Goal: Task Accomplishment & Management: Complete application form

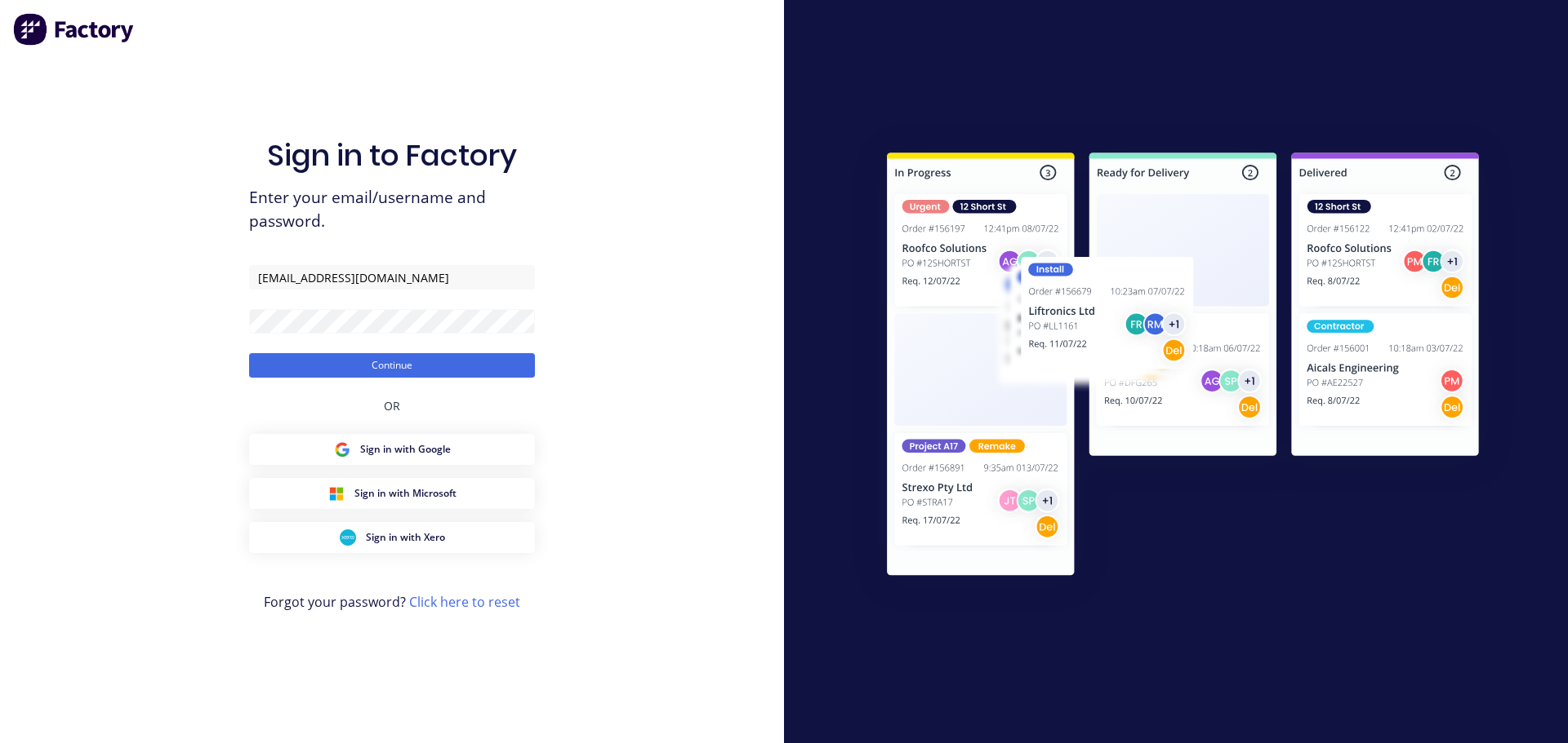
click at [634, 365] on div "Sign in to Factory Enter your email/username and password. [EMAIL_ADDRESS][DOMA…" at bounding box center [392, 372] width 784 height 743
click at [509, 361] on button "Continue" at bounding box center [392, 365] width 286 height 24
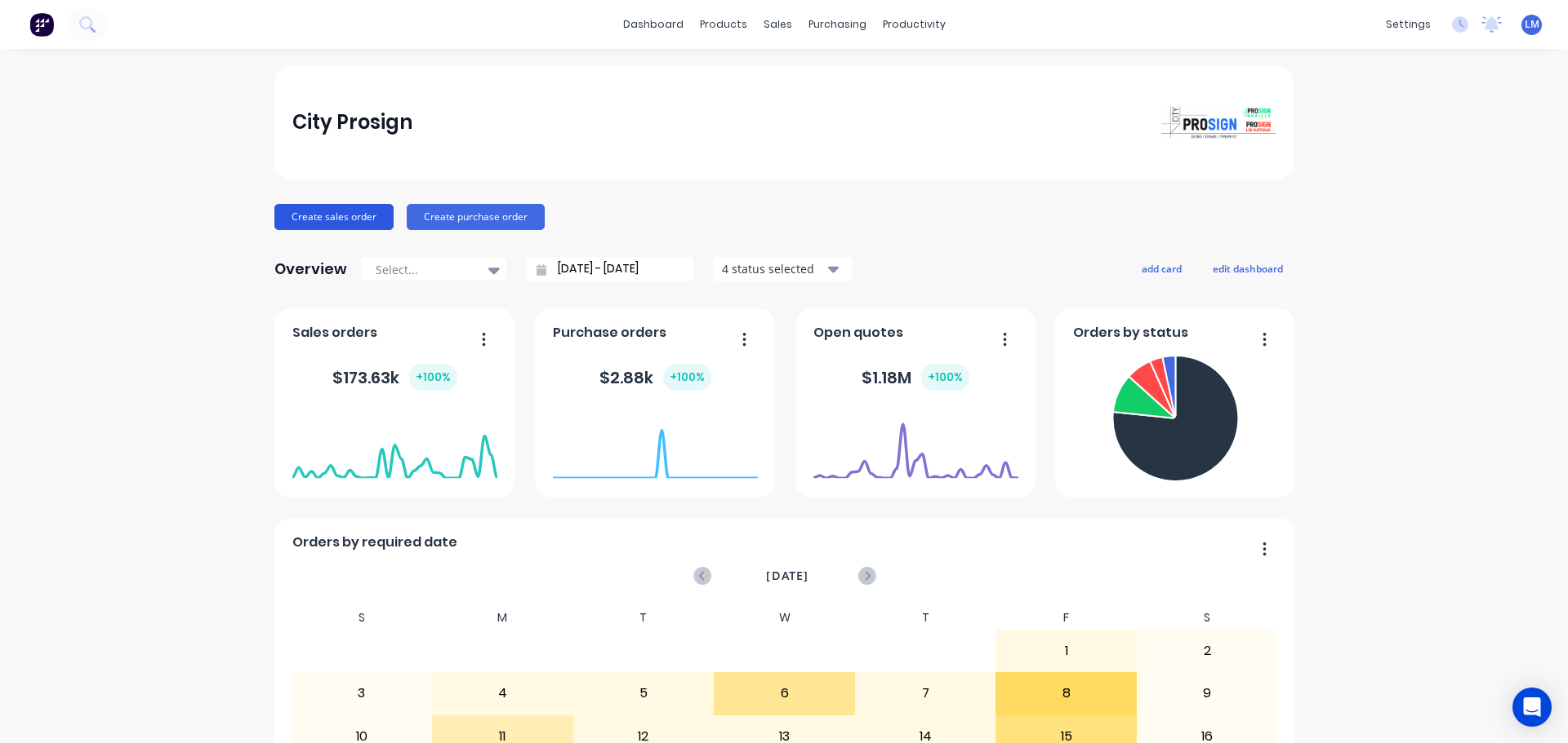
click at [303, 220] on button "Create sales order" at bounding box center [334, 217] width 119 height 26
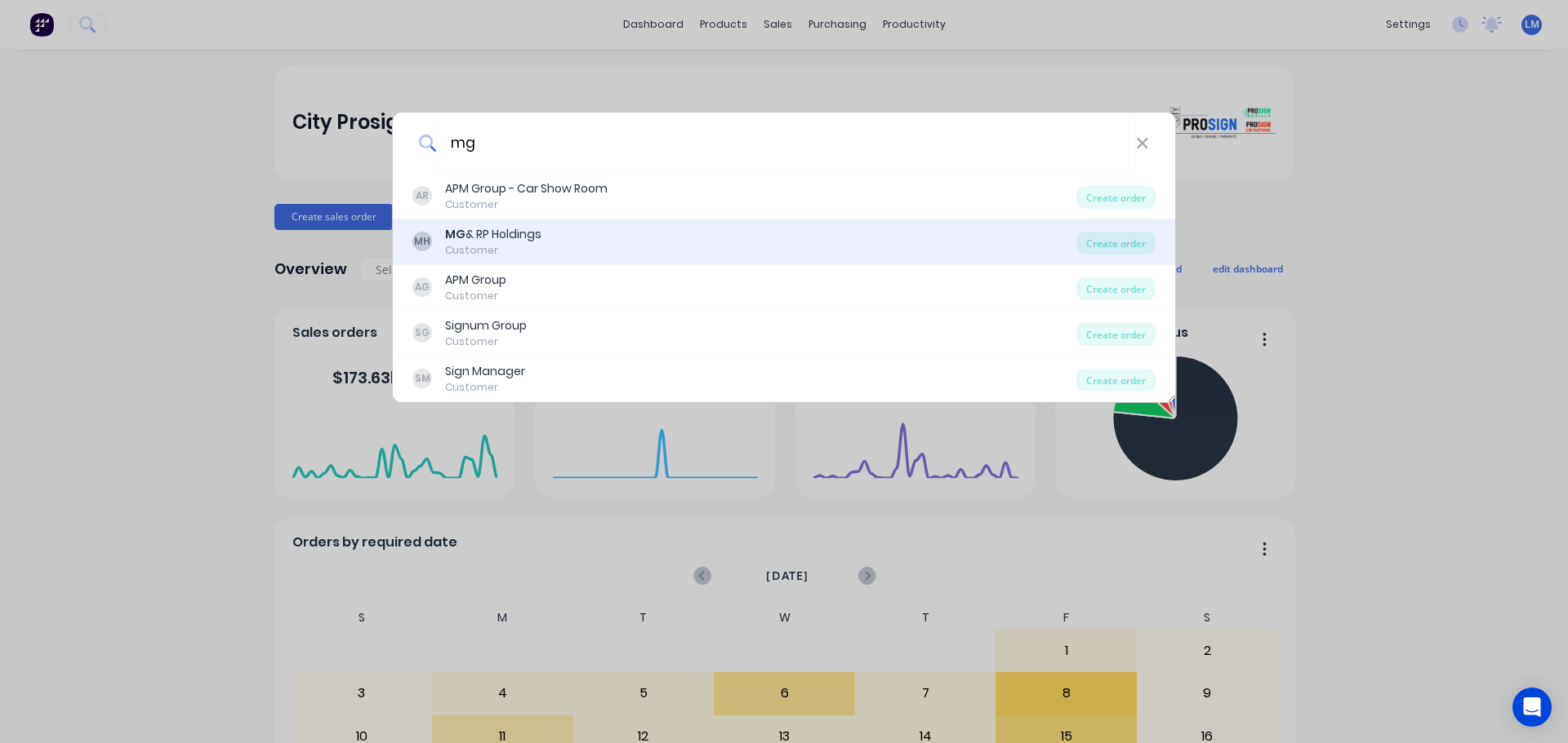
type input "mg"
click at [608, 241] on div "MH MG & RP Holdings Customer" at bounding box center [744, 242] width 664 height 32
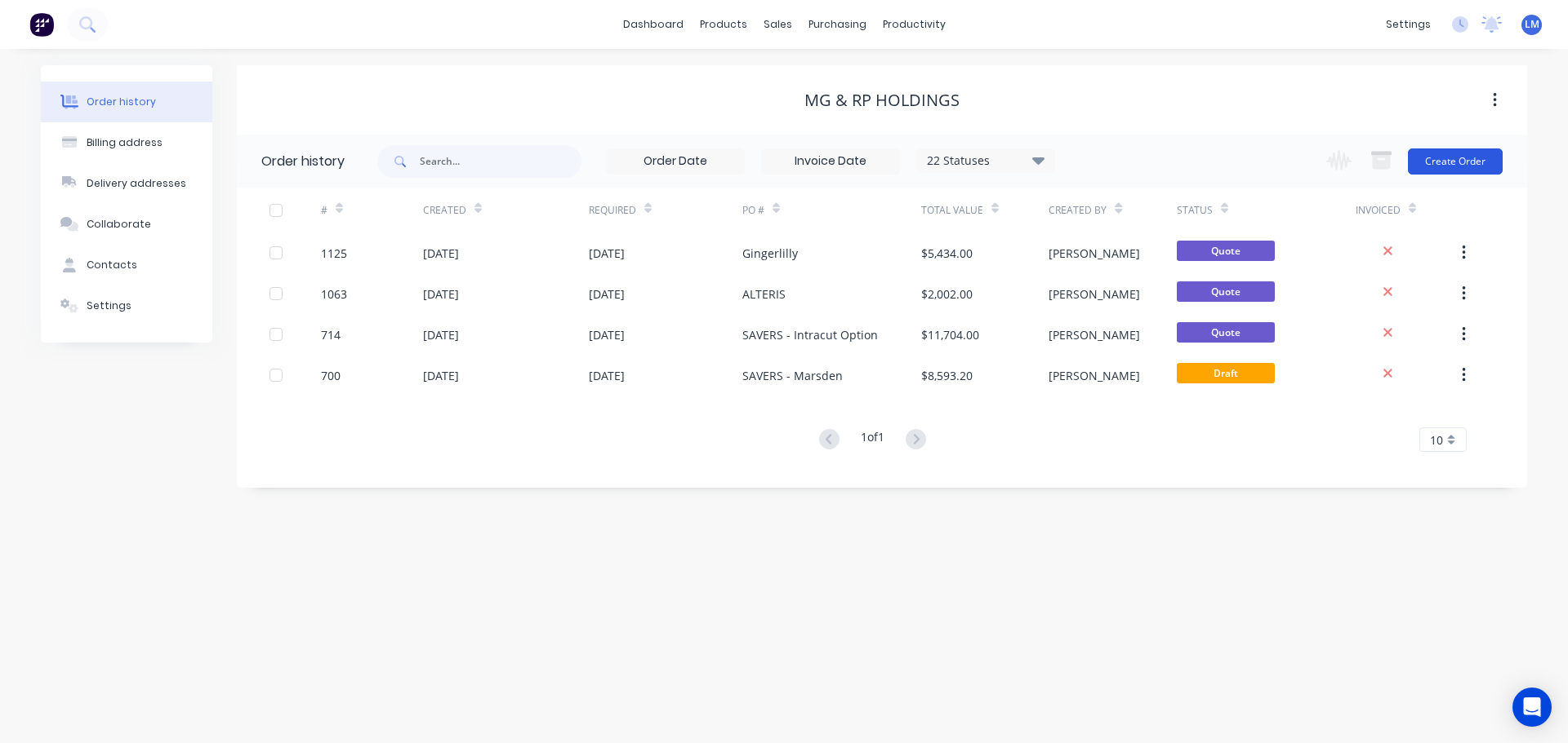
click at [1469, 155] on button "Create Order" at bounding box center [1455, 162] width 95 height 26
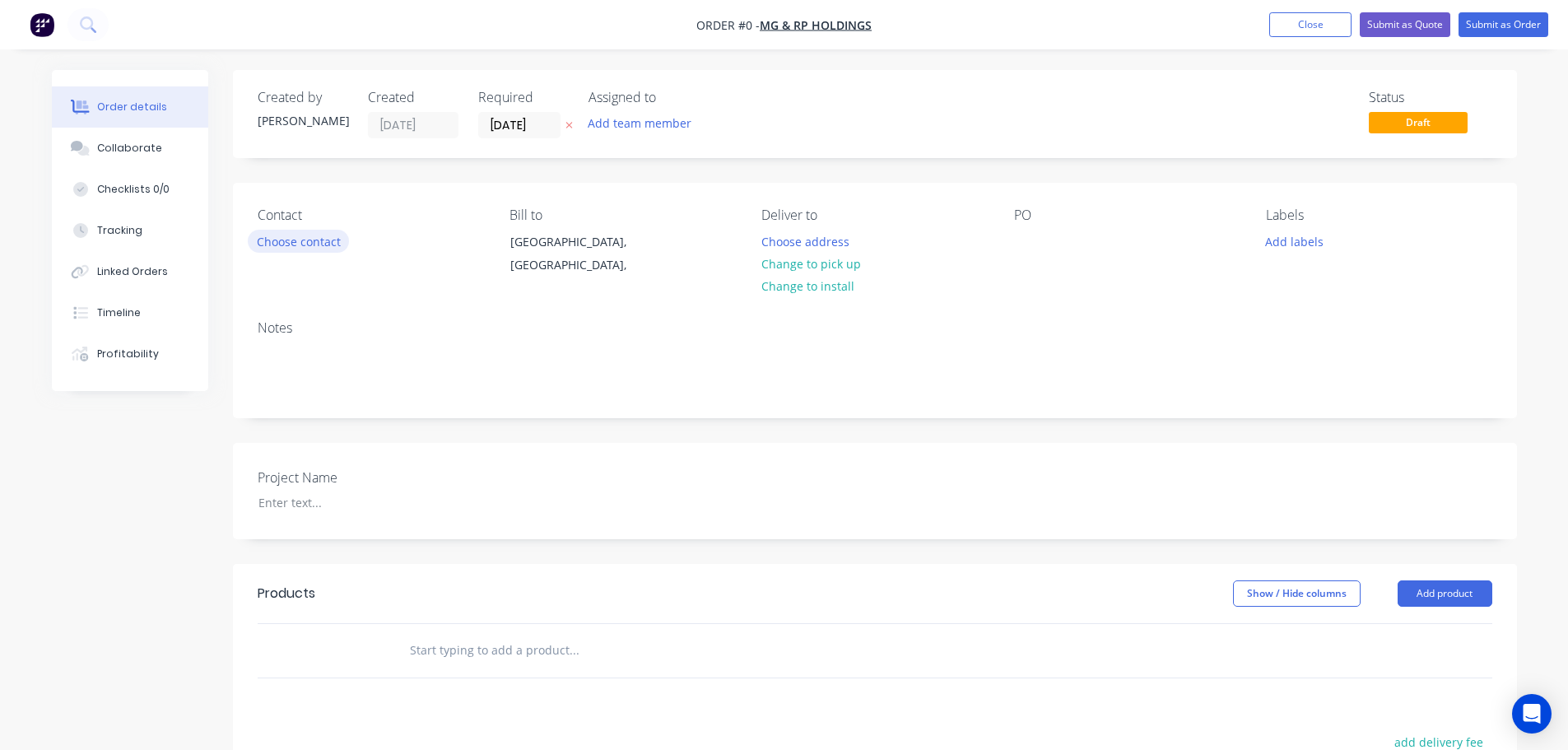
click at [286, 241] on button "Choose contact" at bounding box center [298, 242] width 101 height 23
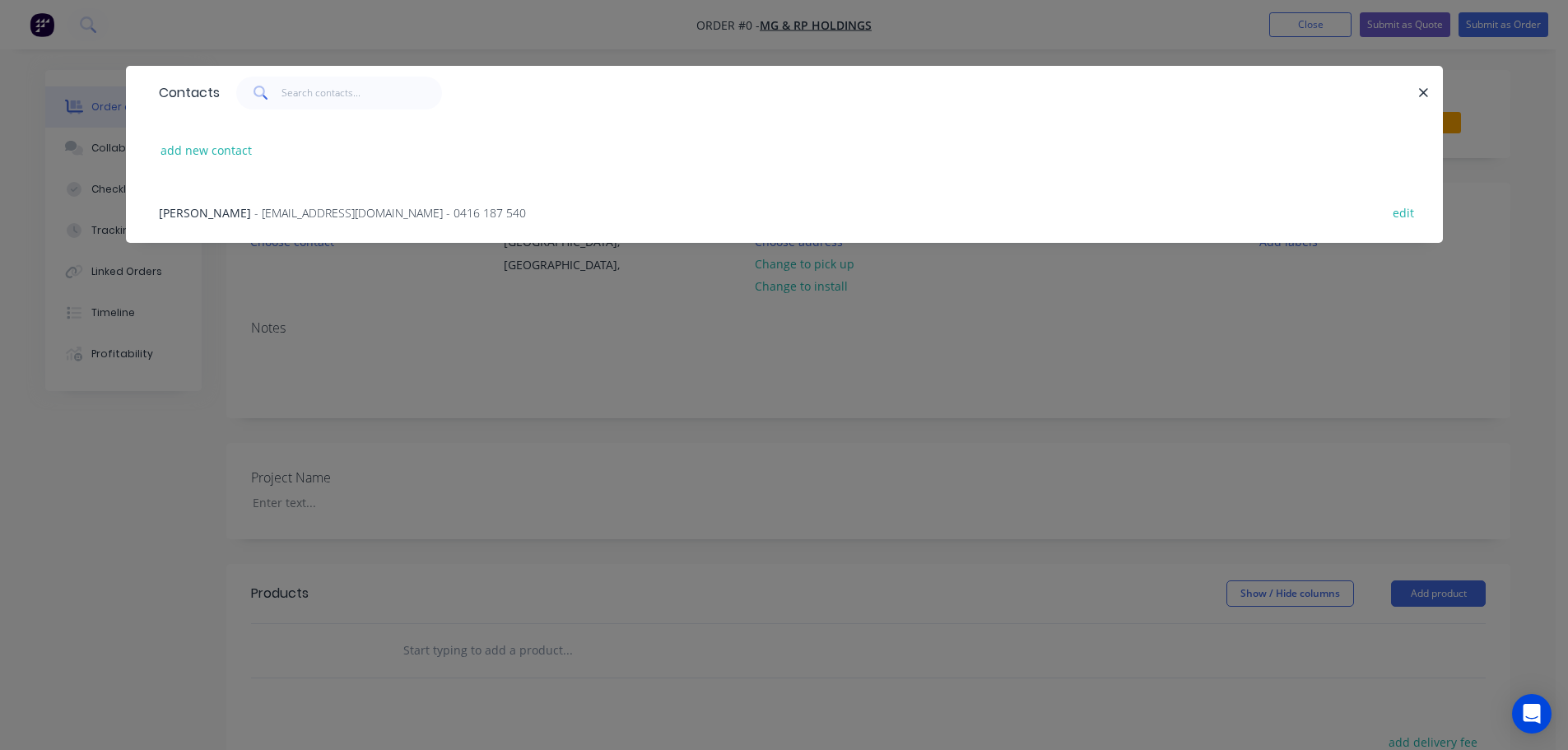
click at [196, 211] on span "[PERSON_NAME]" at bounding box center [205, 213] width 92 height 16
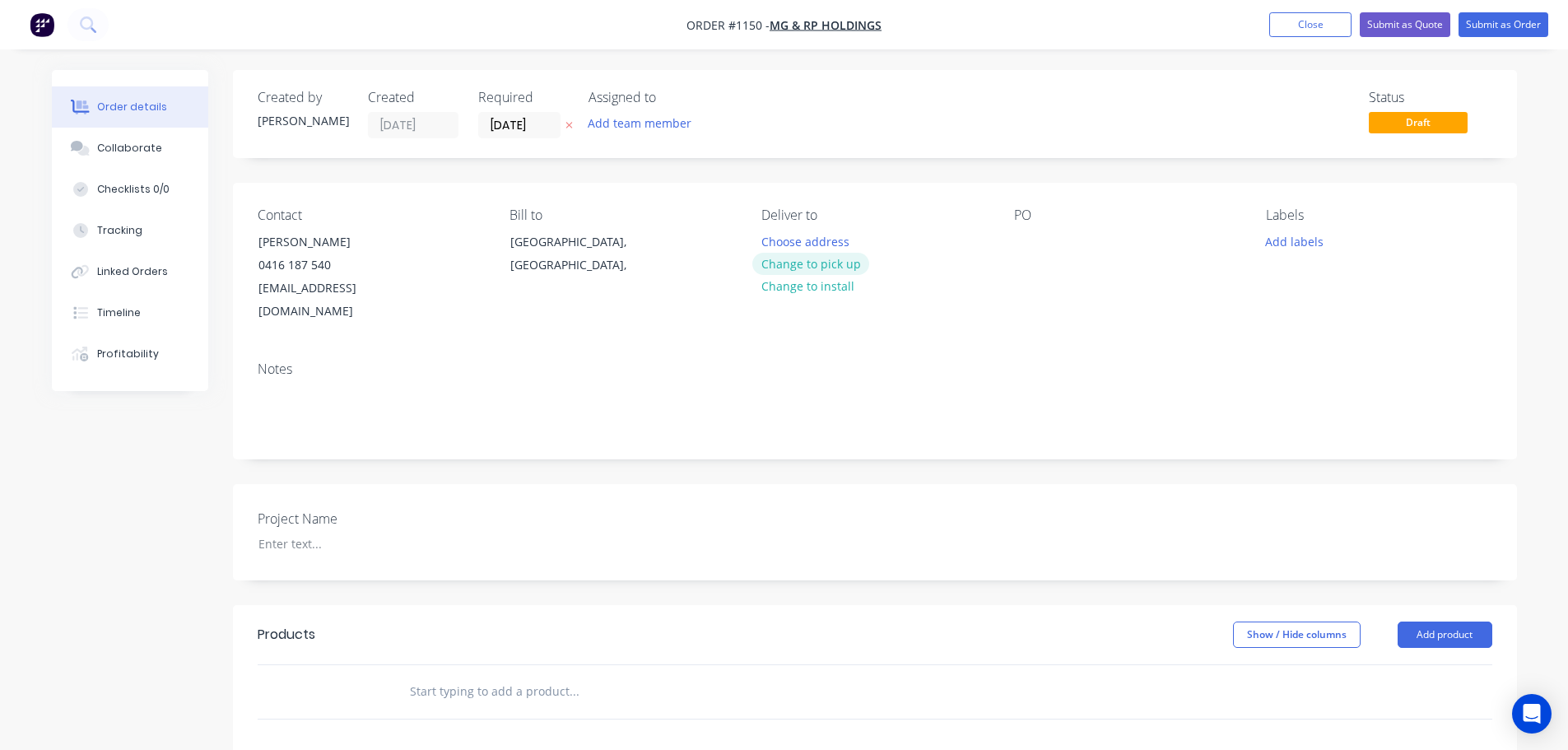
click at [824, 265] on button "Change to pick up" at bounding box center [811, 264] width 117 height 23
click at [1026, 253] on div at bounding box center [1028, 242] width 26 height 24
click at [290, 532] on div at bounding box center [348, 543] width 206 height 24
click at [471, 676] on input "text" at bounding box center [574, 692] width 329 height 33
click at [438, 676] on input "text" at bounding box center [574, 692] width 329 height 33
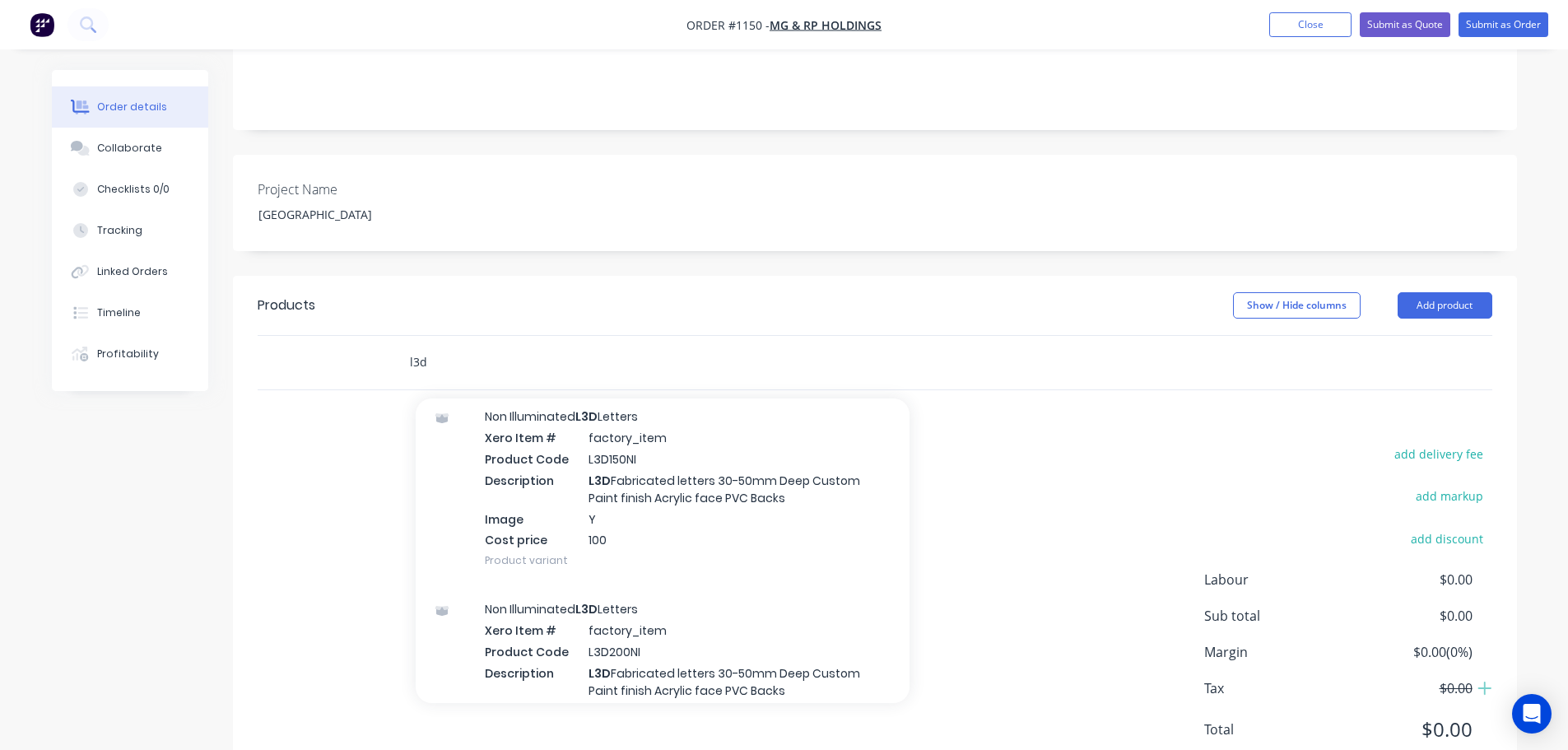
scroll to position [247, 0]
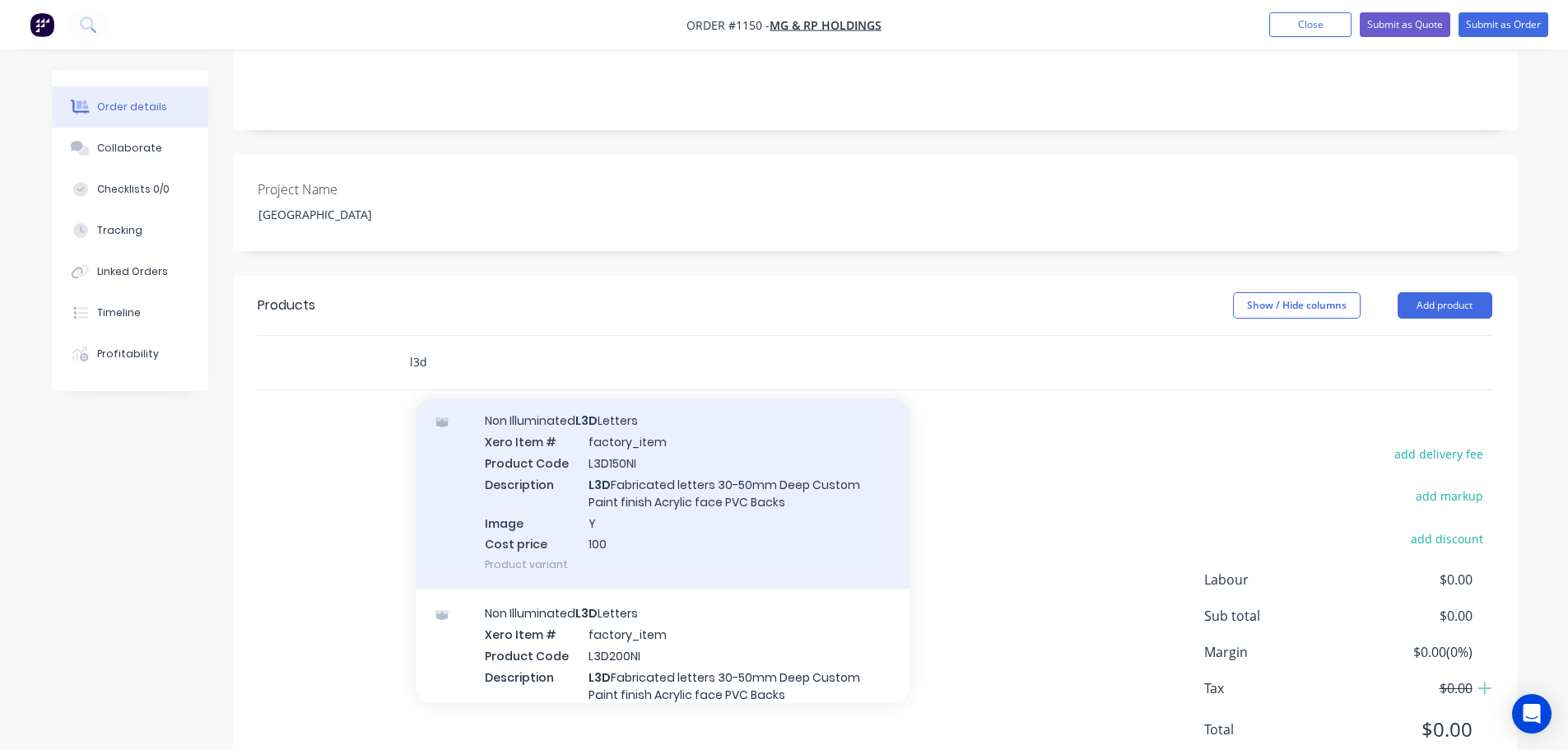
type input "l3d"
click at [646, 426] on div "Non Illuminated L3D Letters Xero Item # factory_item Product Code L3D150NI Desc…" at bounding box center [662, 492] width 494 height 193
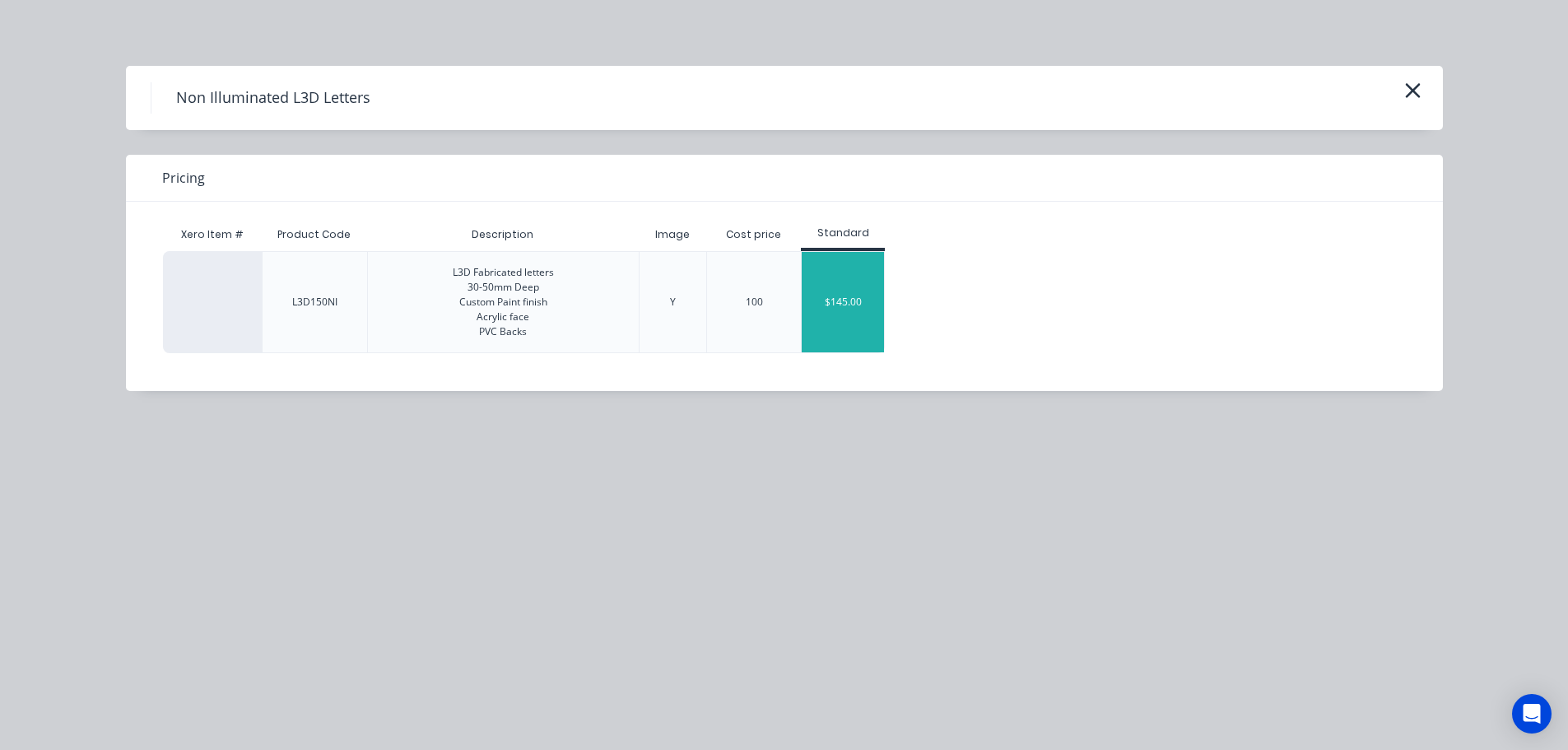
click at [848, 312] on div "$145.00" at bounding box center [843, 302] width 82 height 100
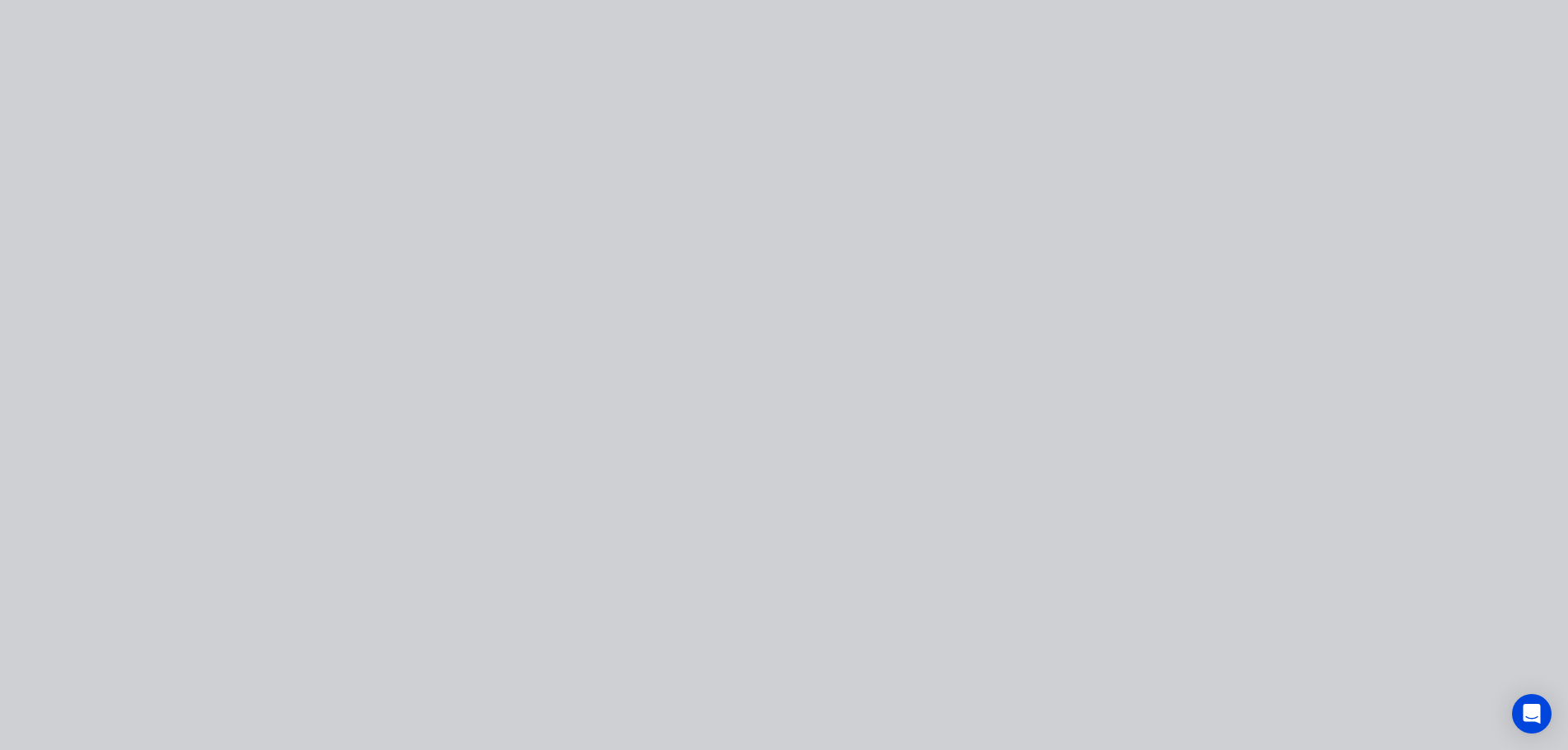
type input "$145.00"
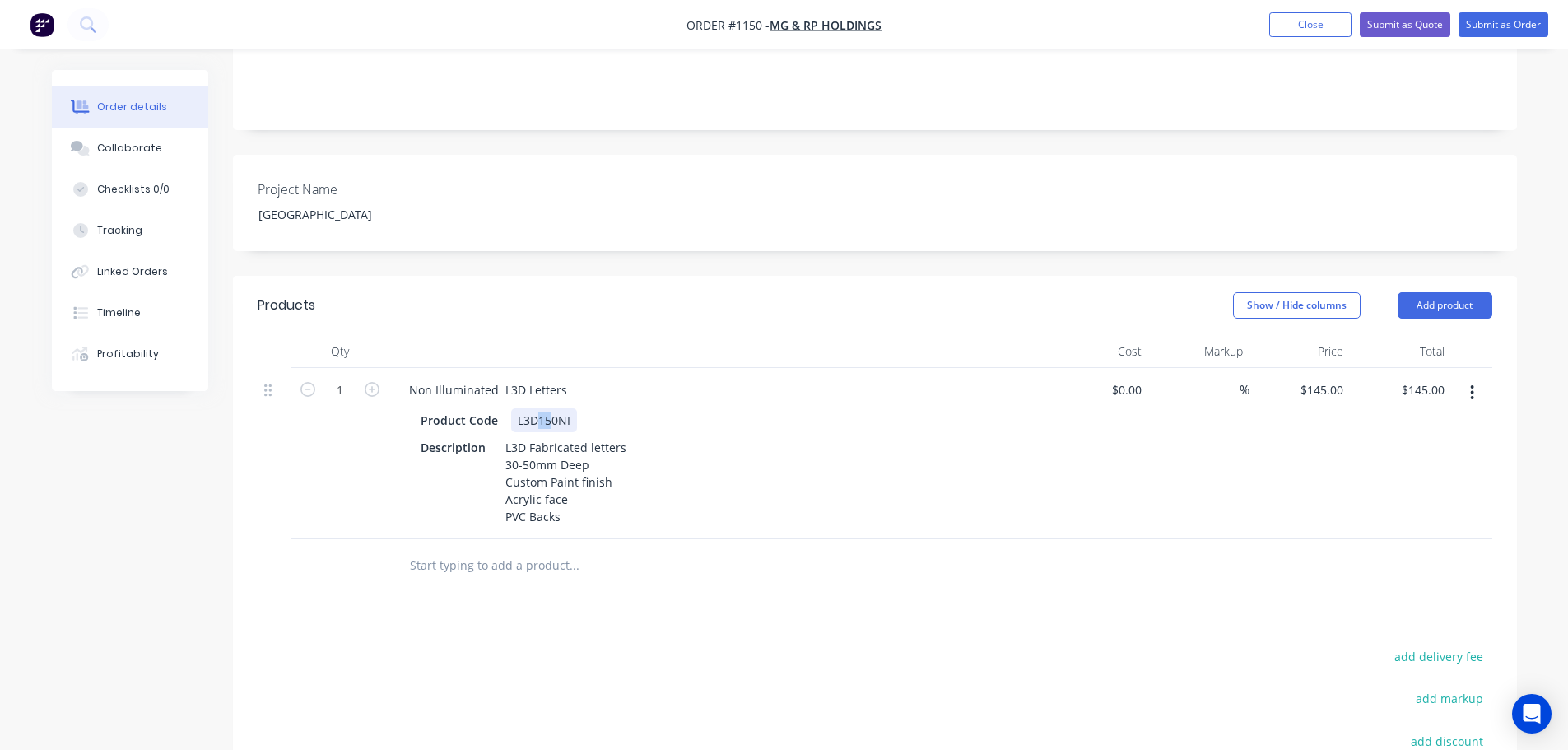
drag, startPoint x: 536, startPoint y: 397, endPoint x: 552, endPoint y: 394, distance: 16.3
click at [552, 408] on div "L3D150NI" at bounding box center [545, 419] width 66 height 24
drag, startPoint x: 501, startPoint y: 445, endPoint x: 521, endPoint y: 444, distance: 20.0
click at [521, 444] on div "L3D Fabricated letters 30-50mm Deep Custom Paint finish Acrylic face PVC Backs" at bounding box center [566, 482] width 134 height 93
click at [577, 477] on div "L3D Fabricated letters 50mm Deep Custom Paint finish Acrylic face PVC Backs" at bounding box center [566, 482] width 134 height 93
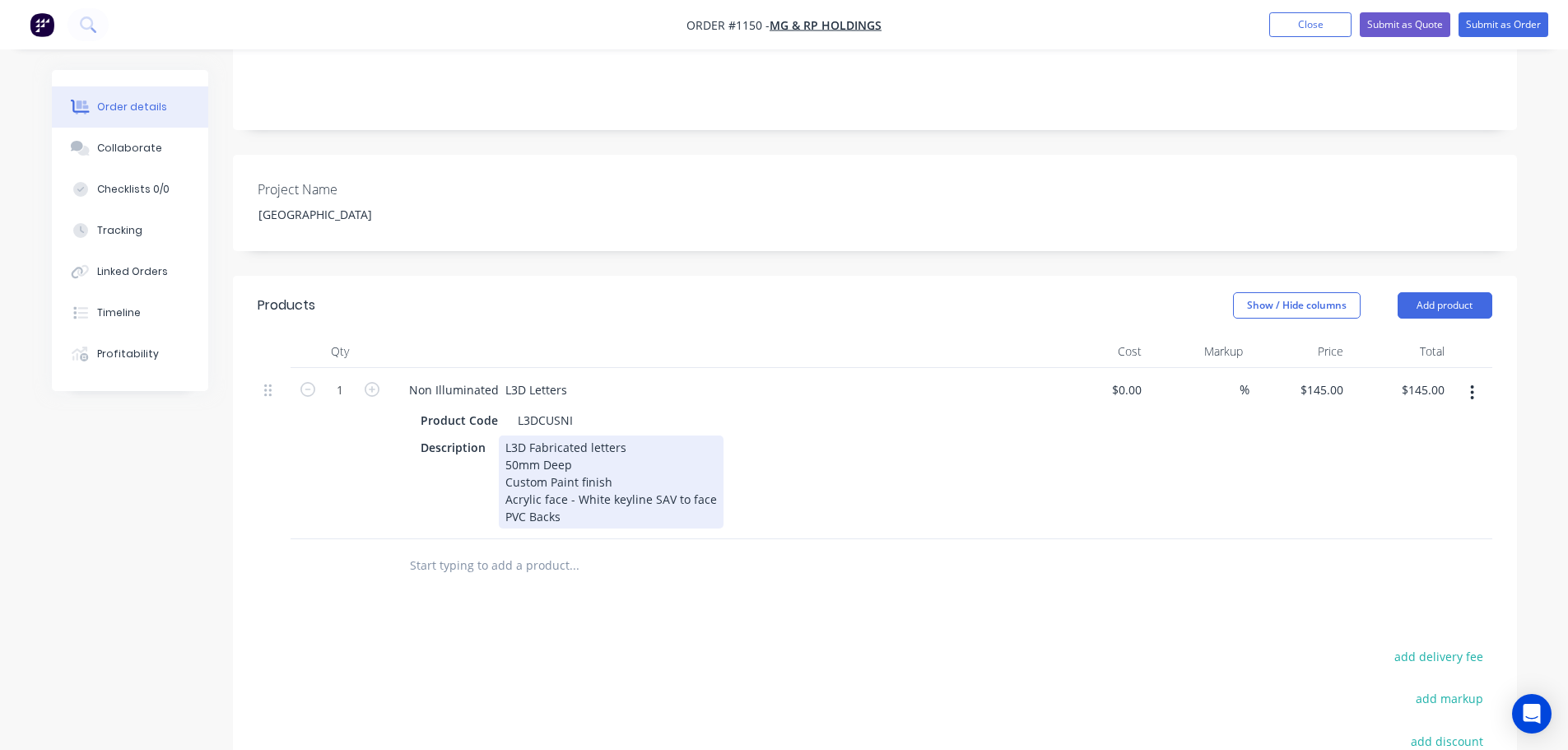
click at [637, 497] on div "L3D Fabricated letters 50mm Deep Custom Paint finish Acrylic face - White keyli…" at bounding box center [611, 482] width 225 height 93
click at [502, 436] on div "L3D Fabricated letters 50mm Deep Custom Paint finish Acrylic face - White keyli…" at bounding box center [611, 491] width 225 height 111
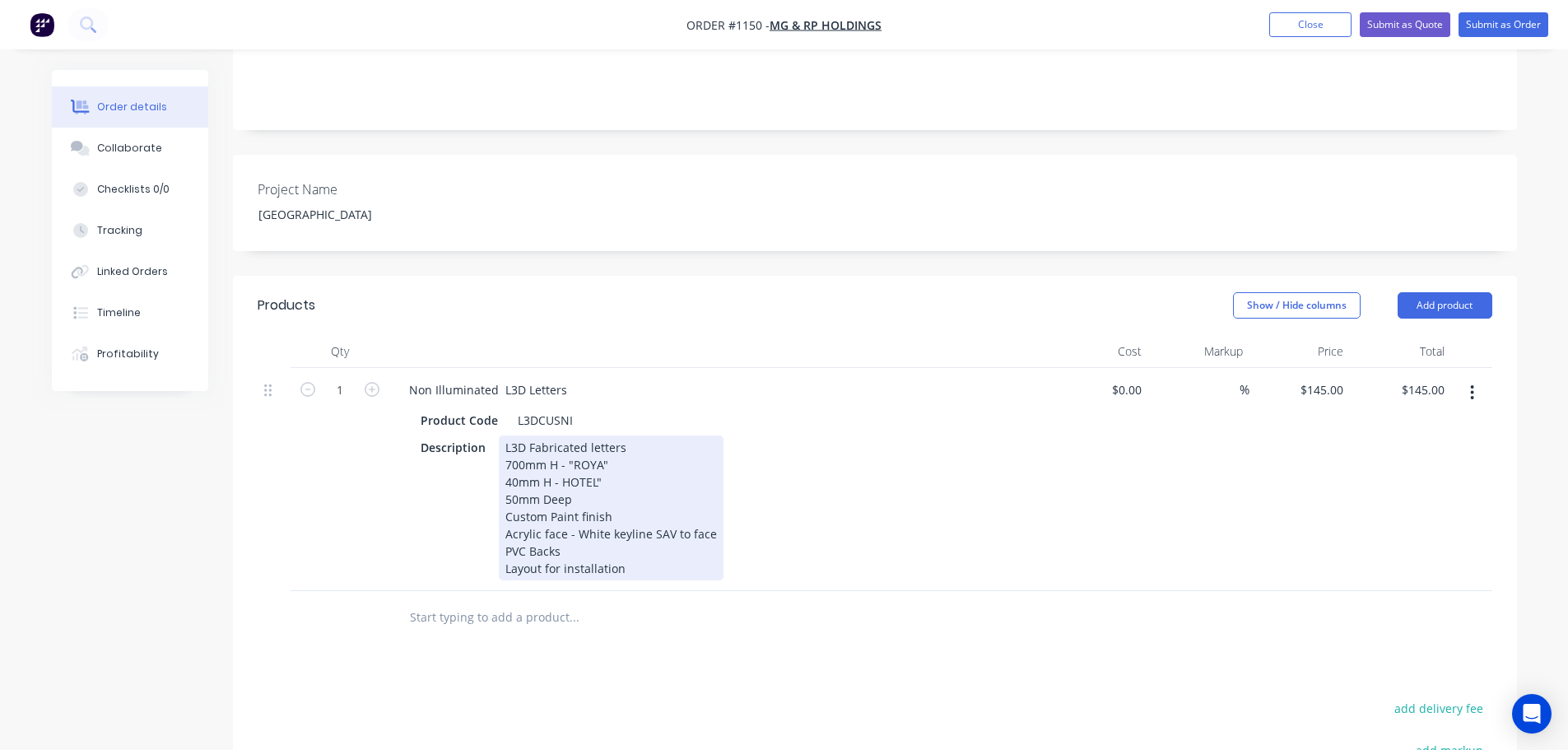
click at [599, 441] on div "L3D Fabricated letters 700mm H - "ROYA" 40mm H - HOTEL" 50mm Deep Custom Paint …" at bounding box center [611, 508] width 225 height 145
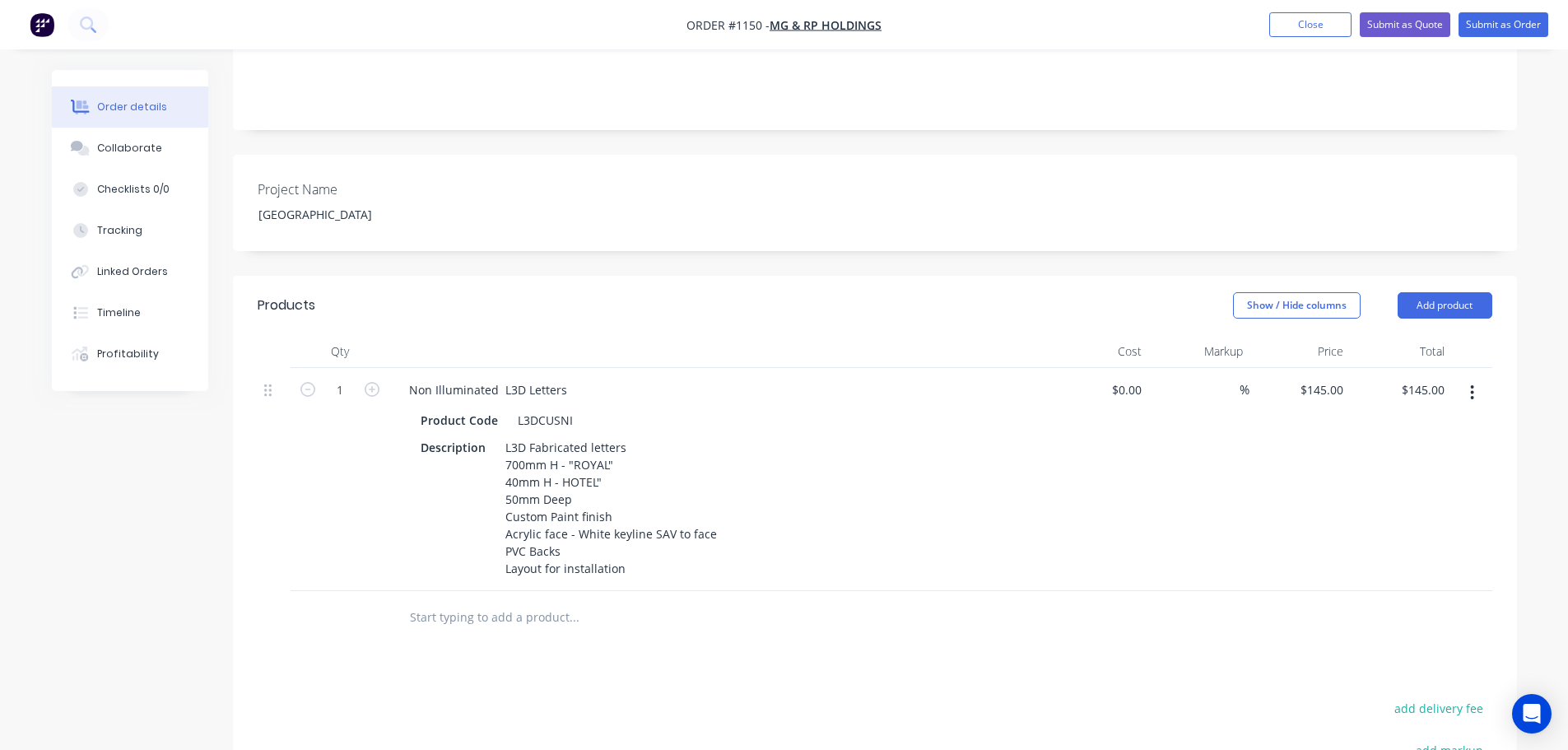
click at [1083, 560] on div "$0.00 $0.00" at bounding box center [1098, 480] width 101 height 223
click at [1232, 378] on input at bounding box center [1231, 390] width 19 height 24
type input "40"
type input "$0.00"
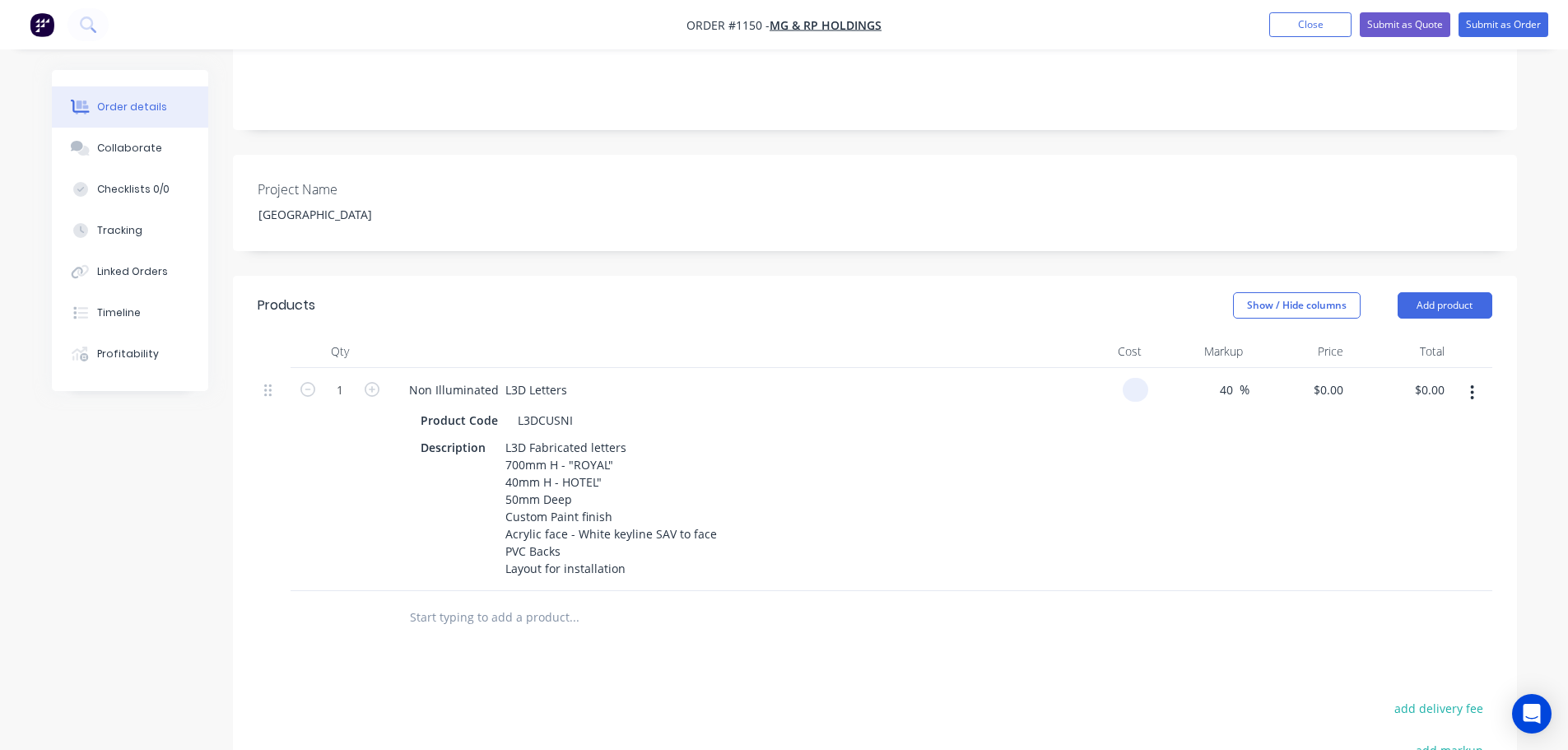
drag, startPoint x: 1108, startPoint y: 371, endPoint x: 1133, endPoint y: 378, distance: 26.0
click at [1109, 370] on div at bounding box center [1098, 480] width 101 height 223
type input "$2,330.00"
type input "$3,262.00"
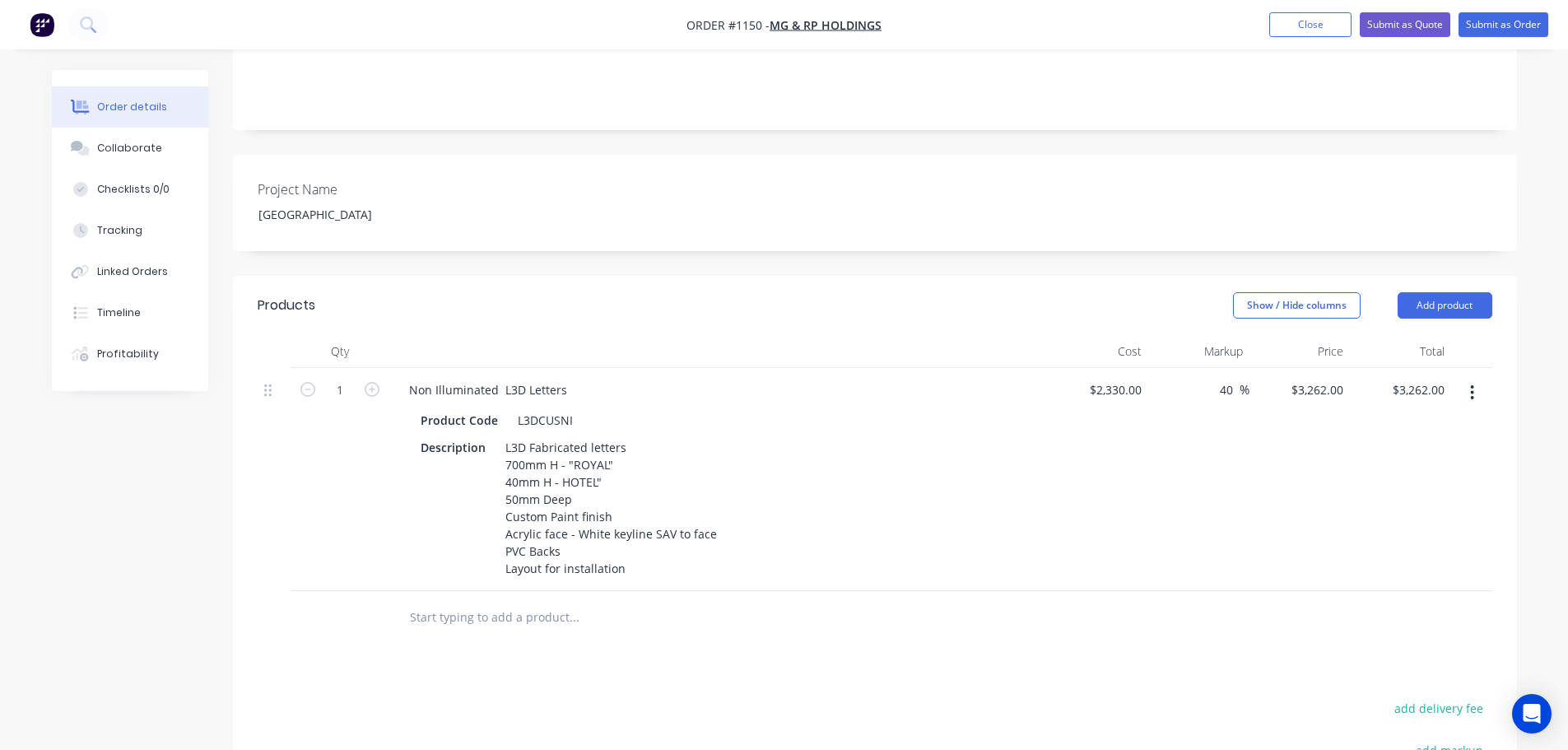
click at [1072, 485] on div "$2,330.00 $2,330.00" at bounding box center [1098, 480] width 101 height 223
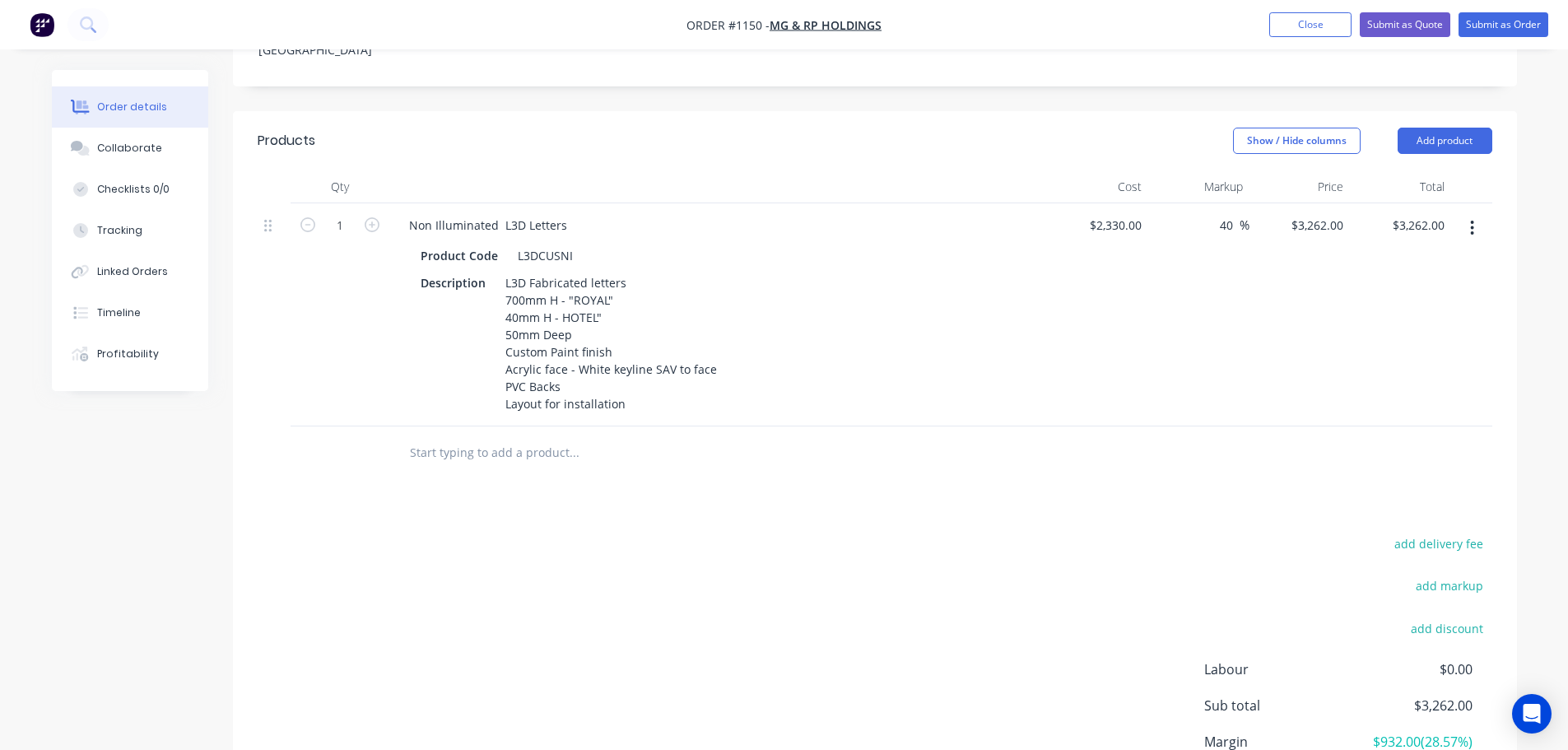
click at [1469, 214] on button "button" at bounding box center [1472, 228] width 38 height 30
click at [1442, 292] on div "Duplicate" at bounding box center [1414, 303] width 126 height 24
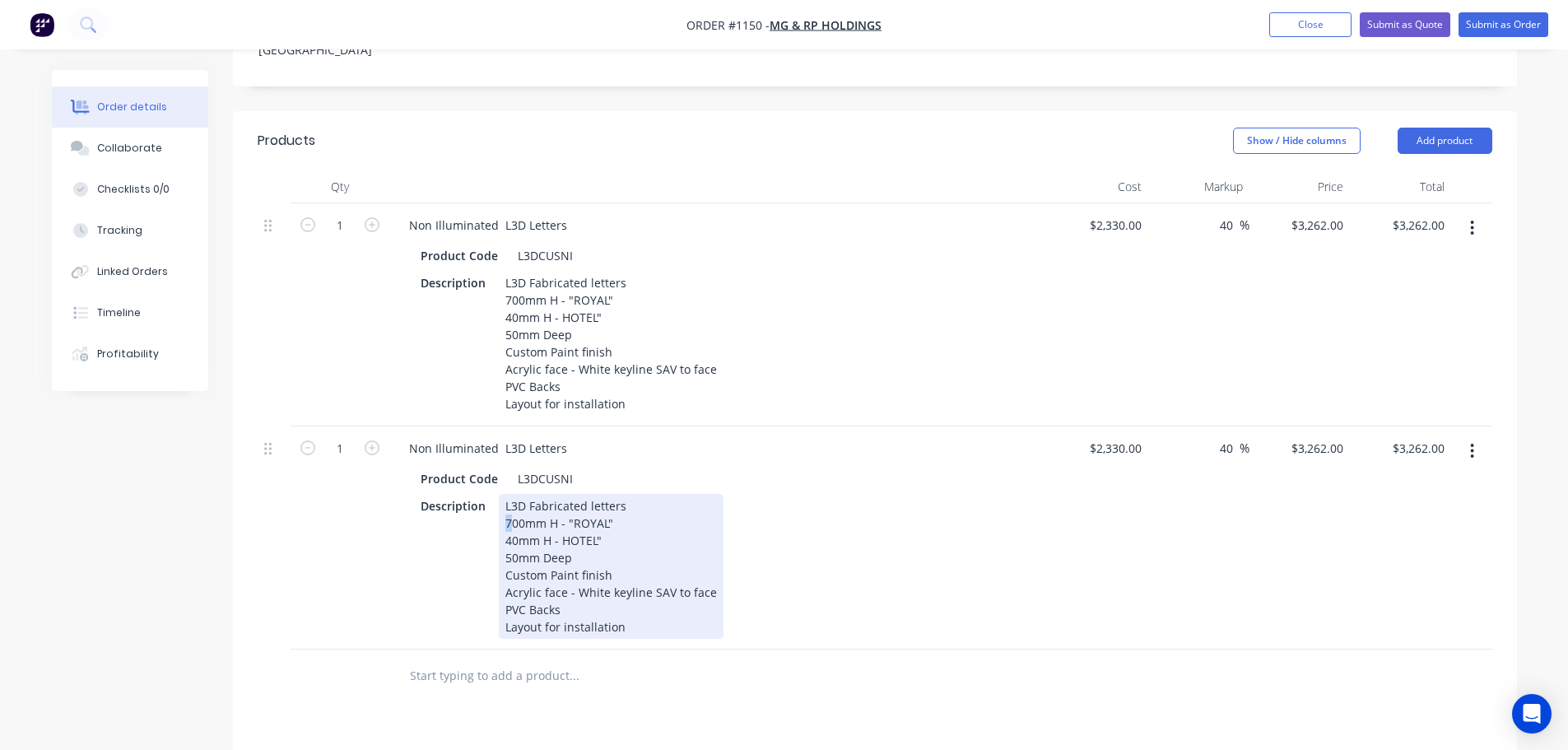
drag, startPoint x: 512, startPoint y: 497, endPoint x: 503, endPoint y: 497, distance: 9.0
click at [503, 497] on div "L3D Fabricated letters 700mm H - "ROYAL" 40mm H - HOTEL" 50mm Deep Custom Paint…" at bounding box center [611, 567] width 225 height 145
drag, startPoint x: 572, startPoint y: 501, endPoint x: 606, endPoint y: 497, distance: 34.2
click at [606, 497] on div "L3D Fabricated letters 600mm H - "ROYAL" 40mm H - HOTEL" 50mm Deep Custom Paint…" at bounding box center [611, 567] width 225 height 145
drag, startPoint x: 608, startPoint y: 517, endPoint x: 497, endPoint y: 524, distance: 111.2
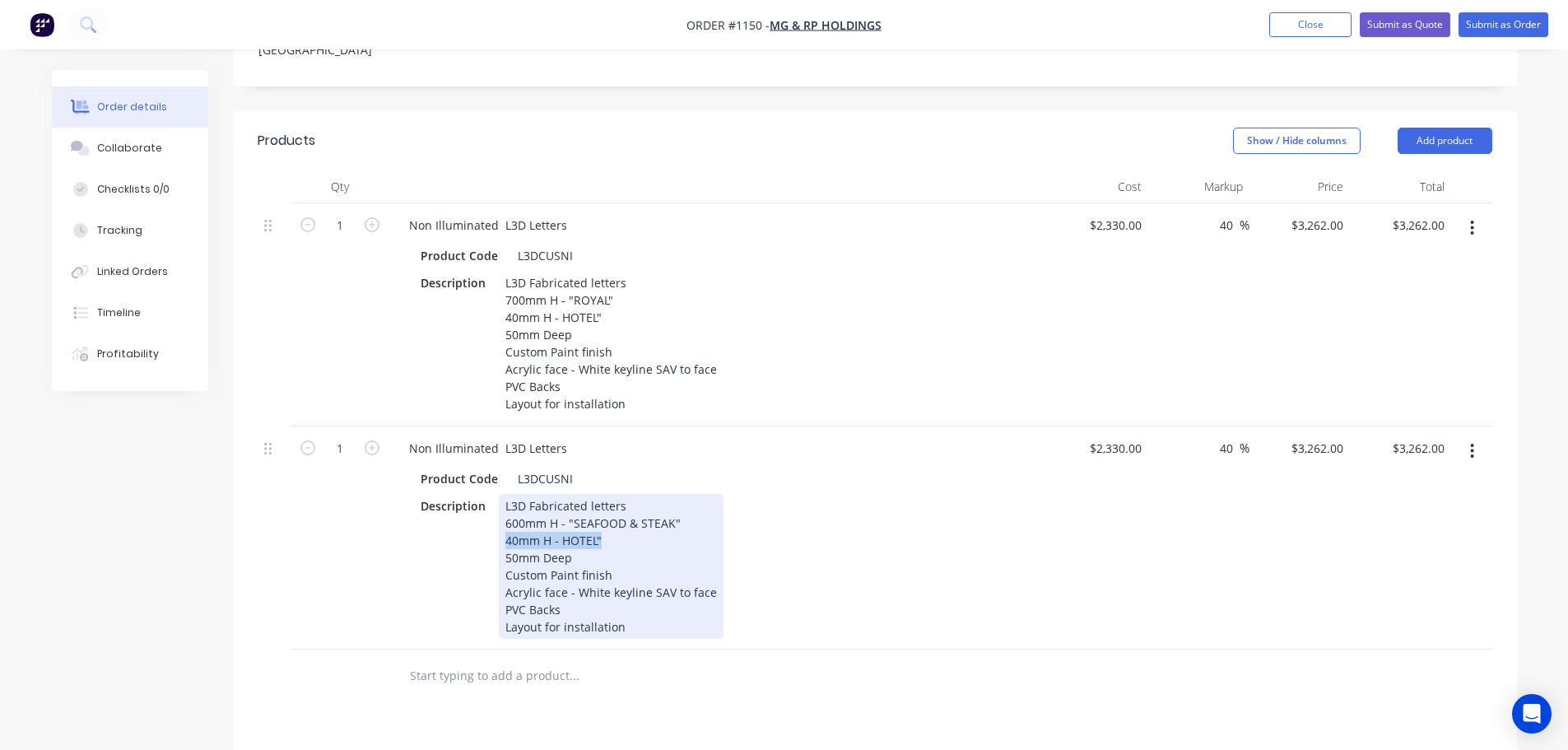
click at [497, 524] on div "Description L3D Fabricated letters 600mm H - "SEAFOOD & STEAK" 40mm H - HOTEL" …" at bounding box center [715, 567] width 602 height 145
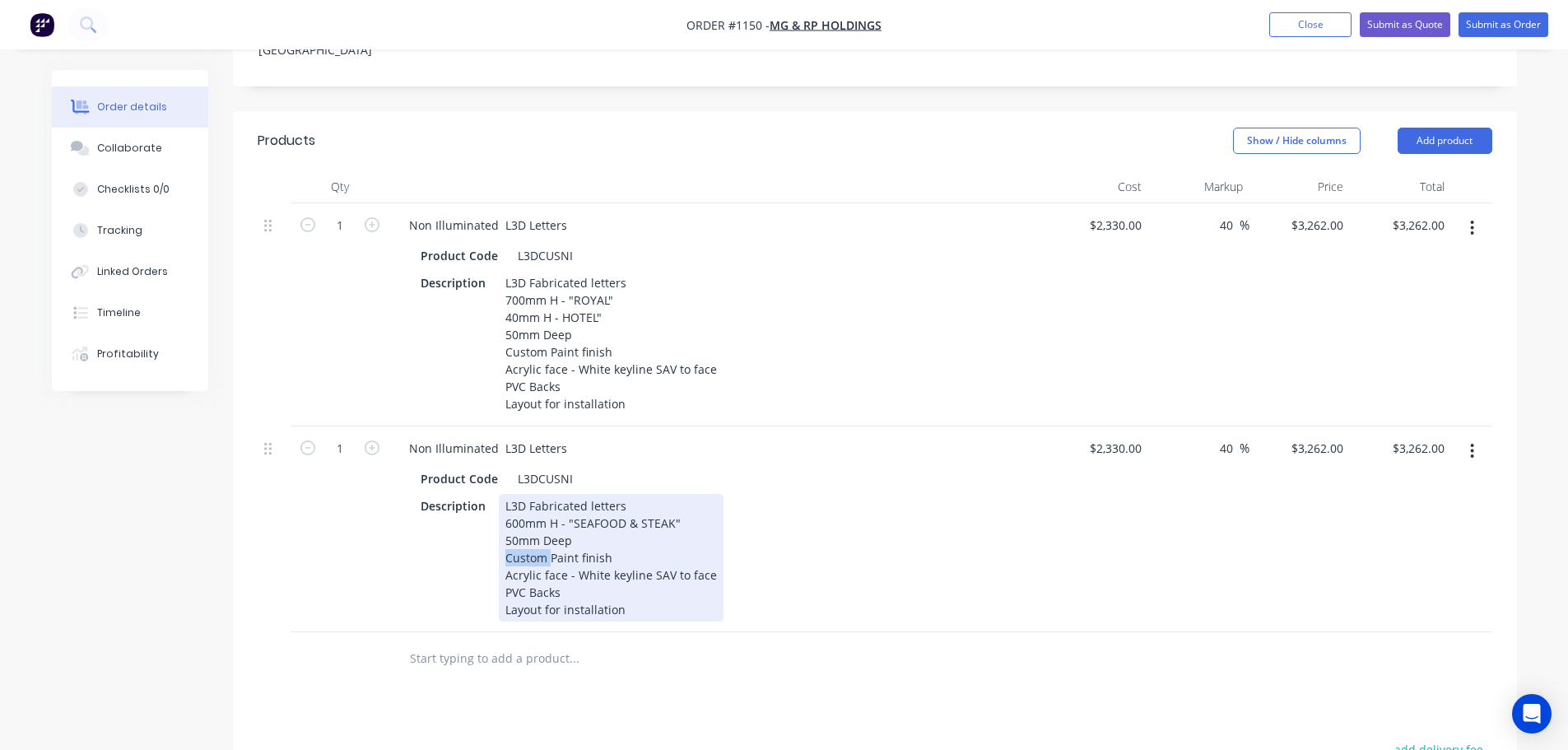
drag, startPoint x: 551, startPoint y: 536, endPoint x: 496, endPoint y: 538, distance: 55.0
click at [499, 538] on div "L3D Fabricated letters 600mm H - "SEAFOOD & STEAK" 50mm Deep Custom Paint finis…" at bounding box center [611, 558] width 225 height 127
drag, startPoint x: 561, startPoint y: 549, endPoint x: 733, endPoint y: 554, distance: 172.1
click at [733, 554] on div "Description L3D Fabricated letters 600mm H - "SEAFOOD & STEAK" 50mm Deep Satin …" at bounding box center [715, 558] width 602 height 127
drag, startPoint x: 643, startPoint y: 531, endPoint x: 503, endPoint y: 529, distance: 140.0
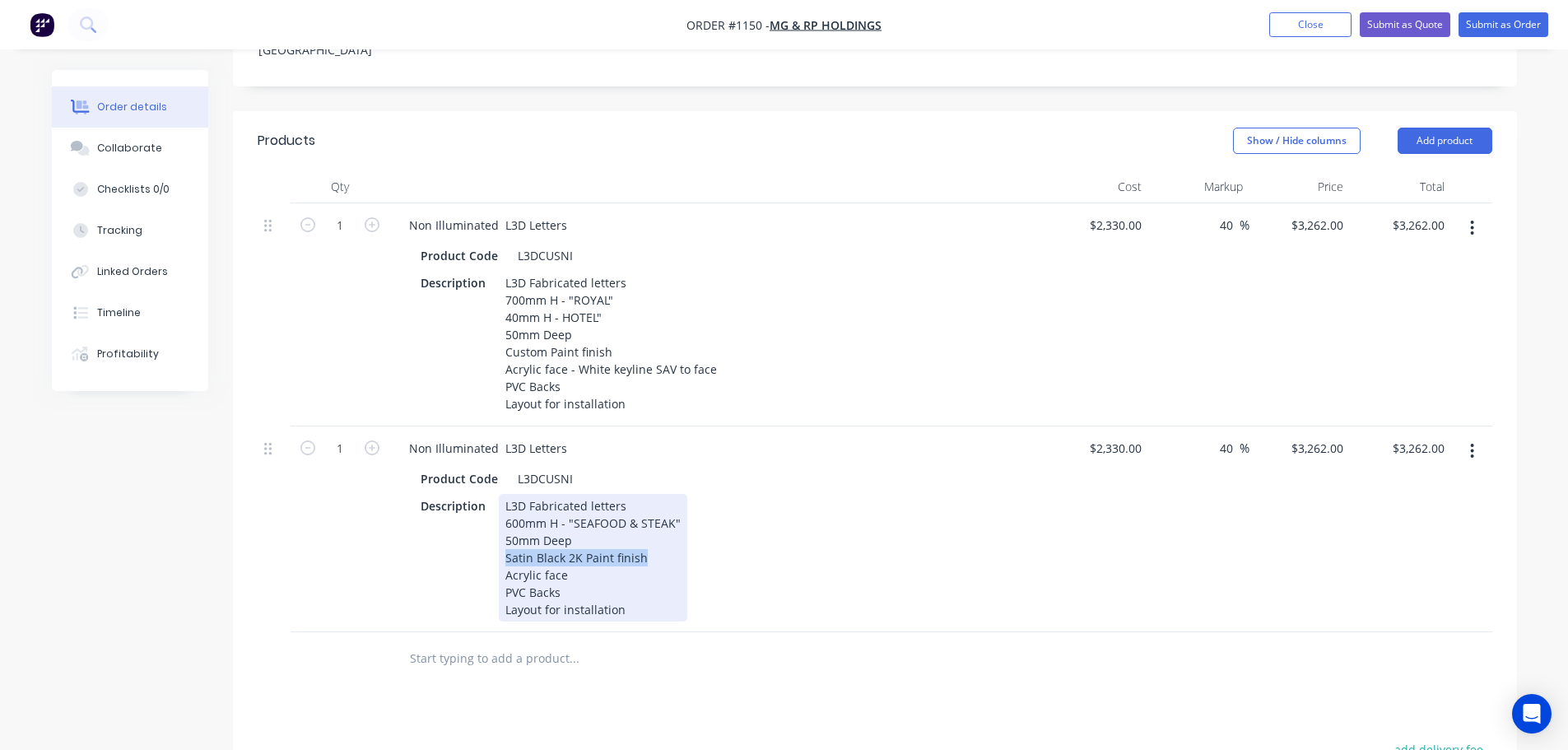
click at [503, 529] on div "L3D Fabricated letters 600mm H - "SEAFOOD & STEAK" 50mm Deep Satin Black 2K Pai…" at bounding box center [593, 558] width 188 height 127
copy div "Satin Black 2K Paint finish"
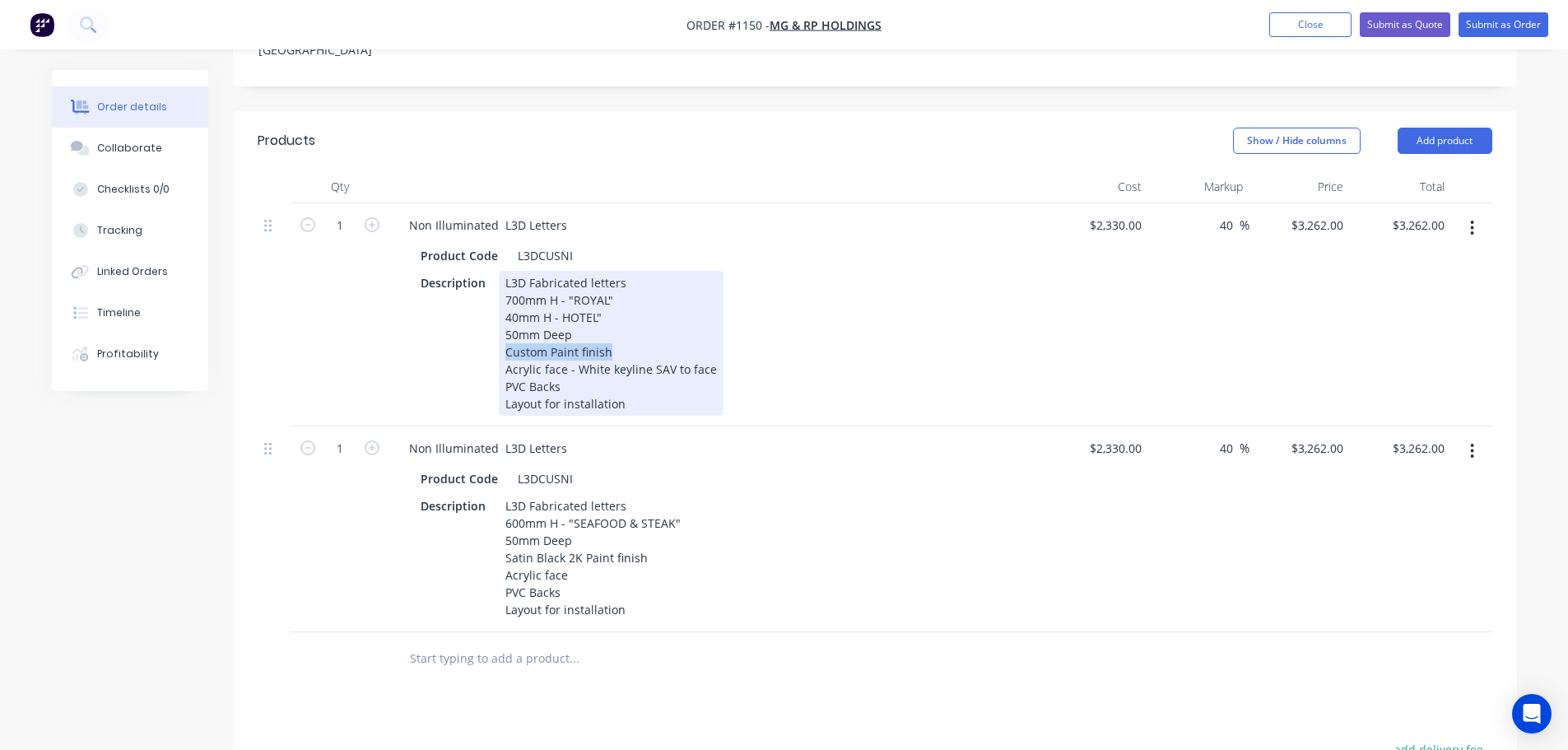
drag, startPoint x: 608, startPoint y: 329, endPoint x: 492, endPoint y: 330, distance: 116.0
click at [492, 330] on div "Description L3D Fabricated letters 700mm H - "ROYAL" 40mm H - HOTEL" 50mm Deep …" at bounding box center [715, 344] width 602 height 145
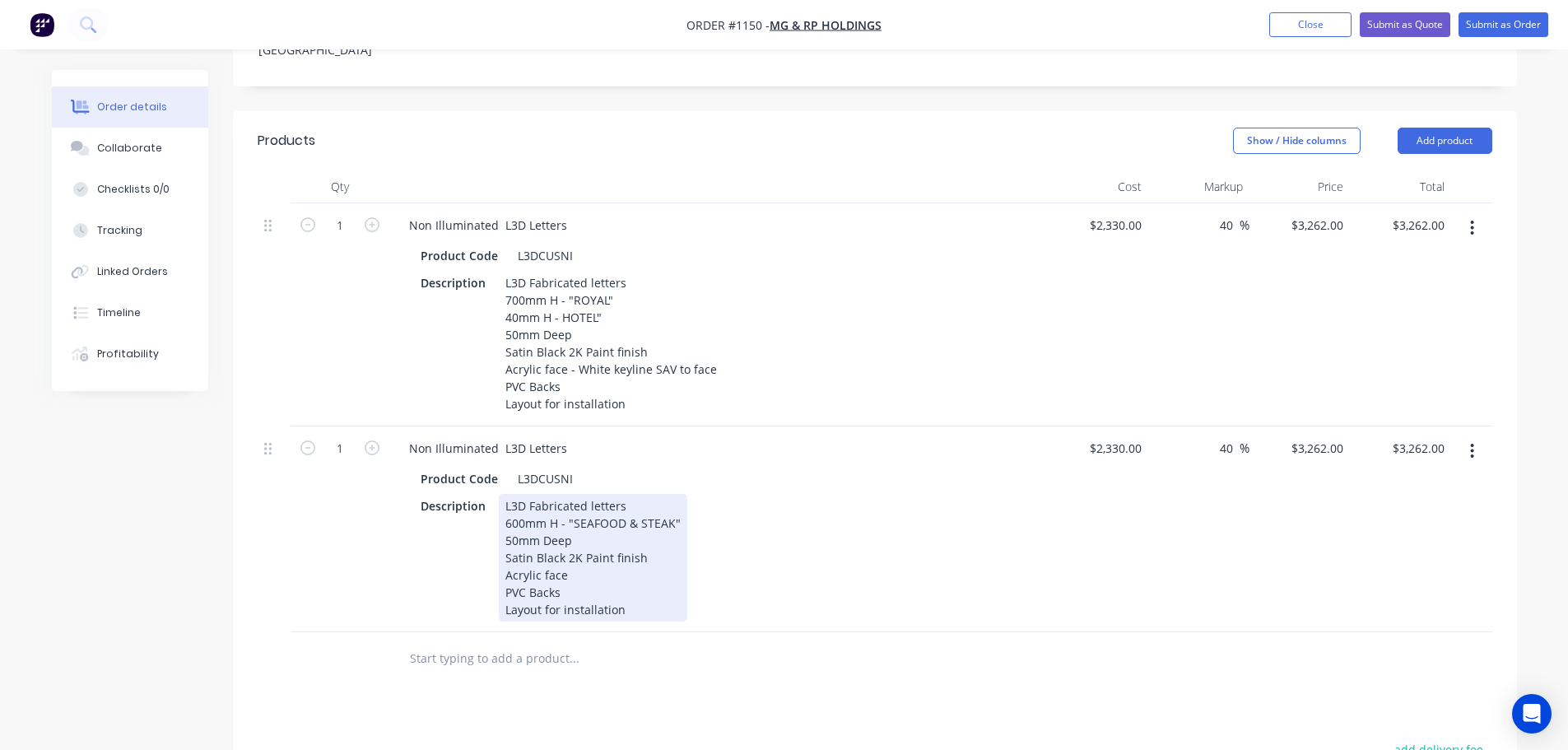
click at [835, 562] on div "Description L3D Fabricated letters 600mm H - "SEAFOOD & STEAK" 50mm Deep Satin …" at bounding box center [715, 558] width 602 height 127
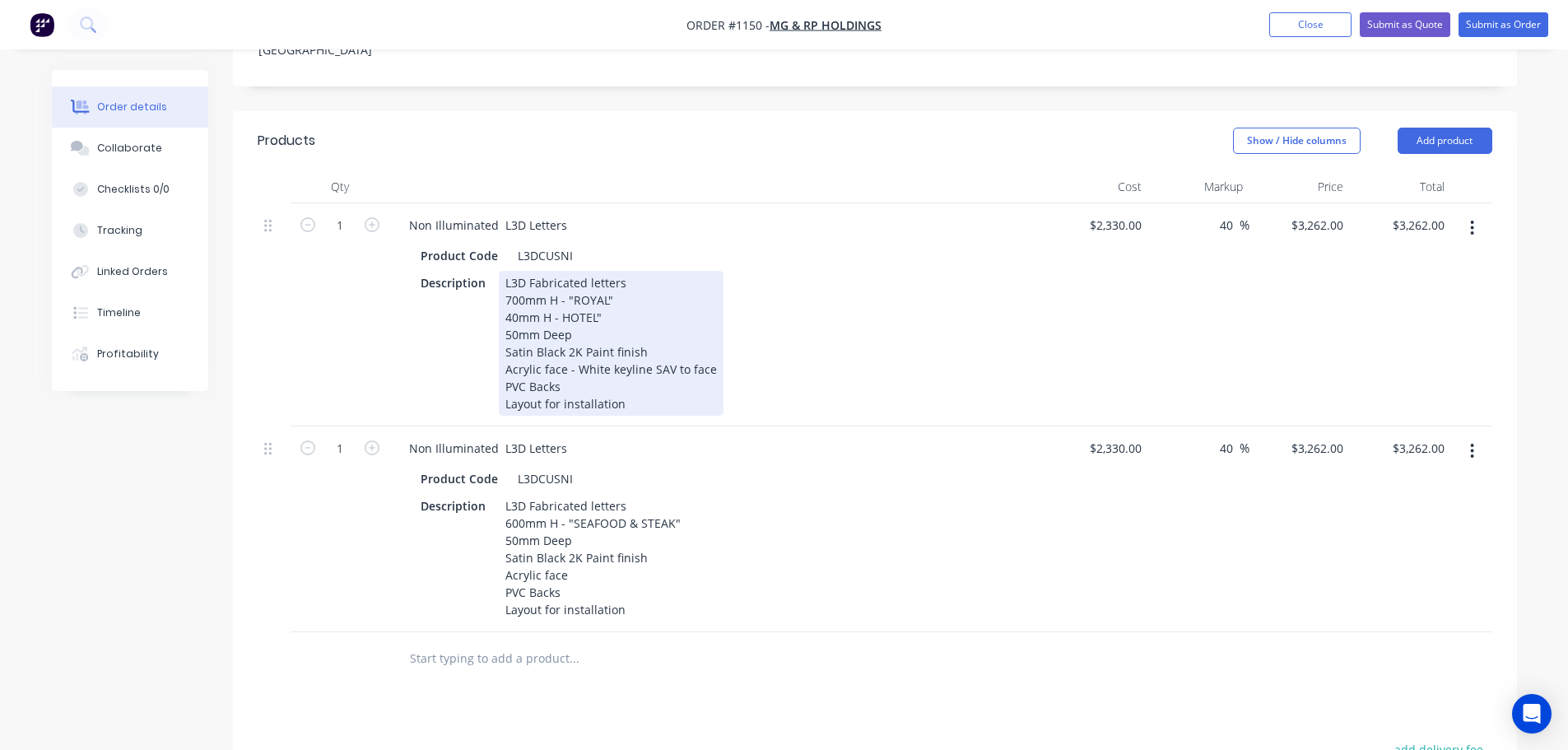
click at [648, 385] on div "L3D Fabricated letters 700mm H - "ROYAL" 40mm H - HOTEL" 50mm Deep Satin Black …" at bounding box center [611, 344] width 225 height 145
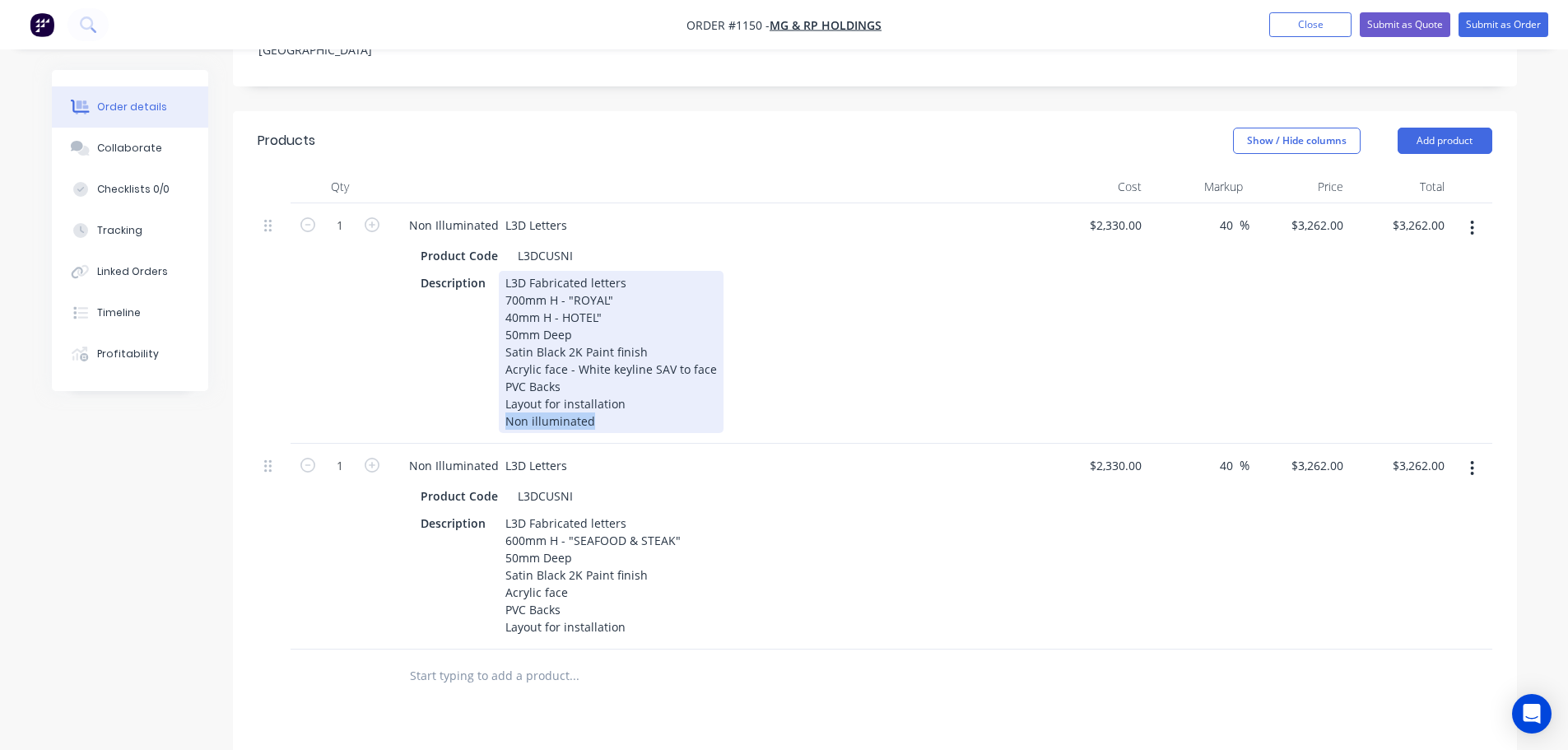
drag, startPoint x: 597, startPoint y: 396, endPoint x: 490, endPoint y: 396, distance: 107.0
click at [490, 396] on div "Description L3D Fabricated letters 700mm H - "ROYAL" 40mm H - HOTEL" 50mm Deep …" at bounding box center [715, 352] width 602 height 162
copy div "Non illuminated"
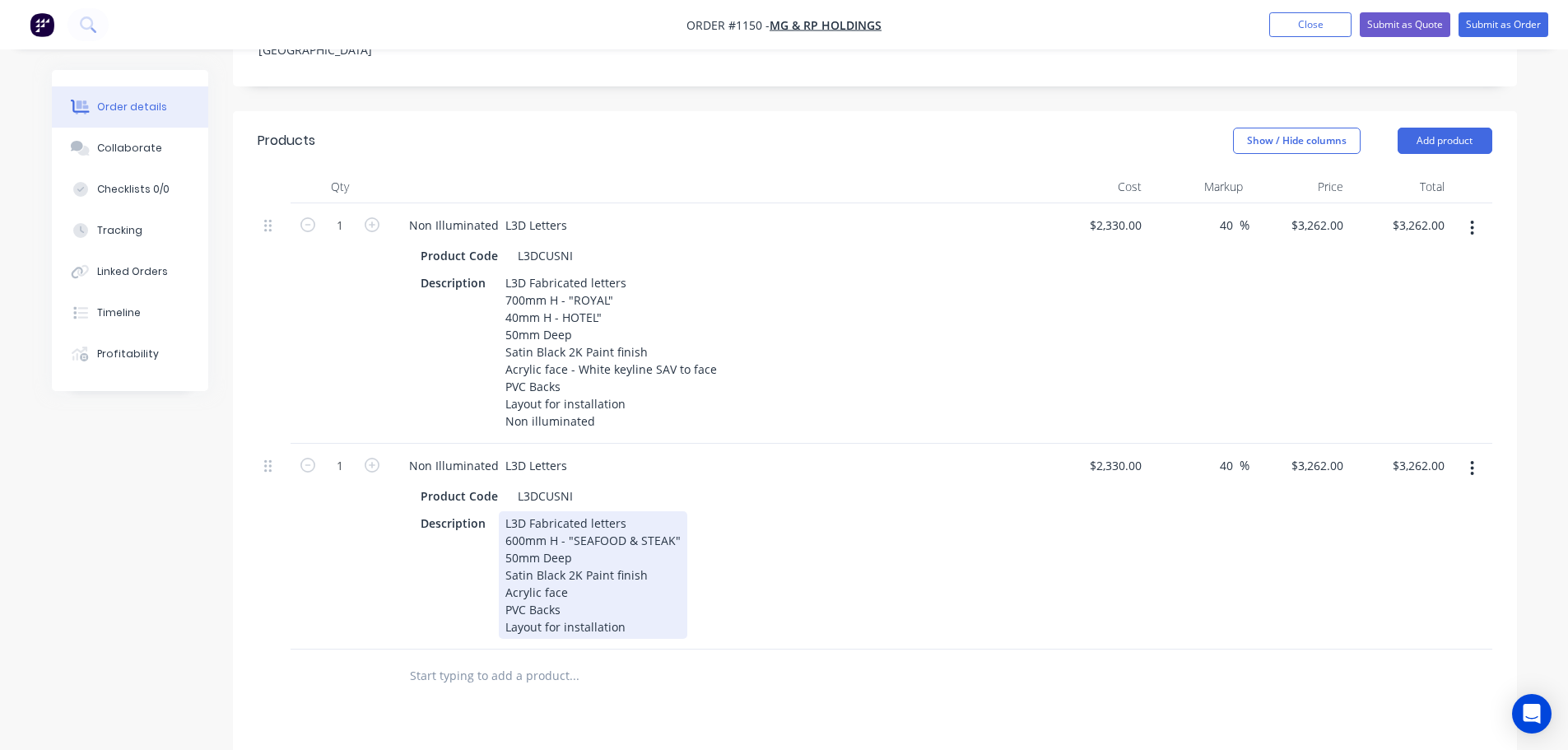
click at [631, 610] on div "L3D Fabricated letters 600mm H - "SEAFOOD & STEAK" 50mm Deep Satin Black 2K Pai…" at bounding box center [593, 576] width 188 height 127
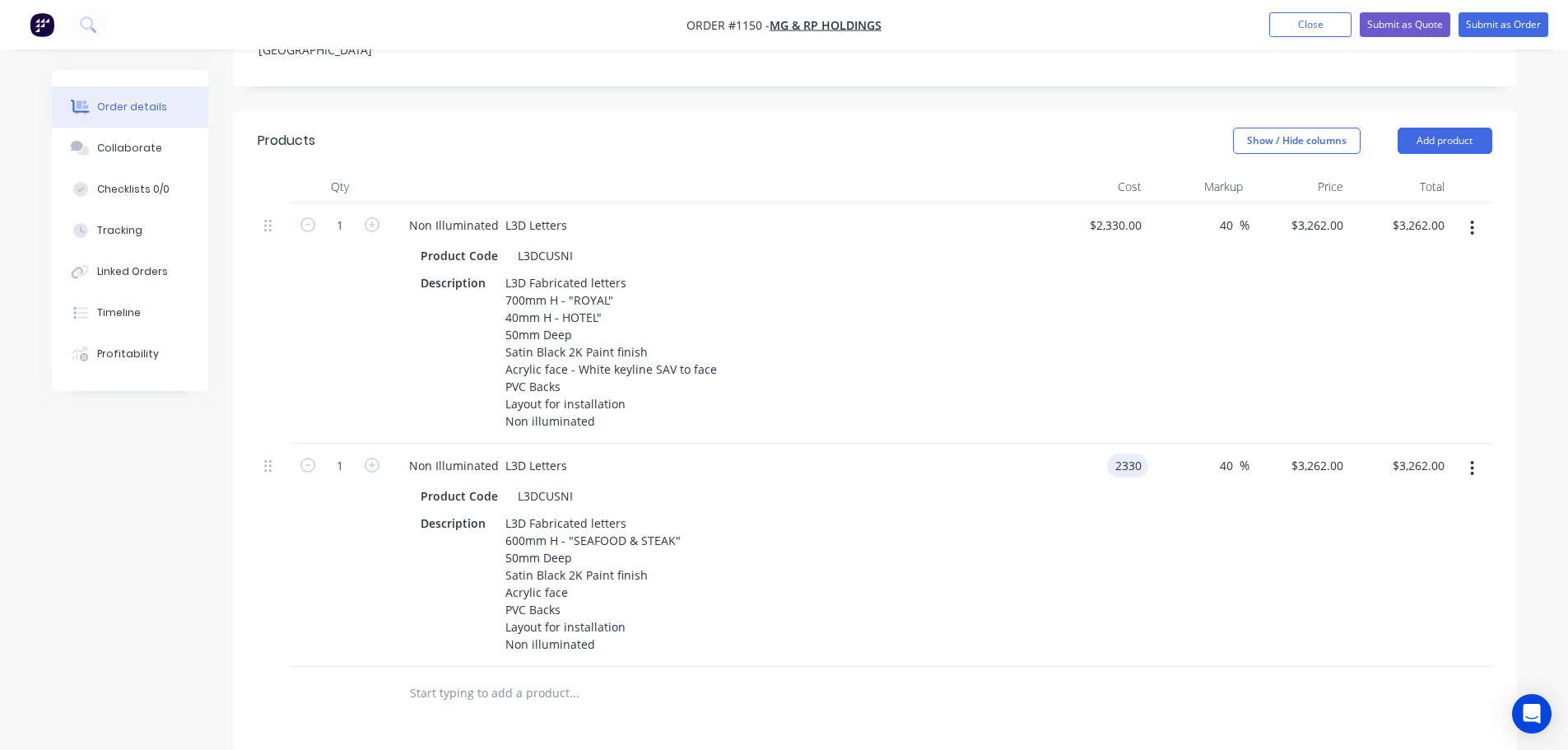
click at [1123, 453] on input "2330" at bounding box center [1131, 465] width 35 height 24
type input "$2,650.00"
type input "$3,710.00"
drag, startPoint x: 798, startPoint y: 675, endPoint x: 830, endPoint y: 662, distance: 34.5
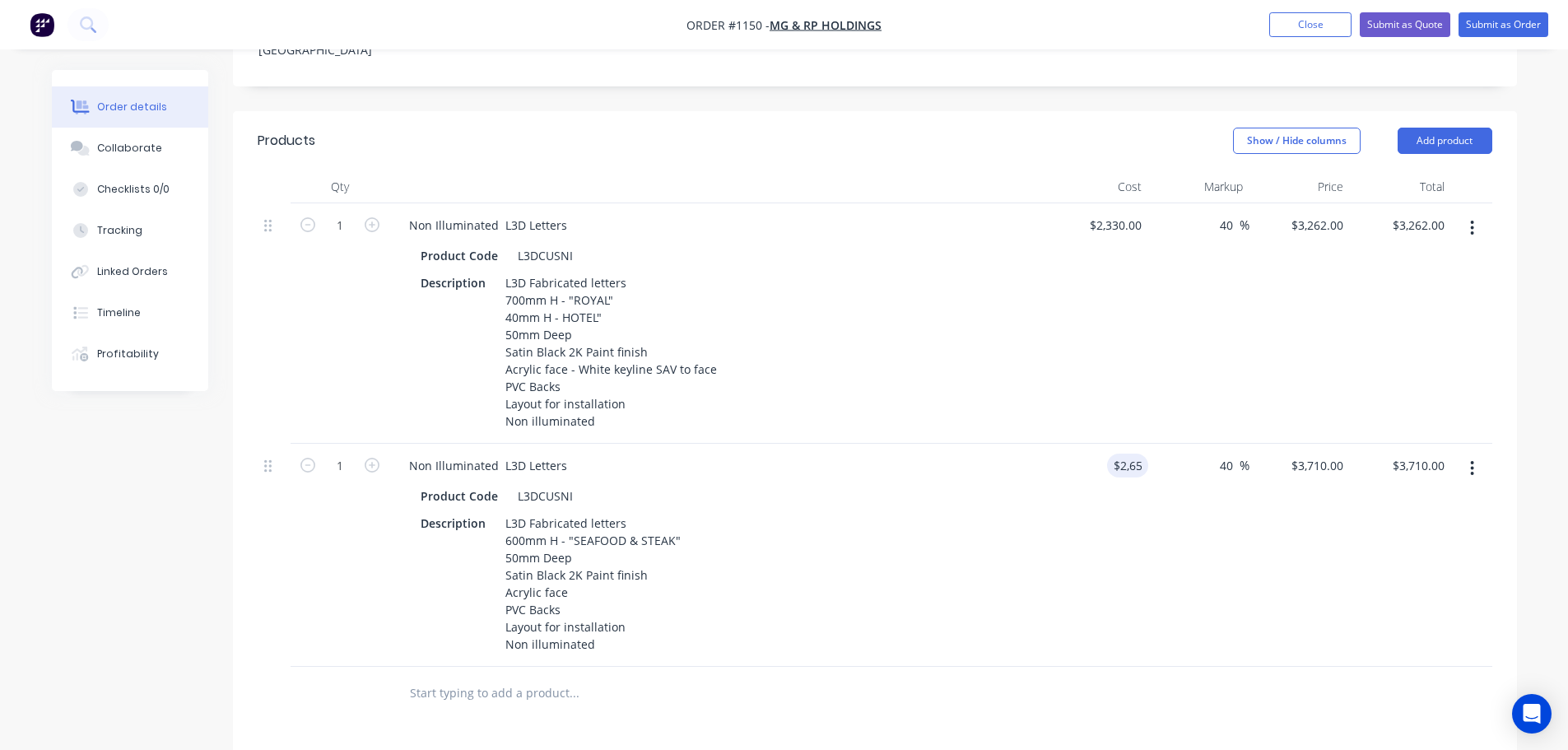
click at [795, 677] on div at bounding box center [642, 693] width 494 height 33
click at [509, 677] on input "text" at bounding box center [574, 693] width 329 height 33
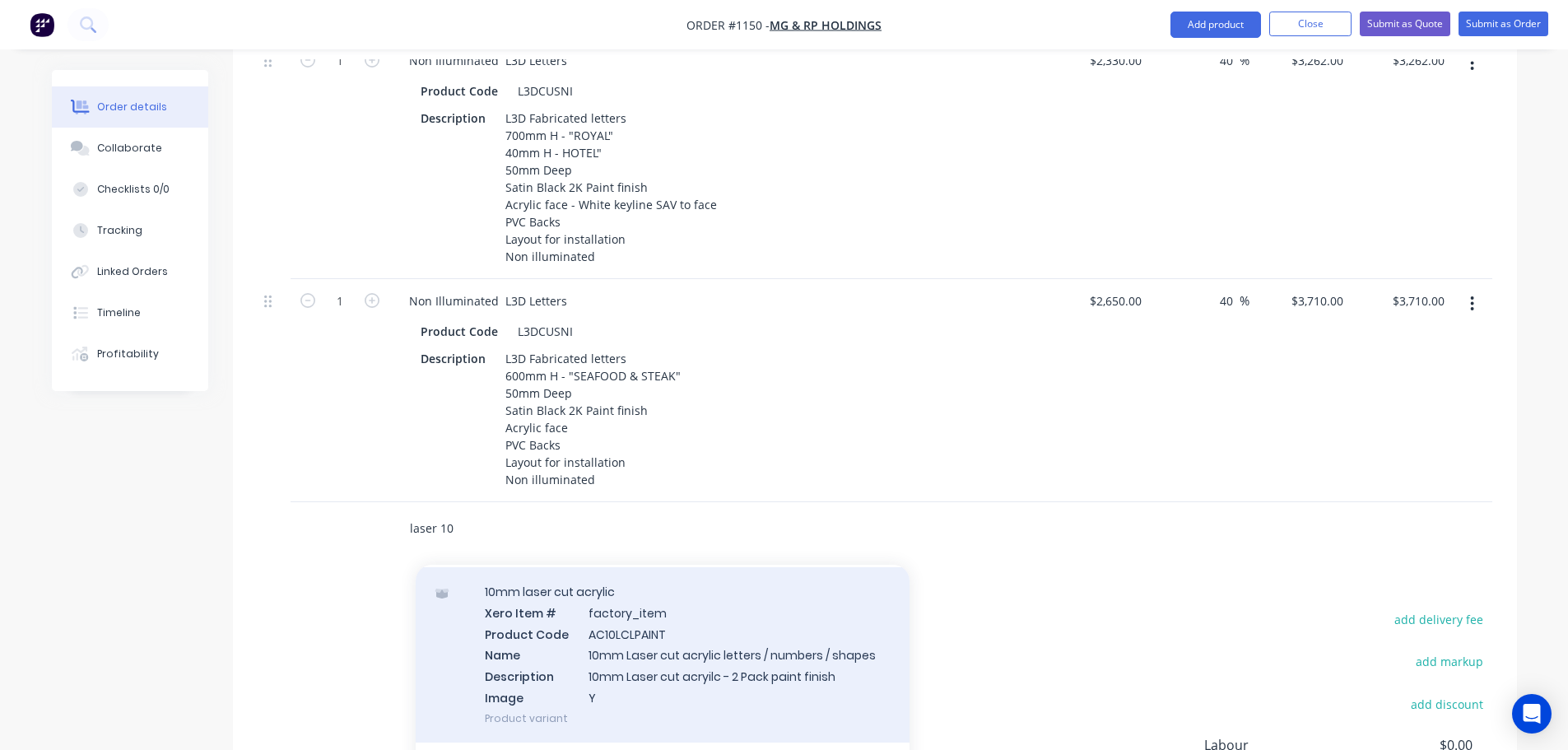
scroll to position [576, 0]
type input "laser 10"
click at [787, 646] on div "10mm laser cut acrylic Xero Item # factory_item Product Code AC10LCLPAINT Name …" at bounding box center [662, 654] width 494 height 175
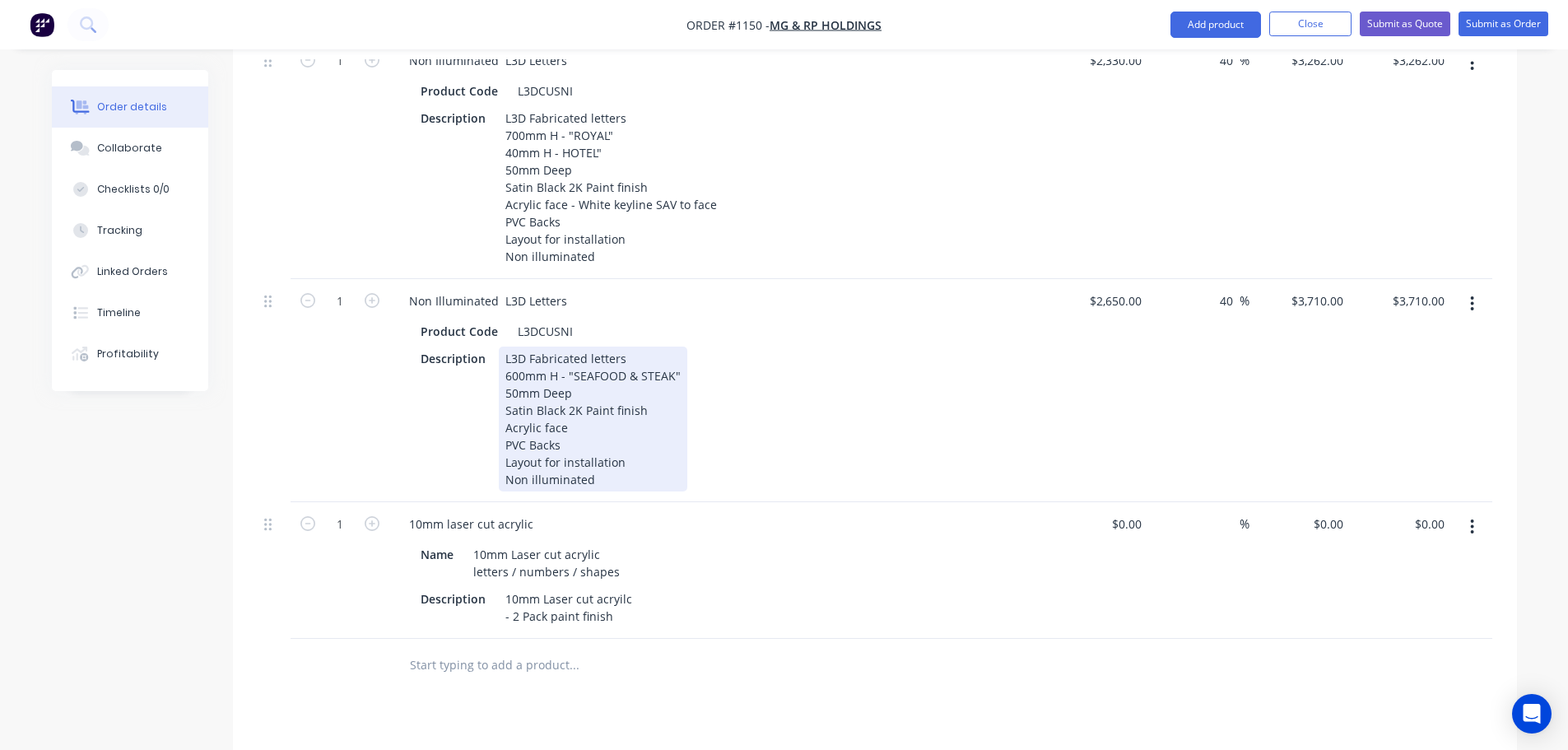
click at [578, 388] on div "L3D Fabricated letters 600mm H - "SEAFOOD & STEAK" 50mm Deep Satin Black 2K Pai…" at bounding box center [593, 419] width 188 height 145
drag, startPoint x: 646, startPoint y: 385, endPoint x: 490, endPoint y: 390, distance: 156.1
click at [490, 390] on div "Description L3D Fabricated letters 600mm H - "SEAFOOD & STEAK" 50mm Deep Satin …" at bounding box center [715, 419] width 602 height 145
copy div "Satin Black 2K Paint finish"
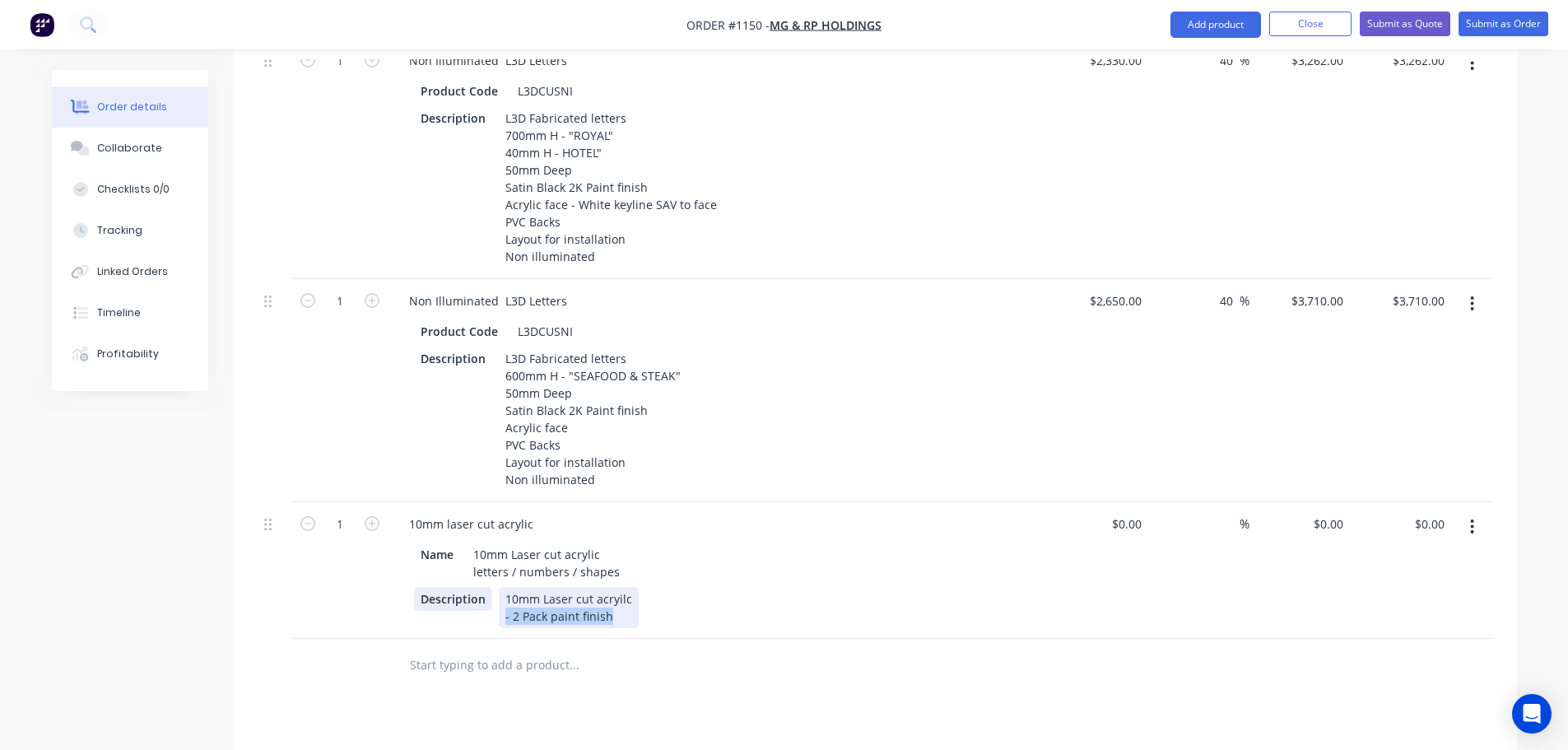
drag, startPoint x: 610, startPoint y: 593, endPoint x: 476, endPoint y: 585, distance: 134.2
click at [476, 587] on div "Description 10mm Laser cut acryilc - 2 Pack paint finish" at bounding box center [715, 607] width 602 height 41
paste div
click at [505, 587] on div "10mm Laser cut acrylic Satin Black 2K Paint finish" at bounding box center [640, 598] width 282 height 24
click at [1233, 512] on input at bounding box center [1231, 523] width 19 height 24
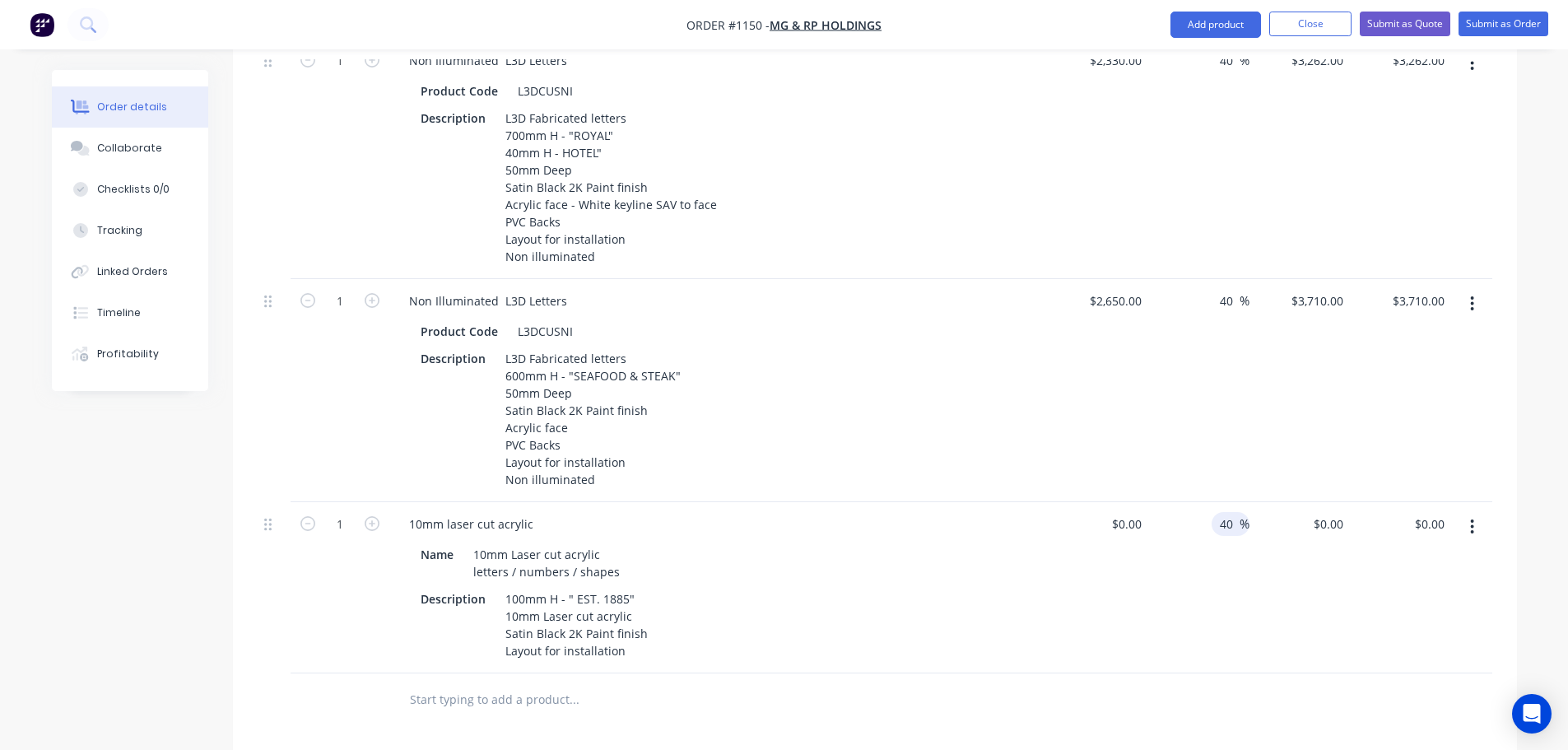
type input "40"
click at [1230, 607] on div "40 40 %" at bounding box center [1199, 588] width 101 height 171
click at [1126, 512] on div "$0.00" at bounding box center [1126, 523] width 44 height 24
type input "0"
type input "$90.00"
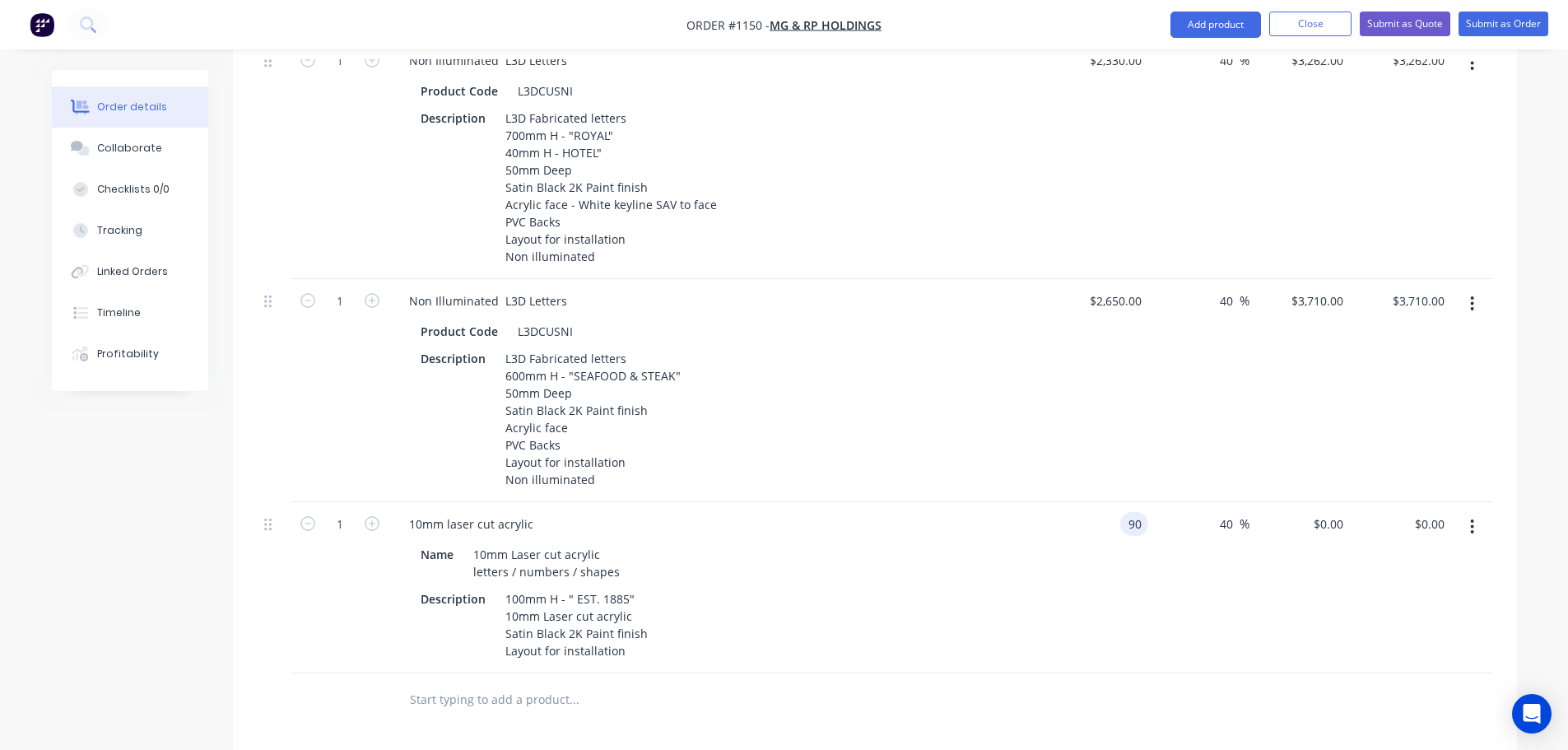
type input "$126.00"
click at [1151, 718] on div "Products Show / Hide columns Add product Qty Cost Markup Price Total 1 Non Illu…" at bounding box center [874, 535] width 1284 height 1176
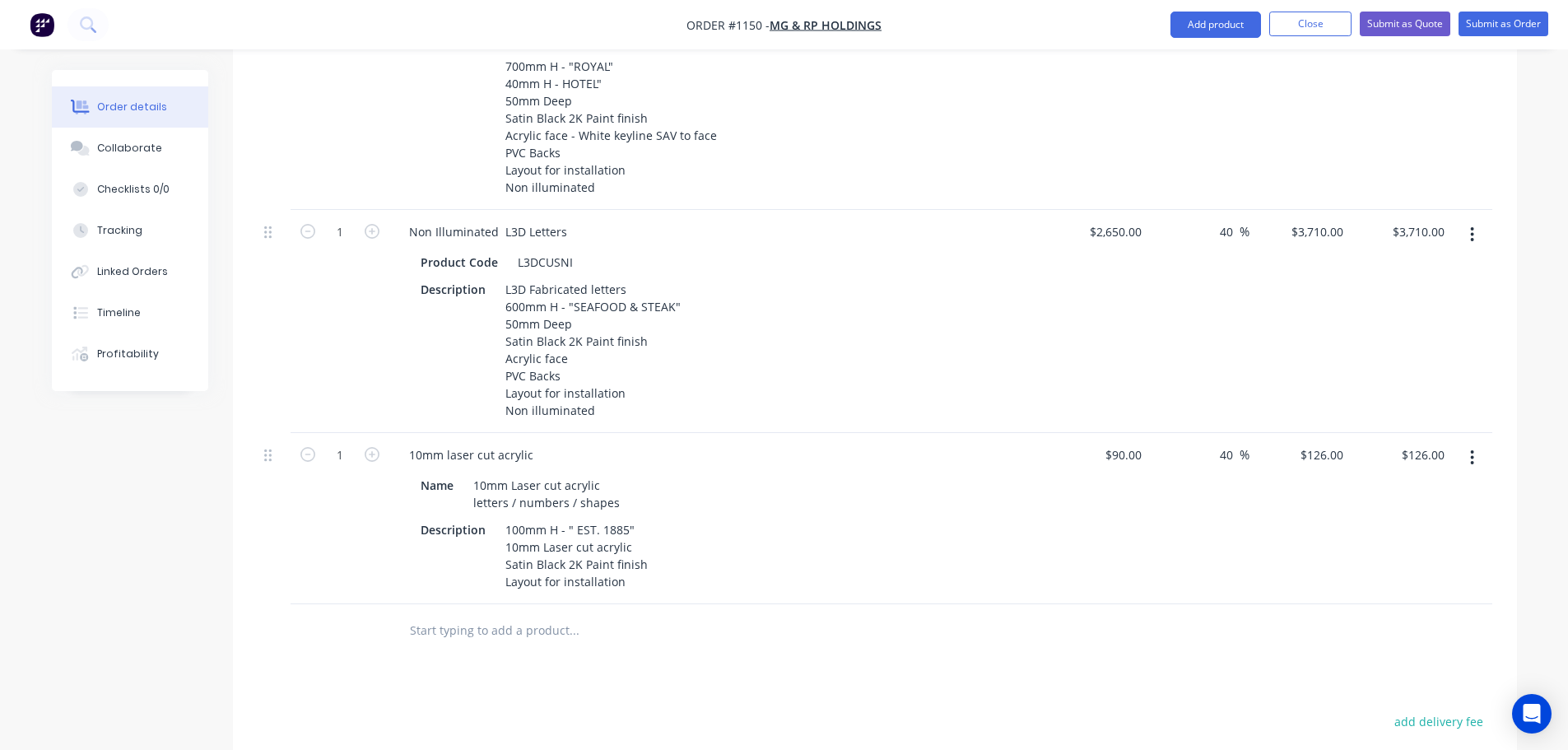
scroll to position [988, 0]
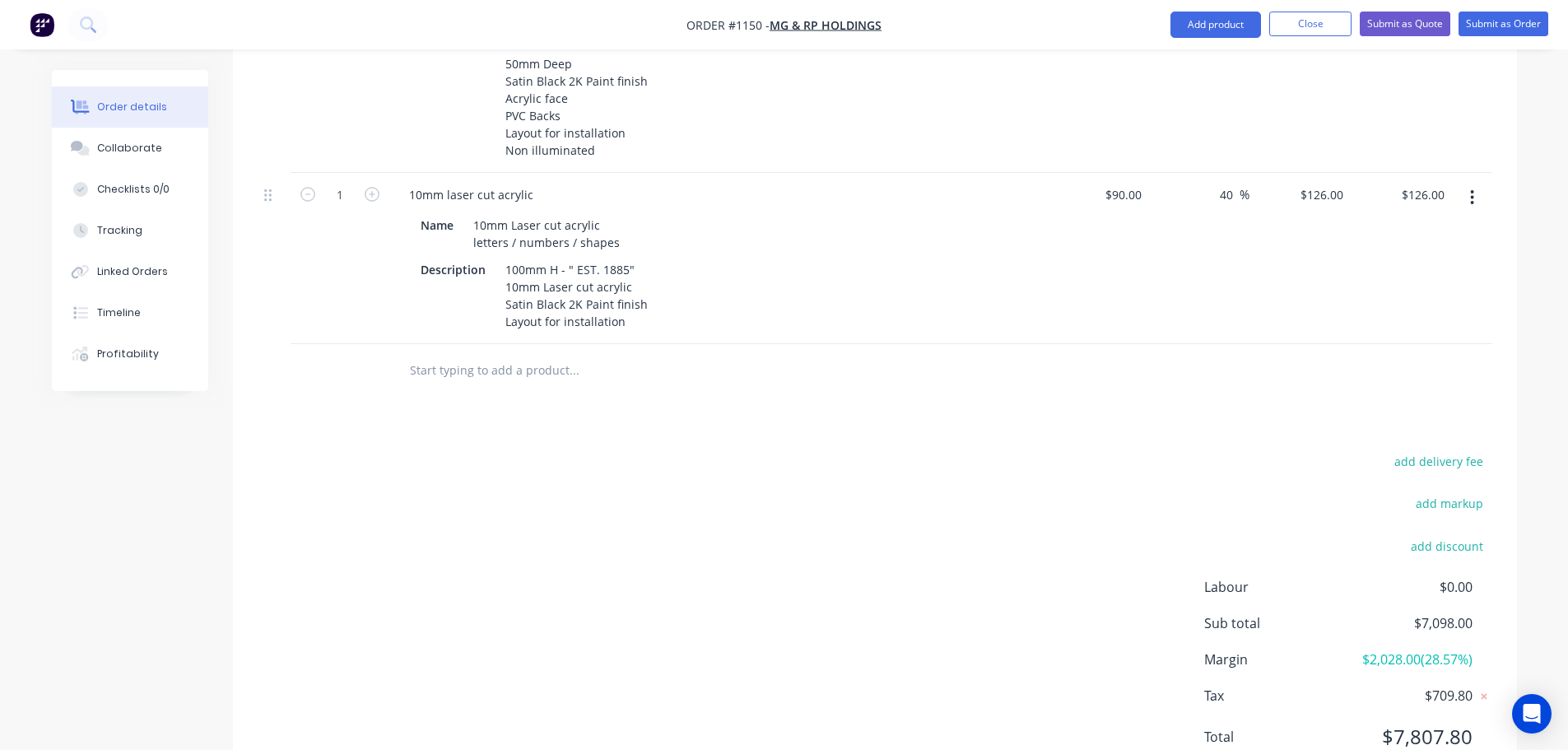
drag, startPoint x: 472, startPoint y: 341, endPoint x: 483, endPoint y: 338, distance: 11.4
click at [473, 354] on input "text" at bounding box center [574, 371] width 329 height 33
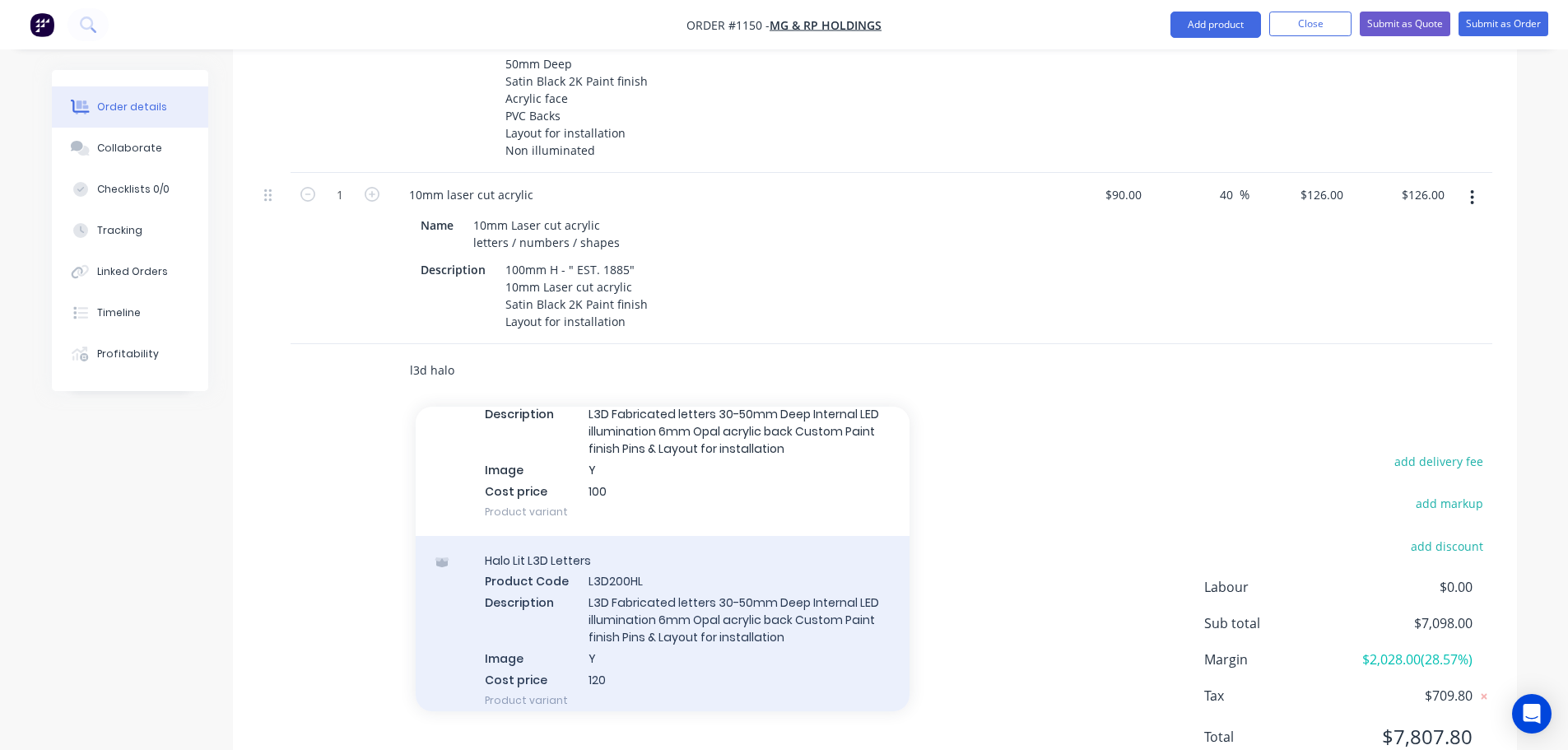
scroll to position [330, 0]
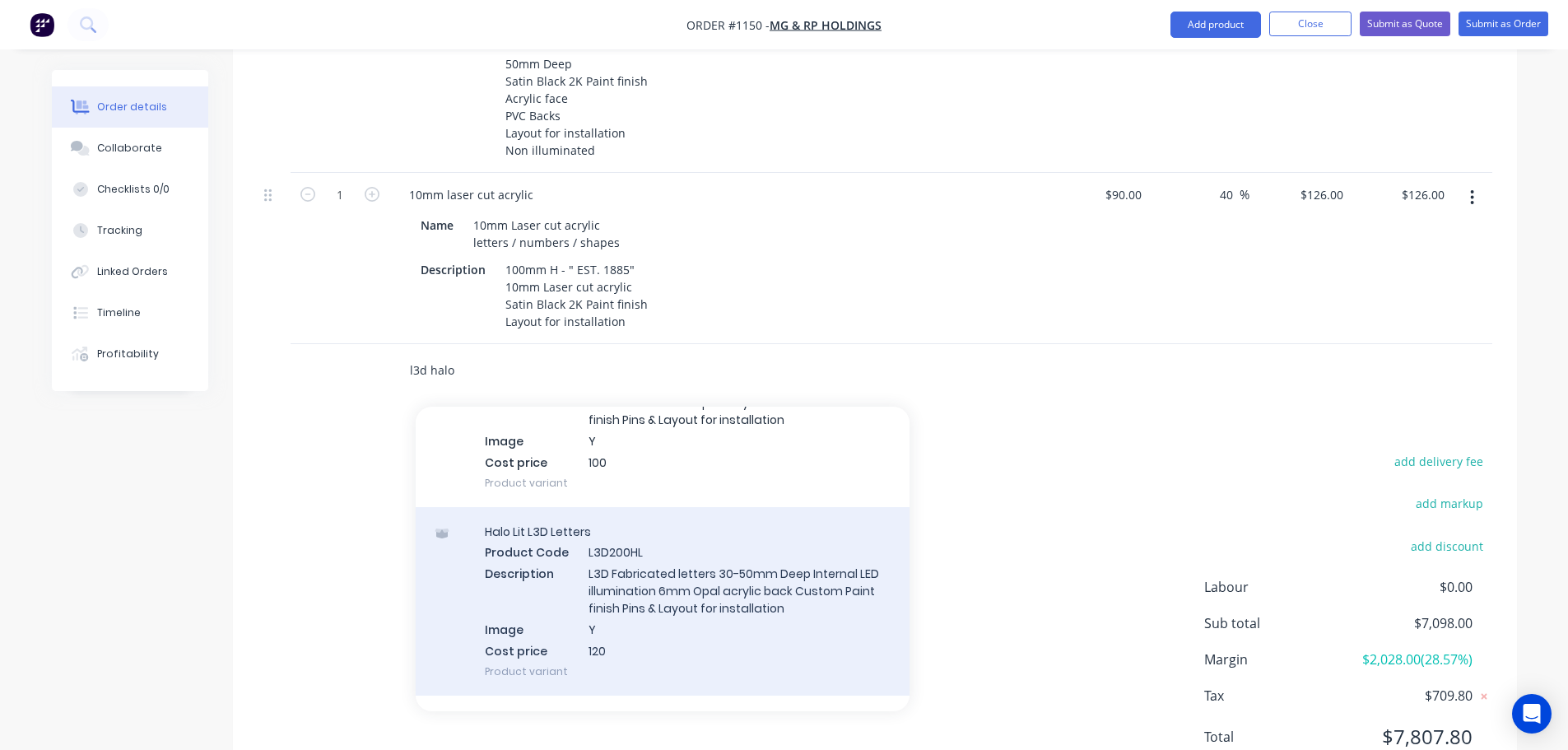
type input "l3d halo"
click at [716, 587] on div "Halo Lit L3D Letters Product Code L3D200HL Description L3D Fabricated letters 3…" at bounding box center [662, 602] width 494 height 188
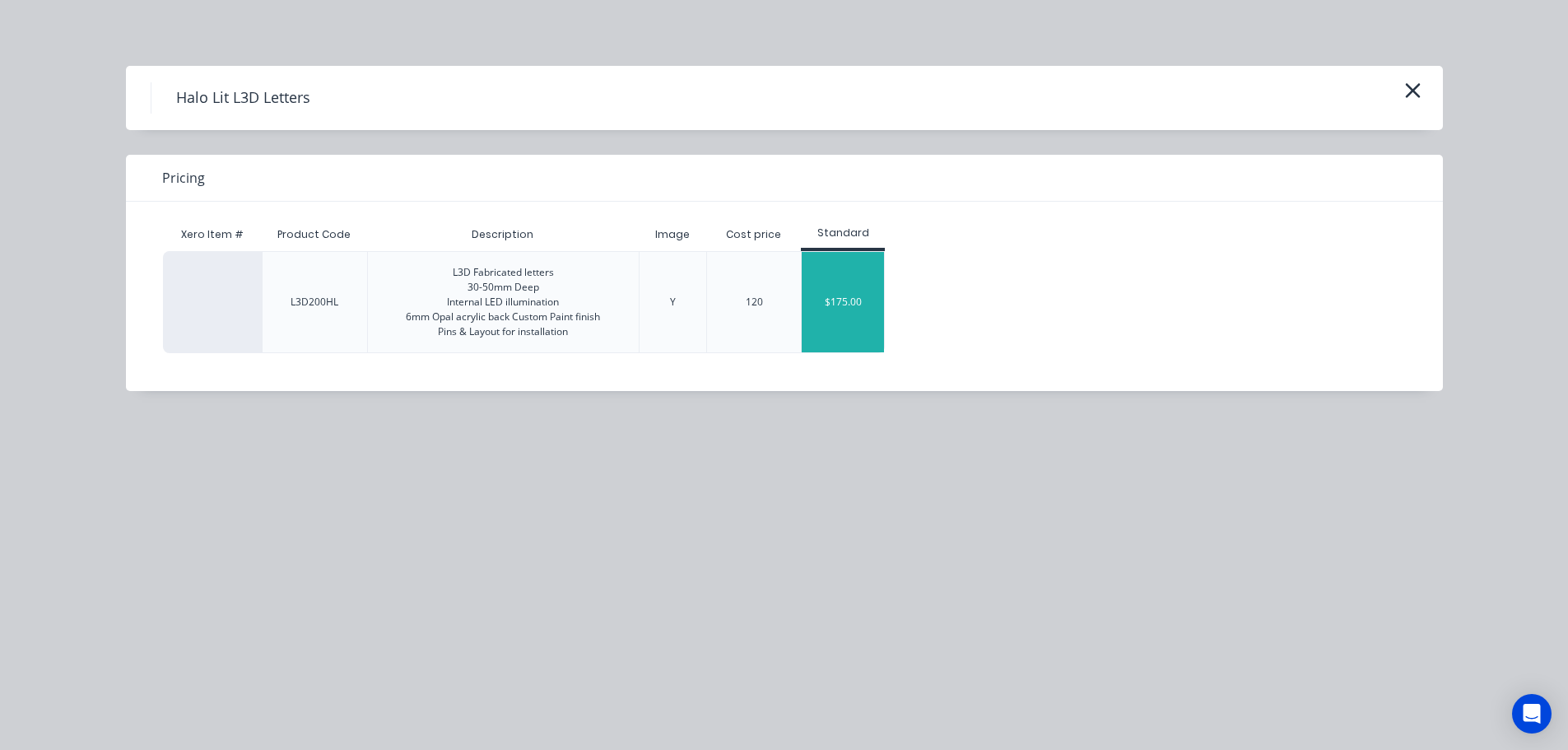
click at [859, 282] on div "$175.00" at bounding box center [843, 302] width 82 height 100
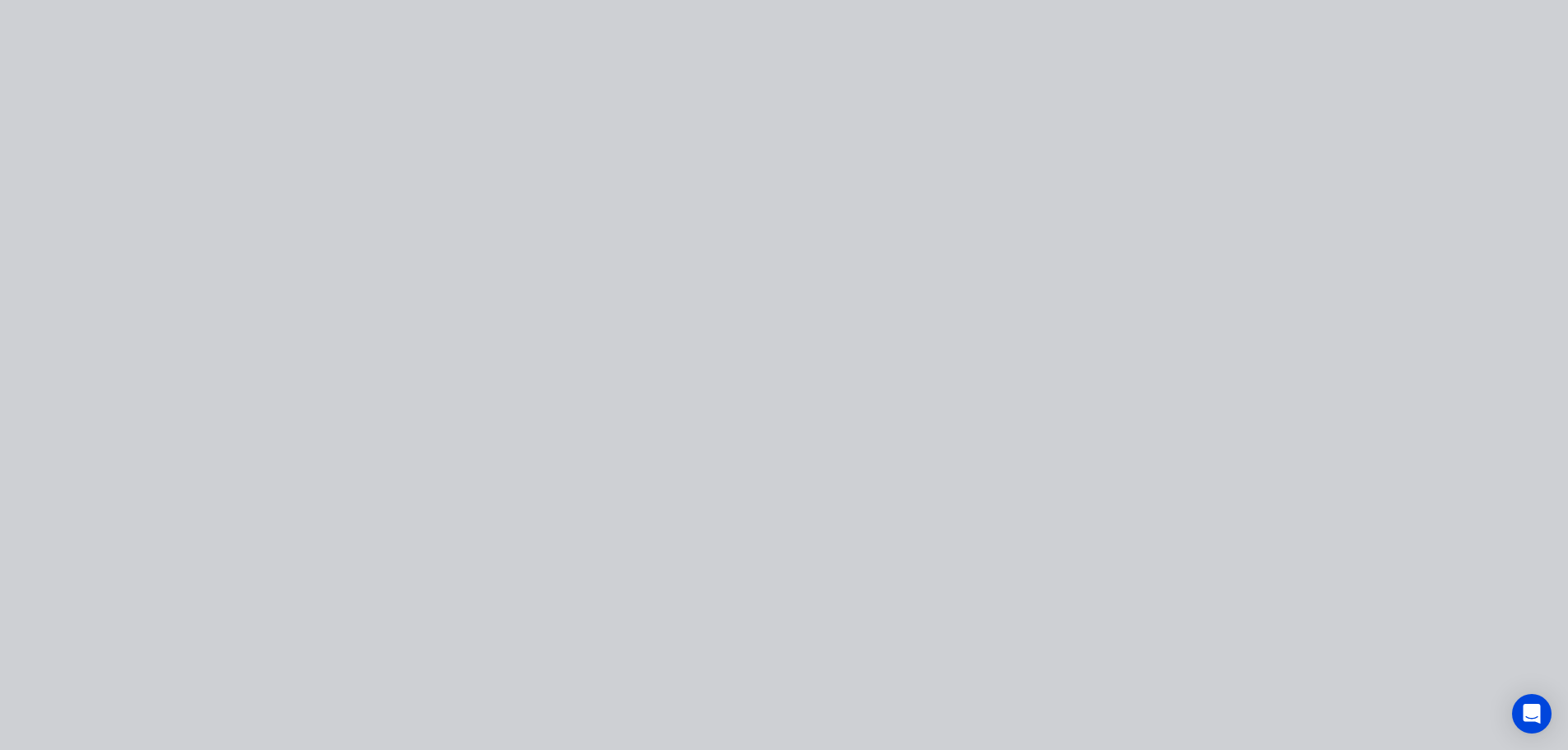
type input "$175.00"
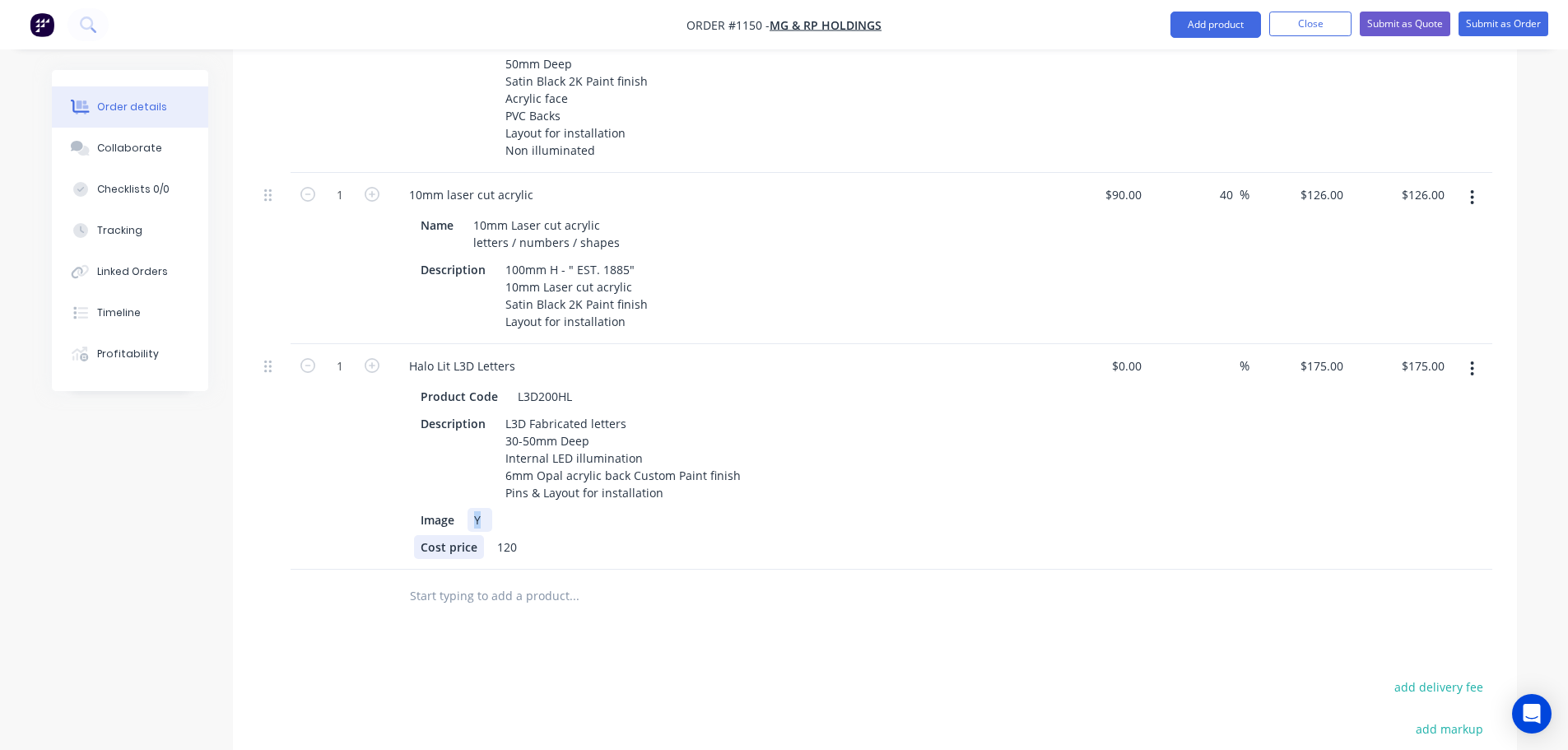
drag, startPoint x: 476, startPoint y: 504, endPoint x: 455, endPoint y: 514, distance: 23.3
click at [458, 513] on div "Product Code L3D200HL Description L3D Fabricated letters 30-50mm Deep Internal …" at bounding box center [718, 470] width 646 height 178
drag, startPoint x: 454, startPoint y: 496, endPoint x: 411, endPoint y: 513, distance: 46.2
click at [414, 513] on div "Product Code L3D200HL Description L3D Fabricated letters 30-50mm Deep Internal …" at bounding box center [718, 470] width 646 height 178
drag, startPoint x: 477, startPoint y: 526, endPoint x: 395, endPoint y: 528, distance: 82.0
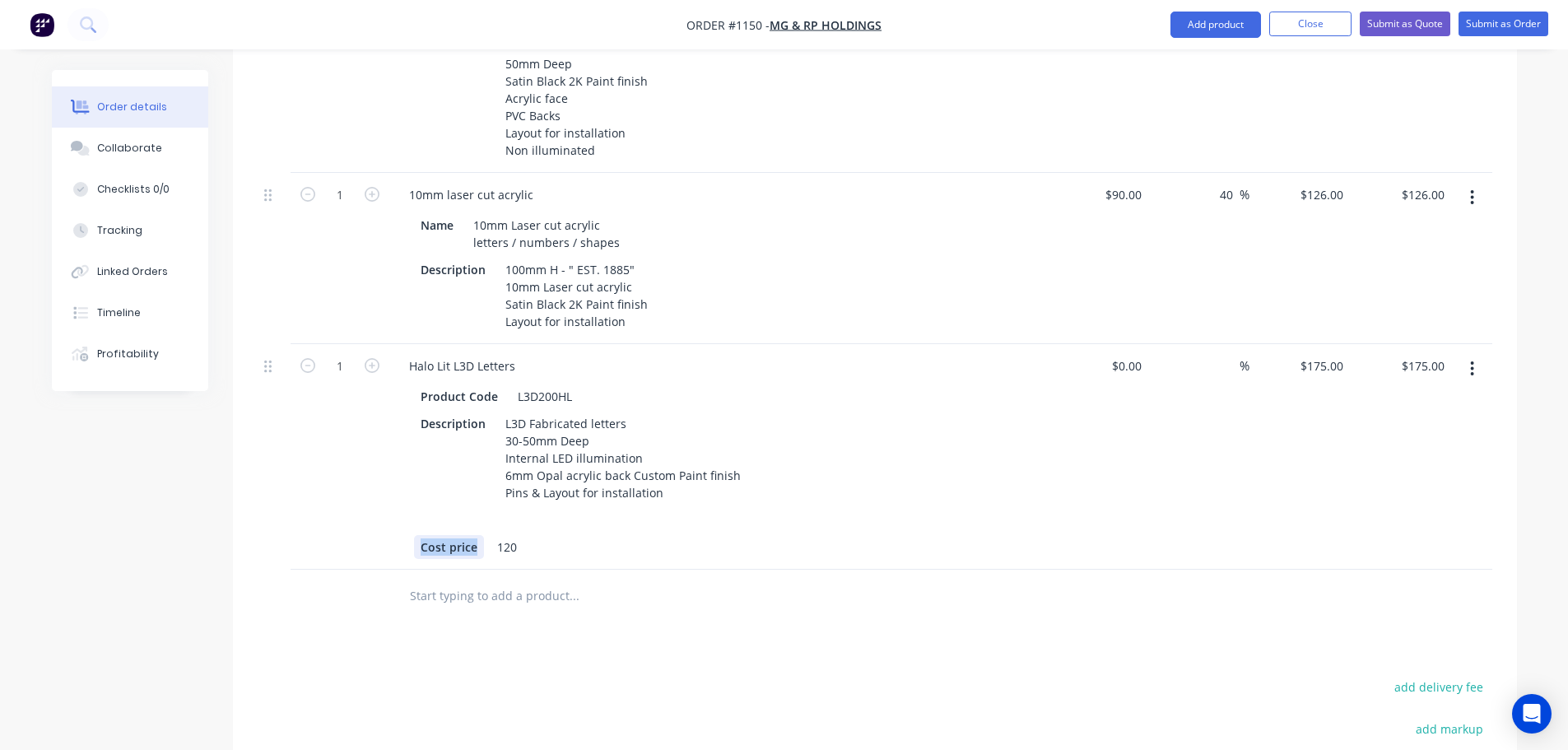
click at [396, 528] on div "Product Code L3D200HL Description L3D Fabricated letters 30-50mm Deep Internal …" at bounding box center [718, 470] width 646 height 178
drag, startPoint x: 475, startPoint y: 522, endPoint x: 454, endPoint y: 522, distance: 21.0
click at [462, 535] on div "120" at bounding box center [462, 547] width 33 height 24
drag, startPoint x: 461, startPoint y: 525, endPoint x: 446, endPoint y: 525, distance: 15.0
click at [446, 535] on div "12" at bounding box center [458, 547] width 26 height 24
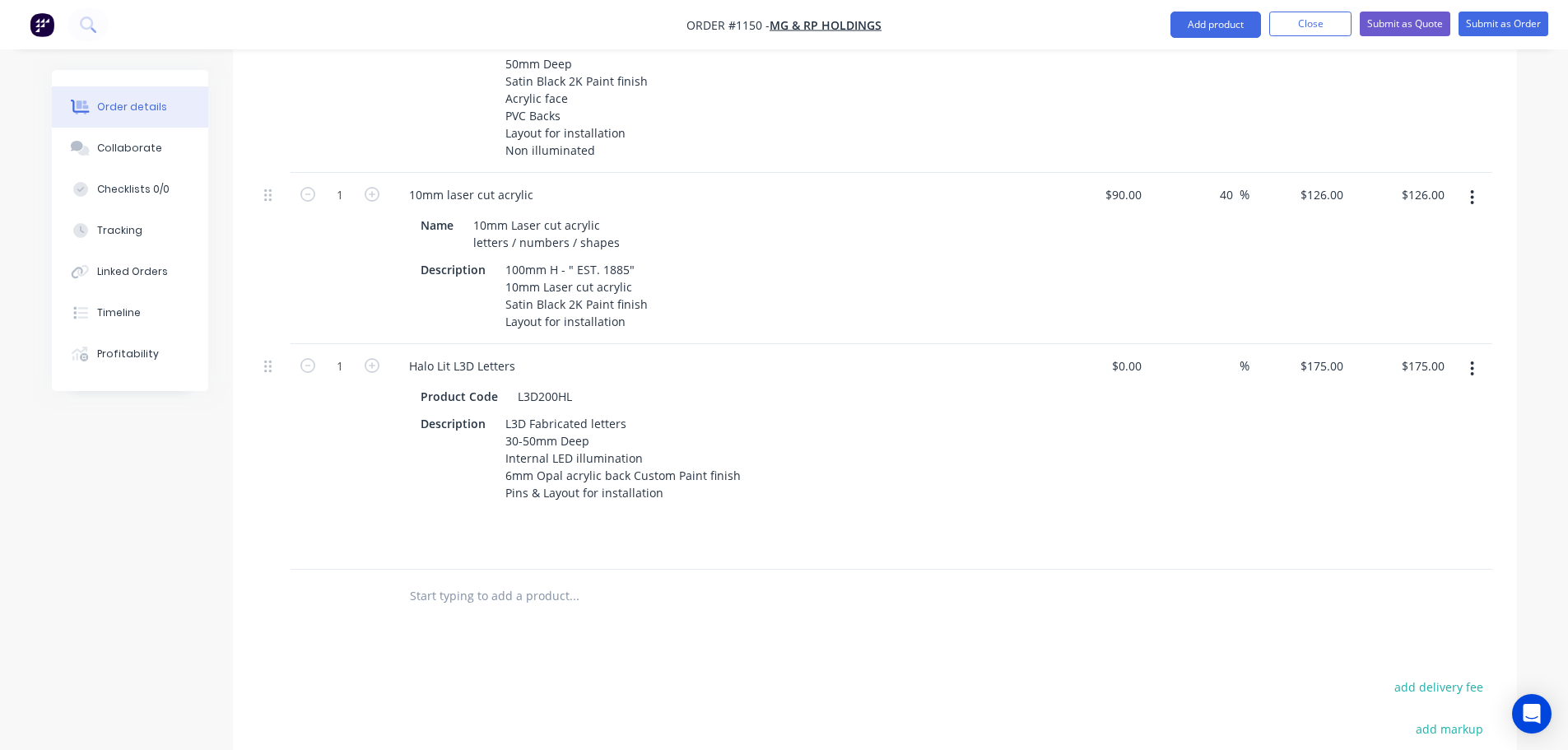
click at [626, 535] on div at bounding box center [715, 547] width 602 height 24
drag, startPoint x: 643, startPoint y: 279, endPoint x: 497, endPoint y: 284, distance: 146.1
click at [499, 284] on div "100mm H - " EST. 1885" 10mm Laser cut acrylic Satin Black 2K Paint finish Layou…" at bounding box center [576, 296] width 156 height 76
copy div "Satin Black 2K Paint finish"
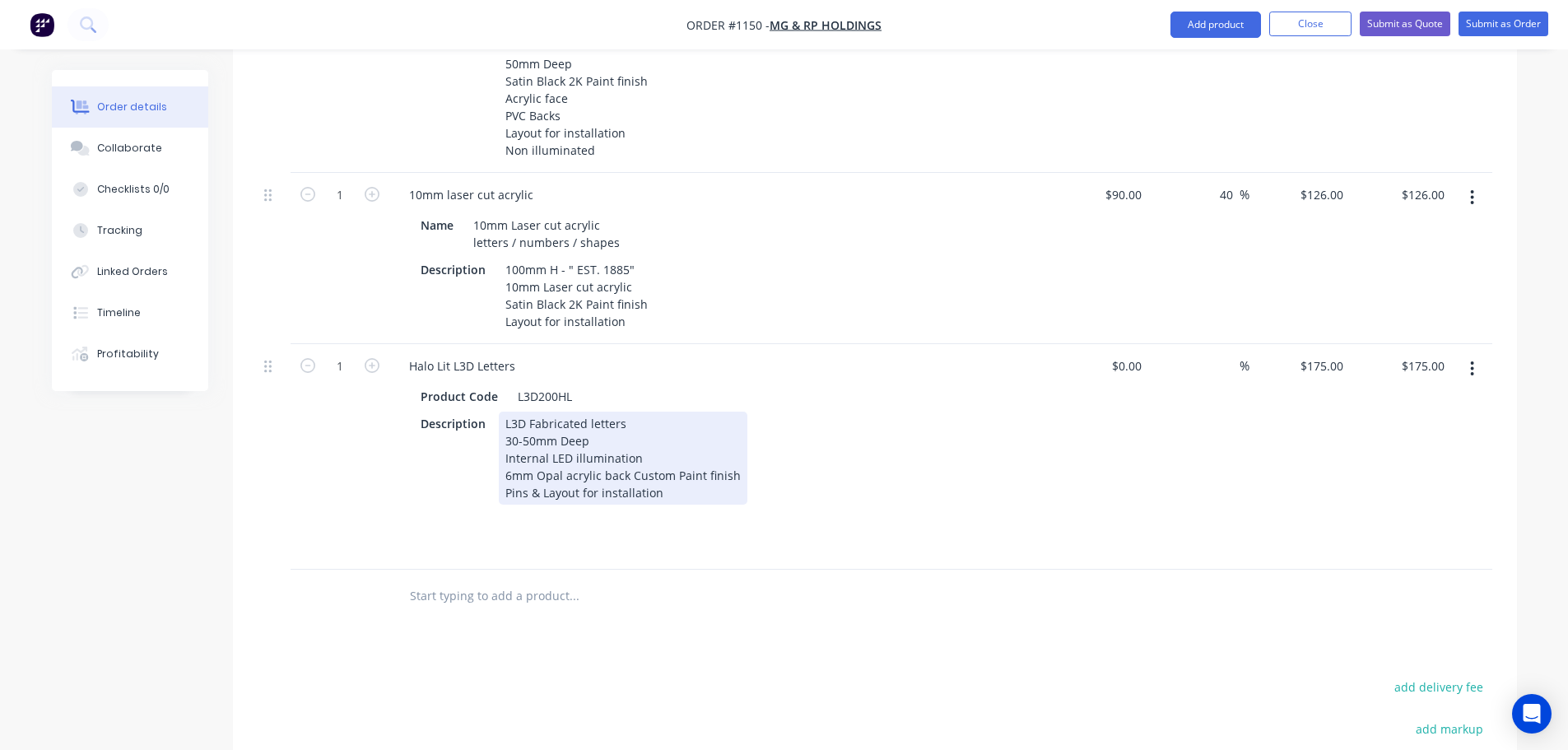
click at [624, 450] on div "L3D Fabricated letters 30-50mm Deep Internal LED illumination 6mm Opal acrylic …" at bounding box center [622, 458] width 248 height 93
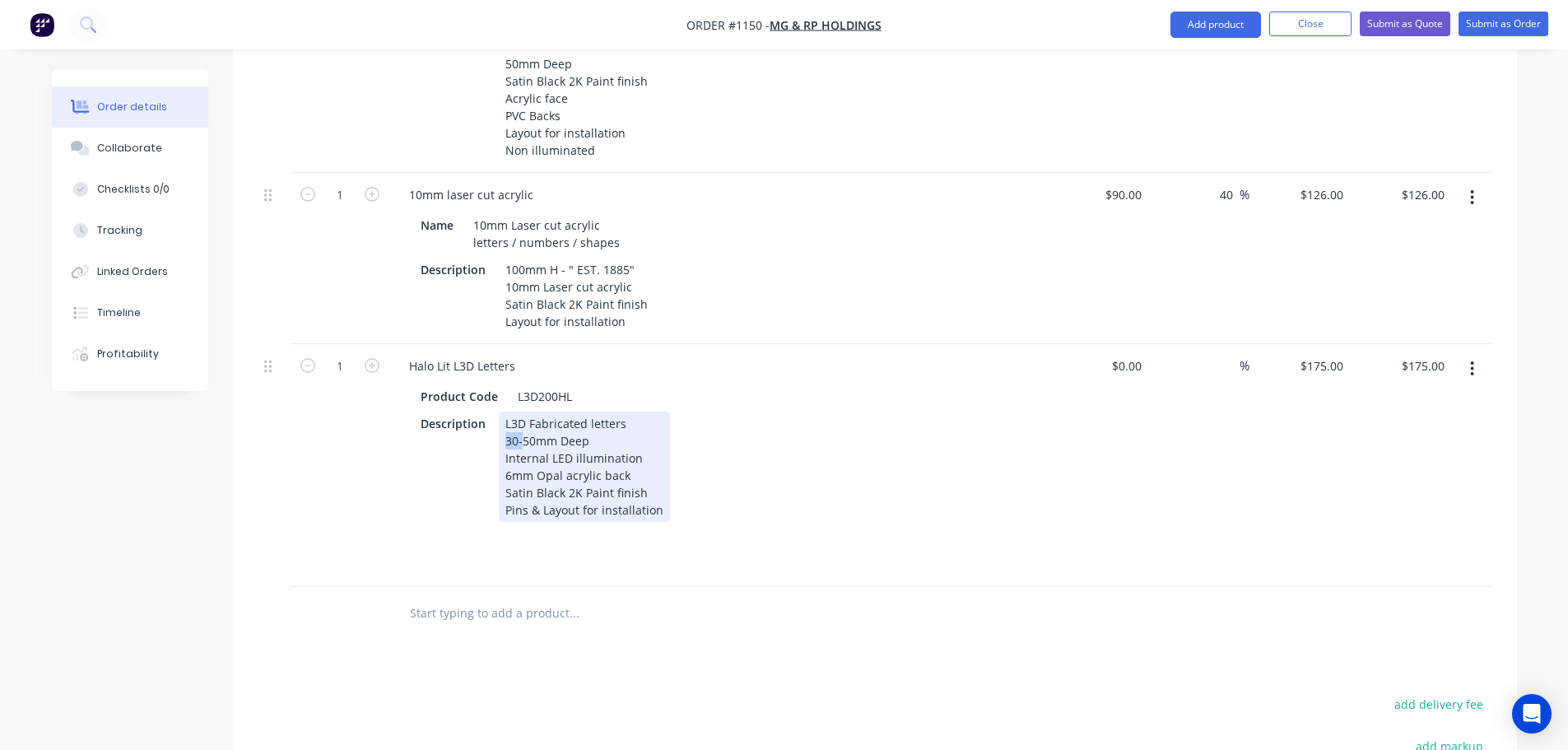
drag, startPoint x: 523, startPoint y: 416, endPoint x: 496, endPoint y: 424, distance: 28.2
click at [496, 424] on div "Description L3D Fabricated letters 30-50mm Deep Internal LED illumination 6mm O…" at bounding box center [715, 467] width 602 height 111
click at [503, 412] on div "L3D Fabricated letters 50mm Deep Internal LED illumination 6mm Opal acrylic bac…" at bounding box center [584, 467] width 171 height 111
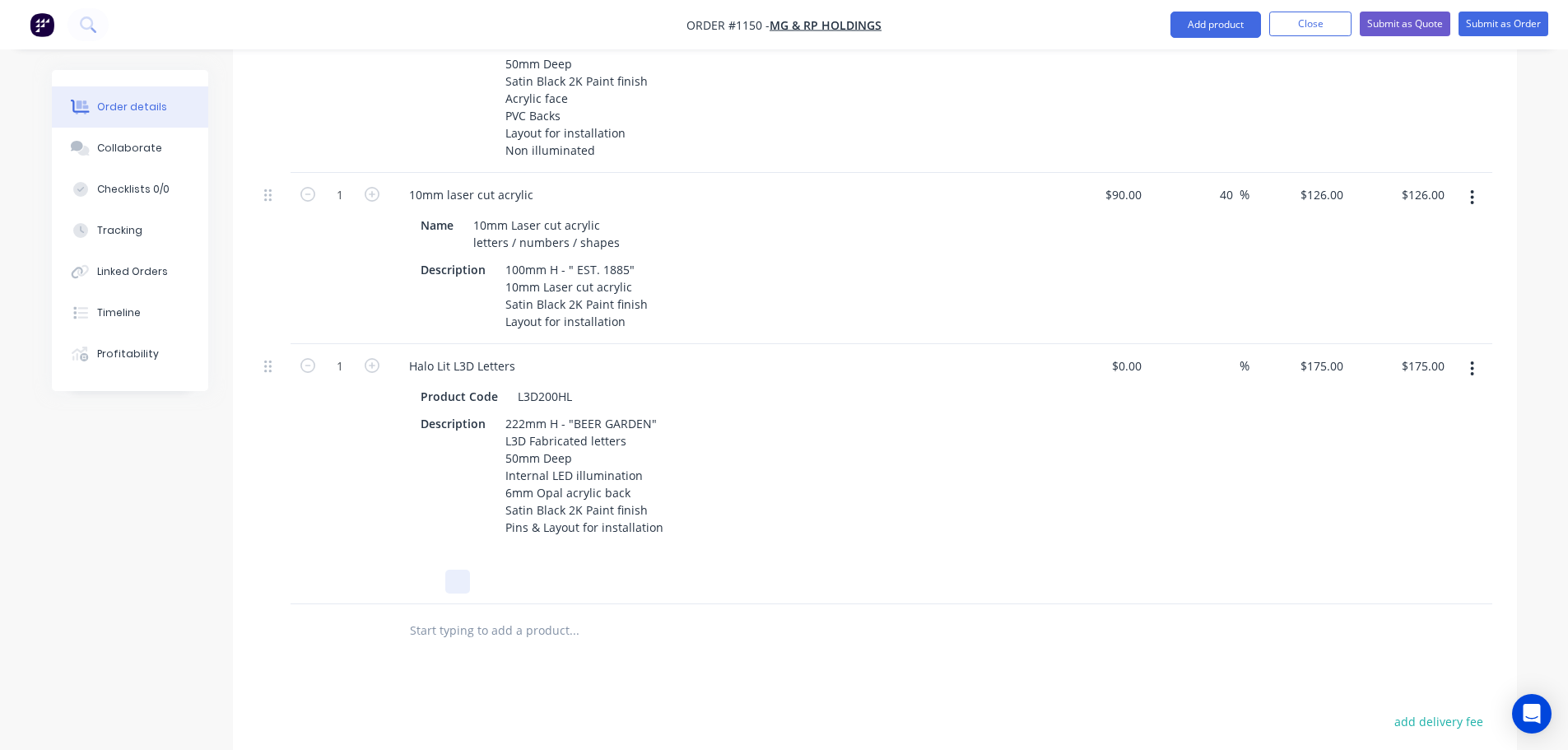
click at [846, 570] on div at bounding box center [715, 582] width 602 height 24
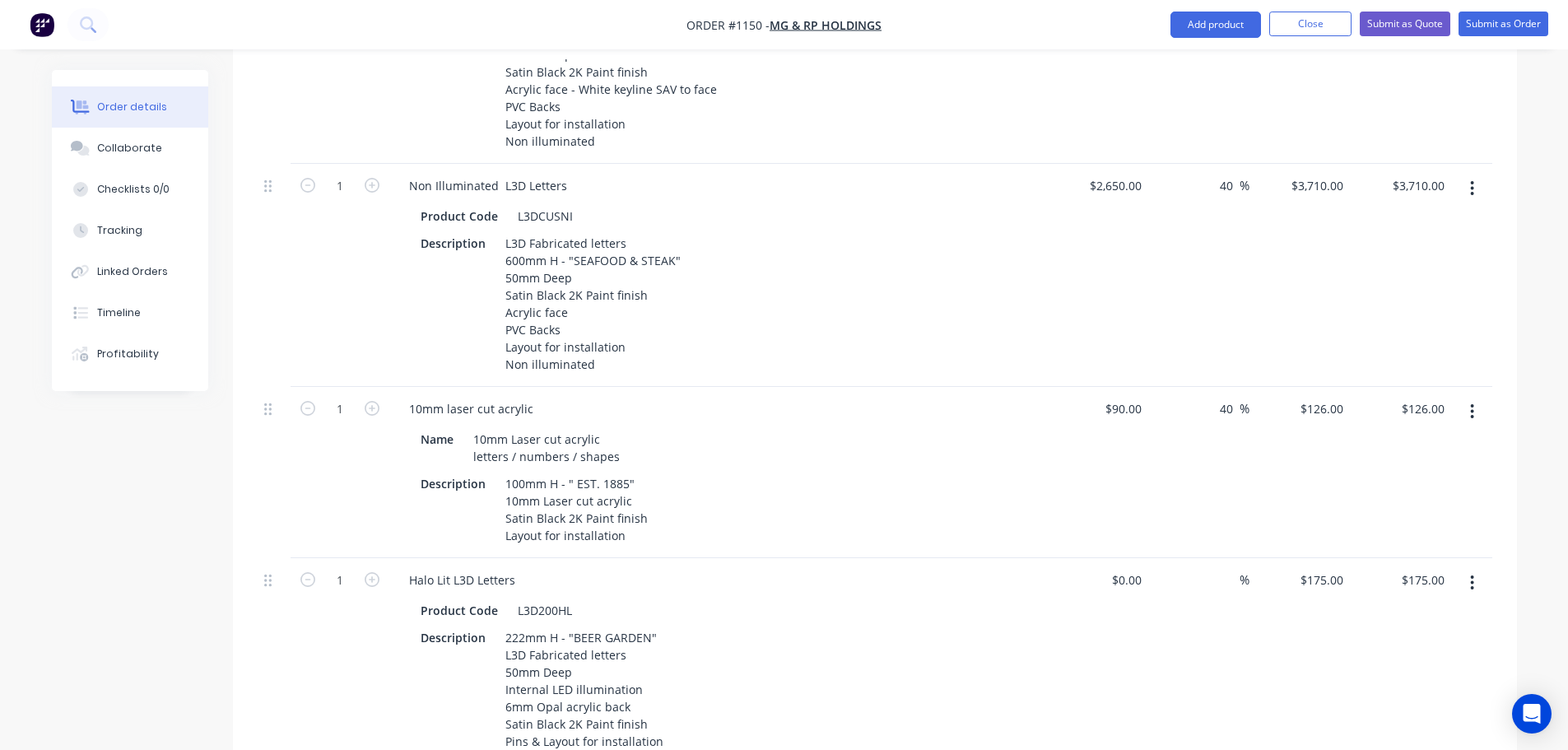
scroll to position [741, 0]
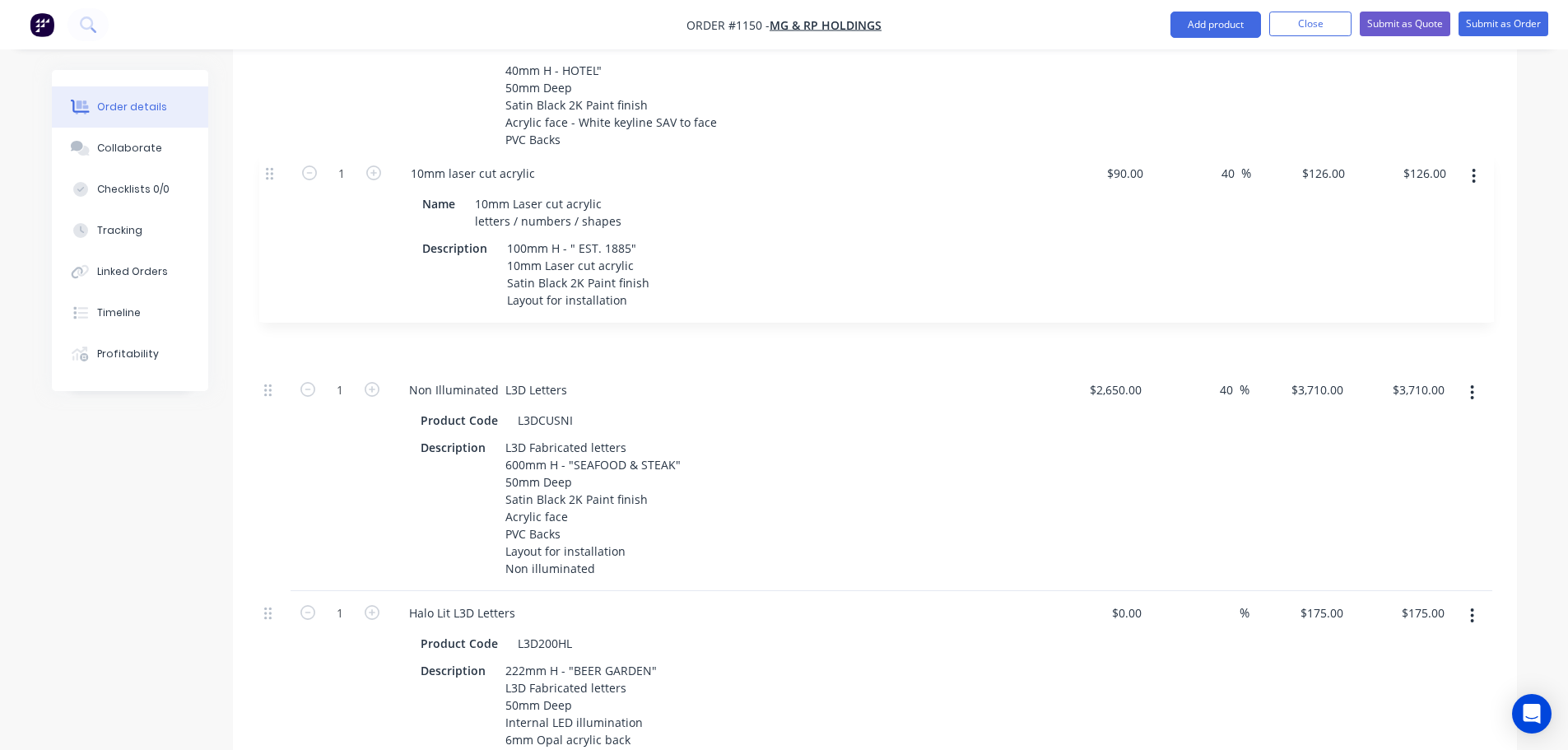
drag, startPoint x: 265, startPoint y: 422, endPoint x: 267, endPoint y: 172, distance: 250.0
click at [267, 172] on div "1 Non Illuminated L3D Letters Product Code L3DCUSNI Description L3D Fabricated …" at bounding box center [875, 404] width 1235 height 896
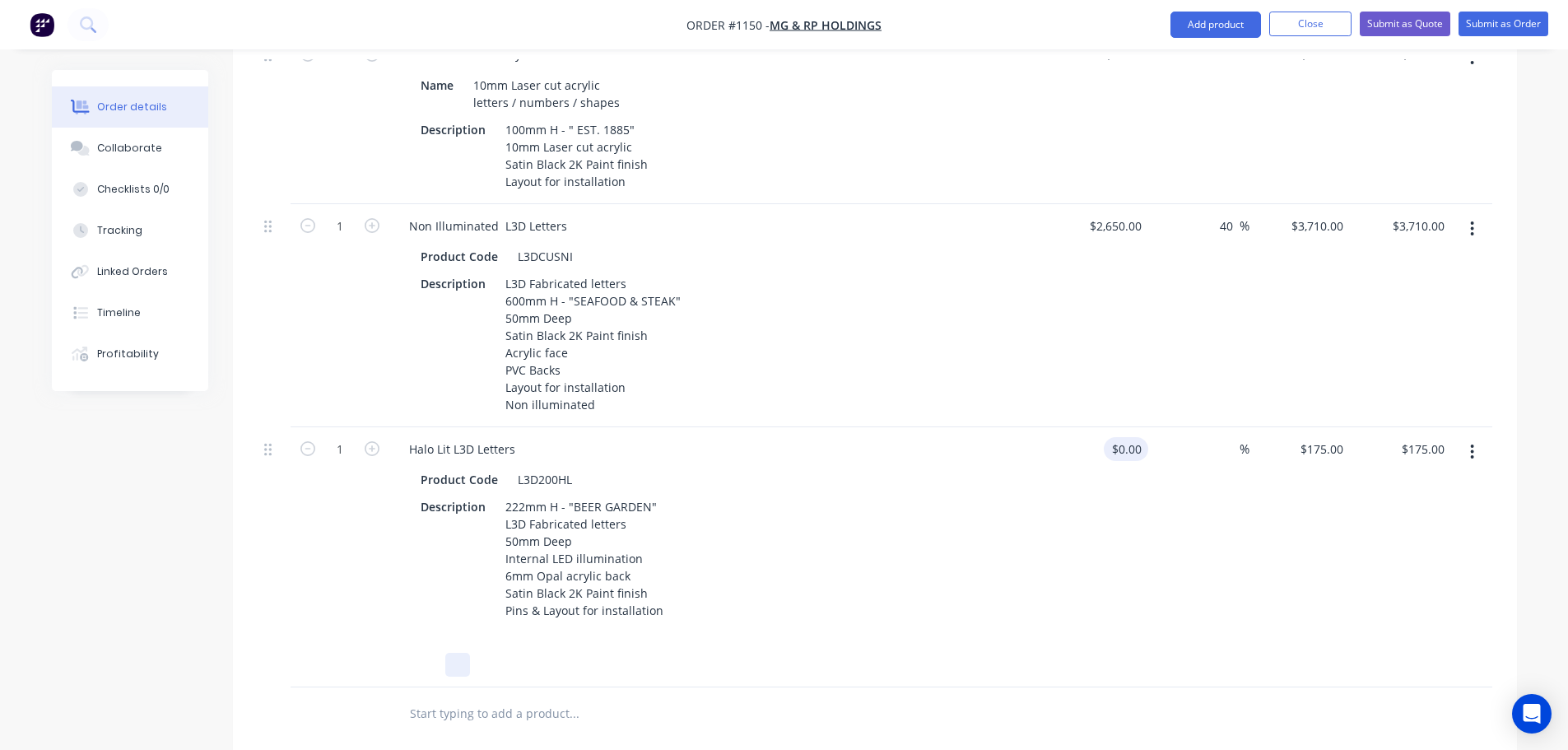
scroll to position [906, 0]
click at [1086, 596] on div "$0.00 $0.00" at bounding box center [1098, 556] width 101 height 260
click at [1326, 437] on input "175" at bounding box center [1324, 448] width 51 height 24
type input "$1,750.00"
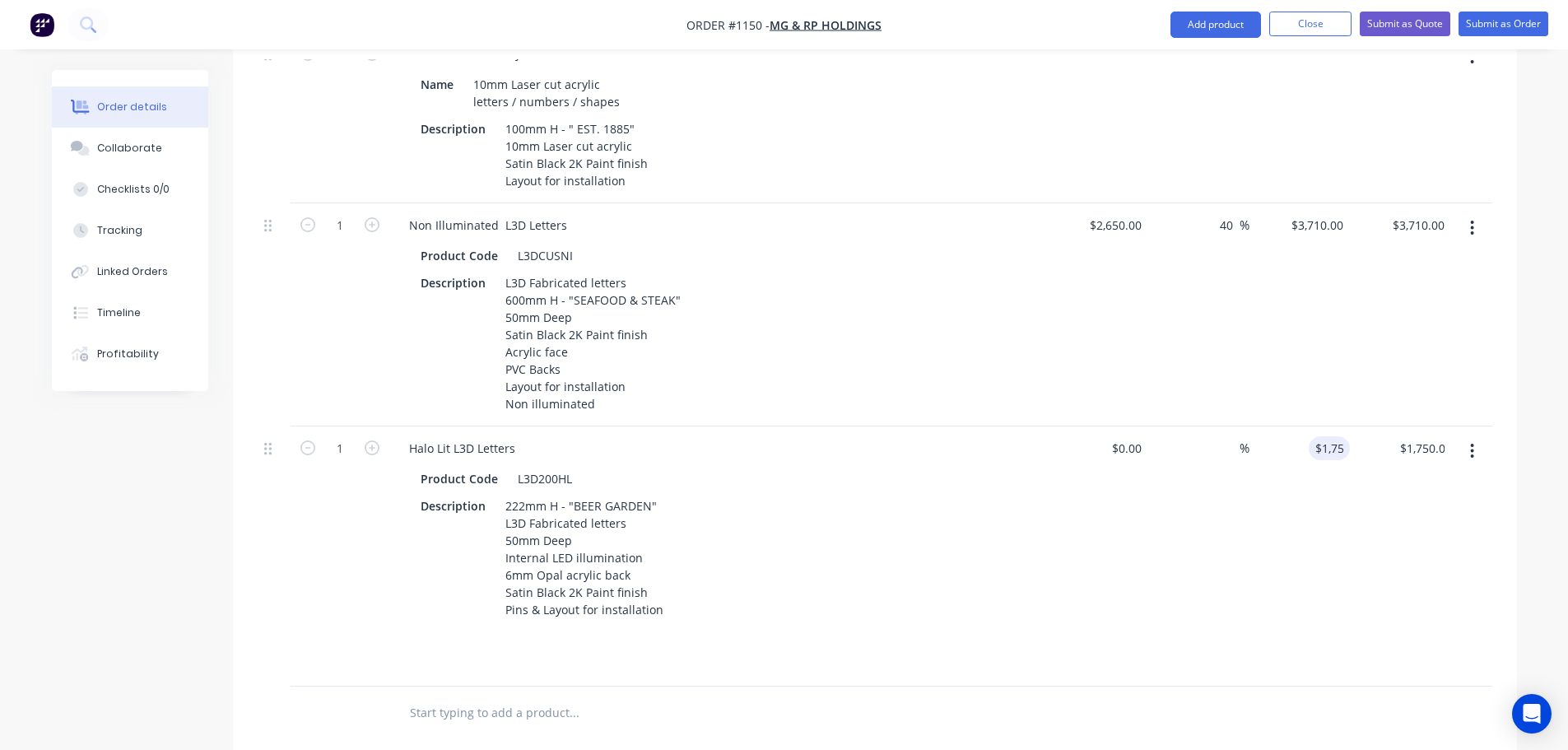
click at [1208, 559] on div "%" at bounding box center [1199, 556] width 101 height 260
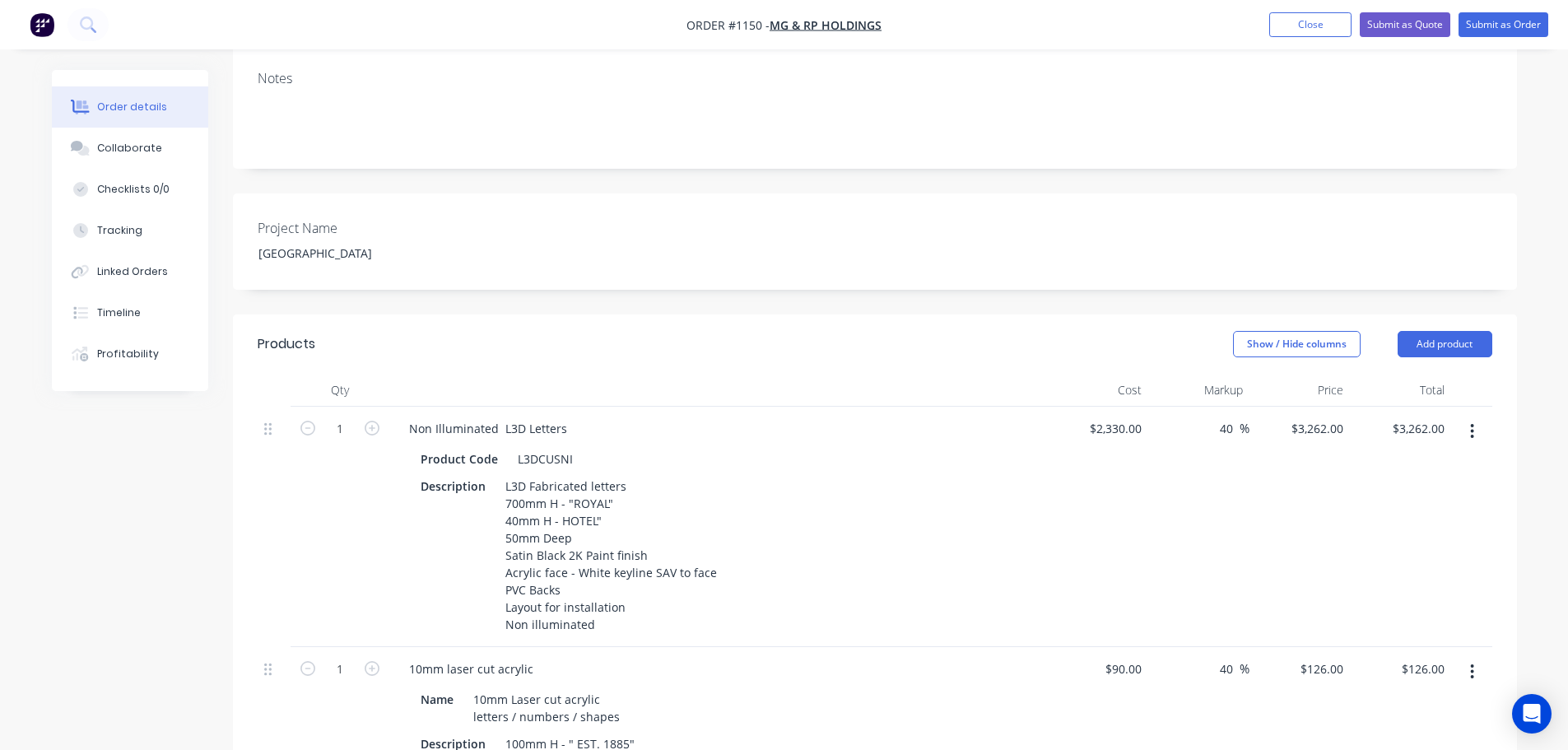
scroll to position [0, 0]
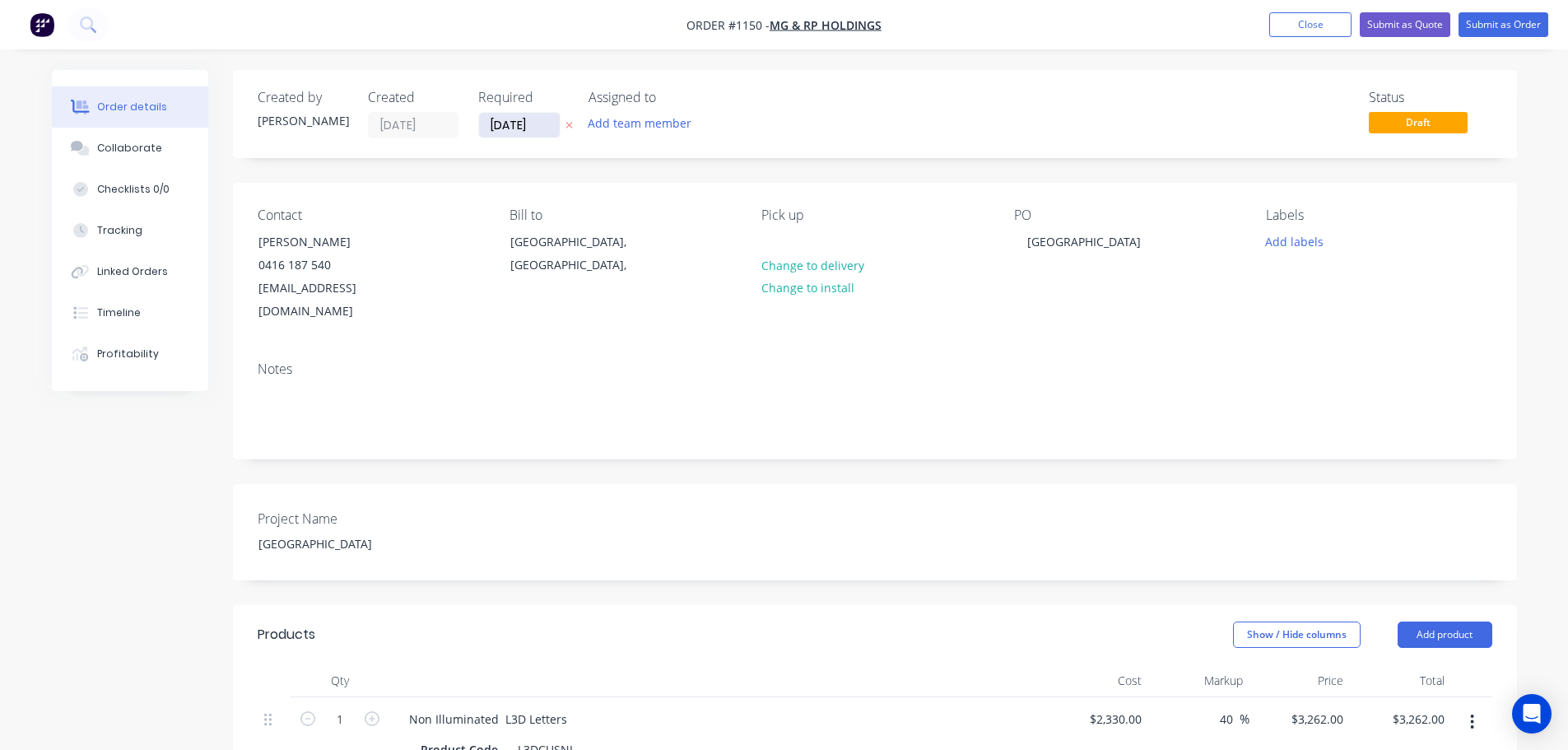
click at [537, 125] on input "[DATE]" at bounding box center [519, 125] width 81 height 24
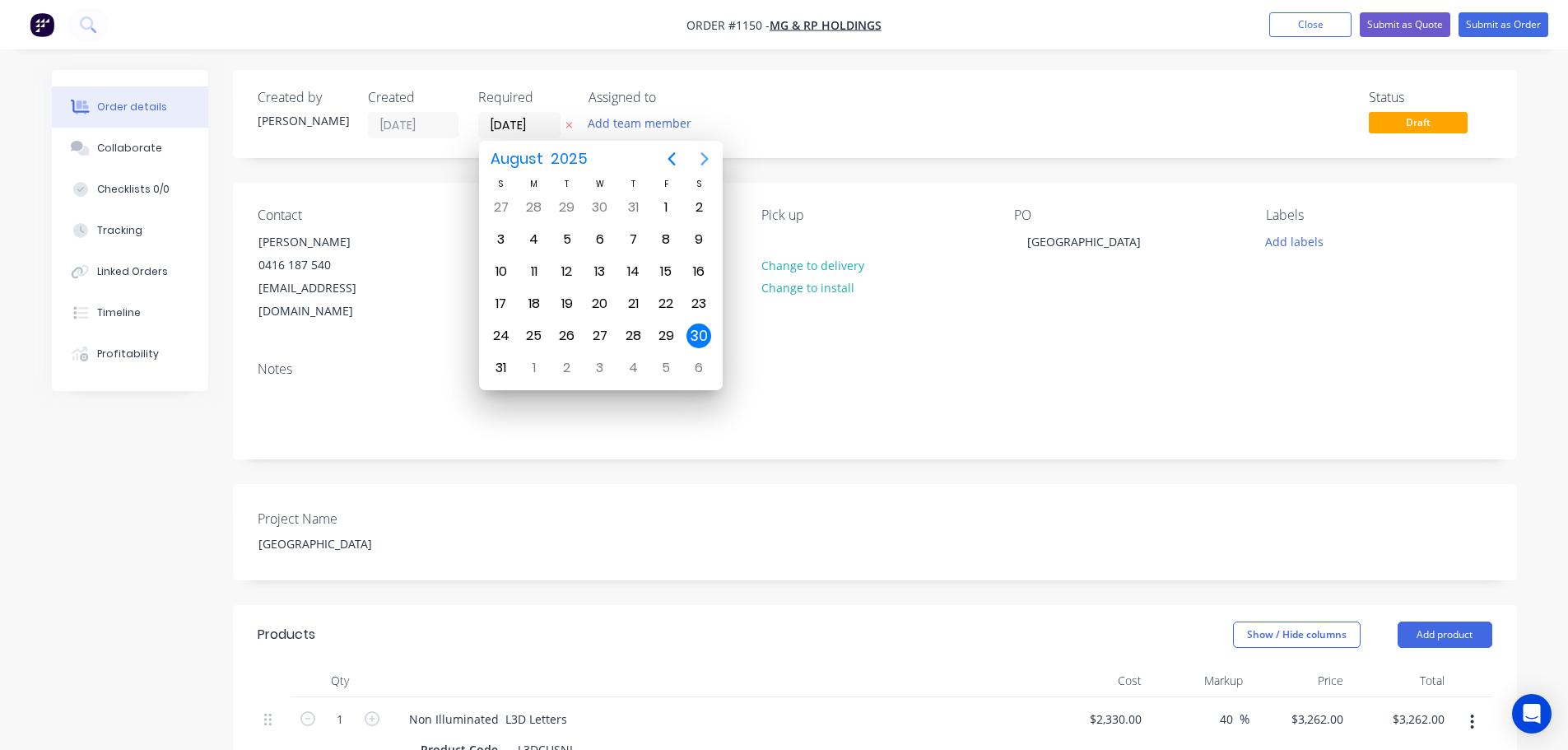
click at [703, 161] on icon "Next page" at bounding box center [704, 159] width 20 height 20
click at [579, 331] on div "30" at bounding box center [567, 336] width 33 height 31
type input "[DATE]"
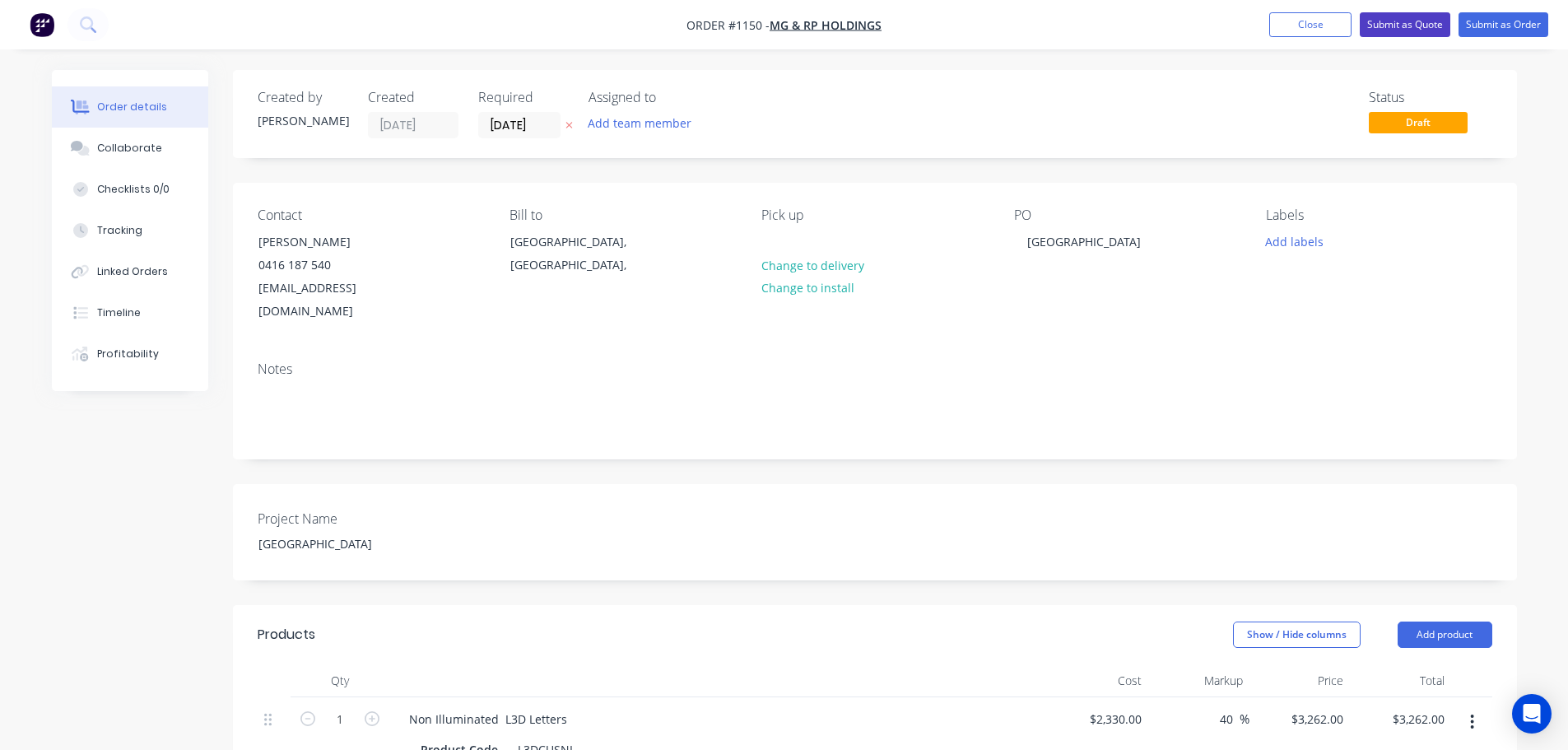
click at [1412, 31] on button "Submit as Quote" at bounding box center [1405, 24] width 91 height 24
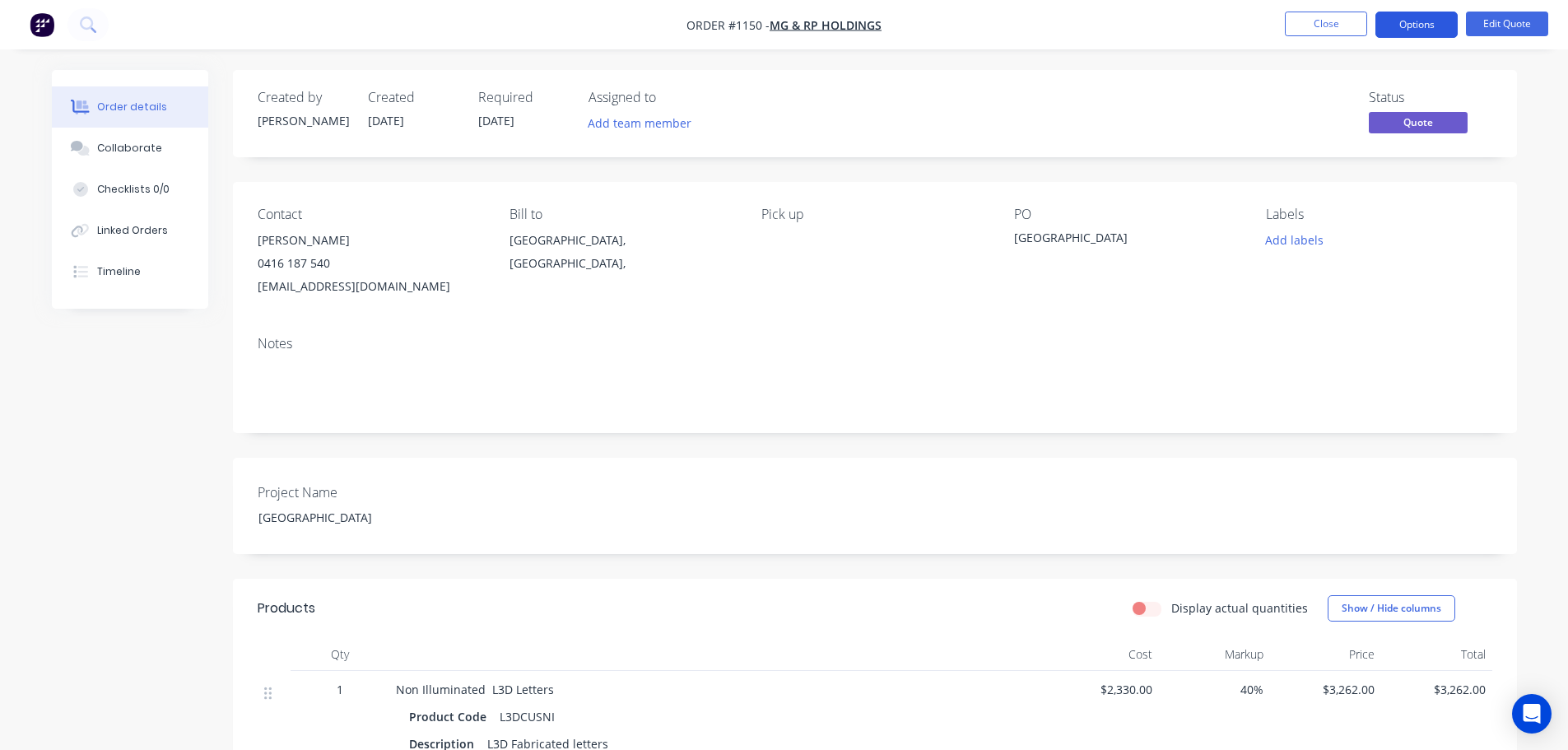
click at [1420, 30] on button "Options" at bounding box center [1416, 24] width 82 height 26
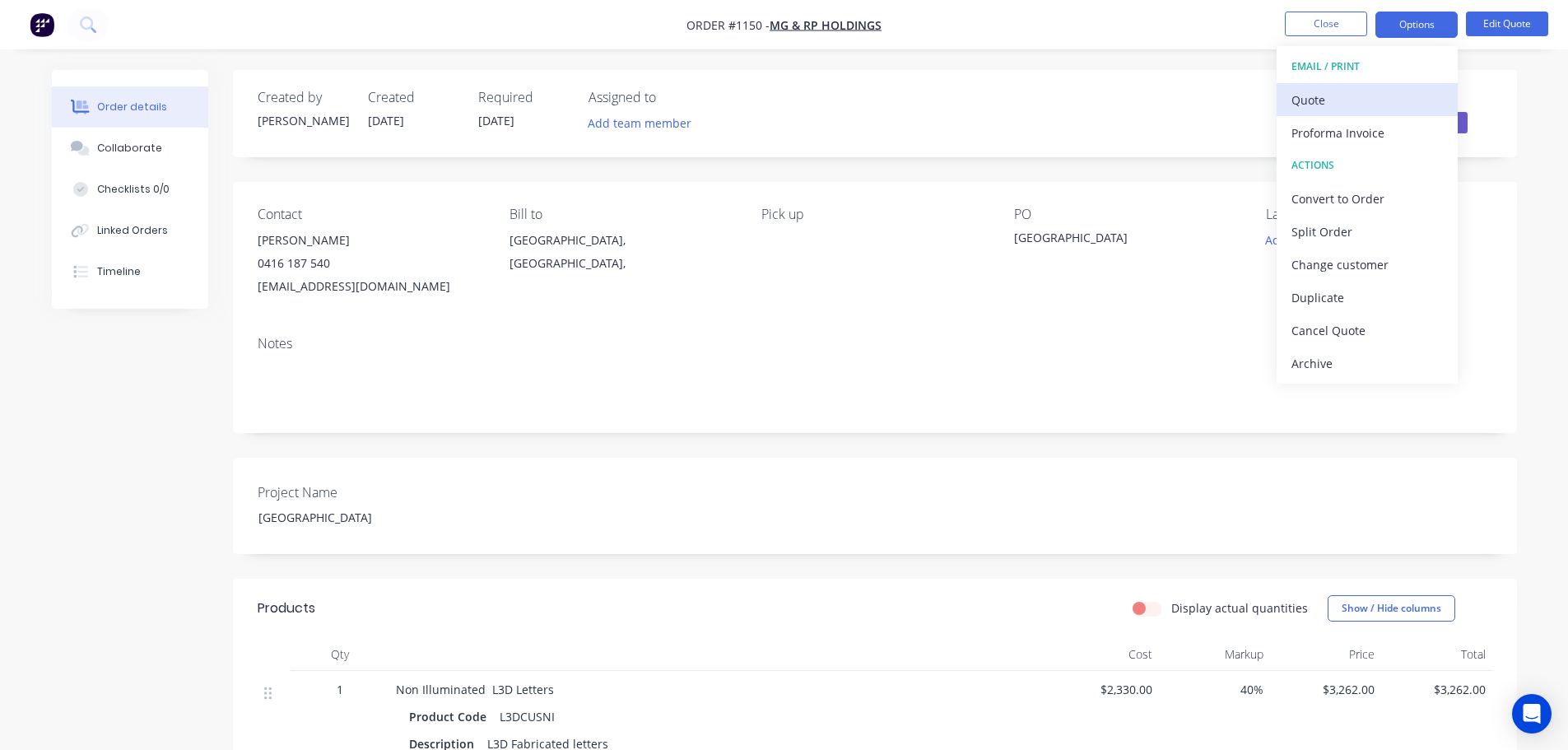
click at [1344, 105] on div "Quote" at bounding box center [1368, 99] width 152 height 24
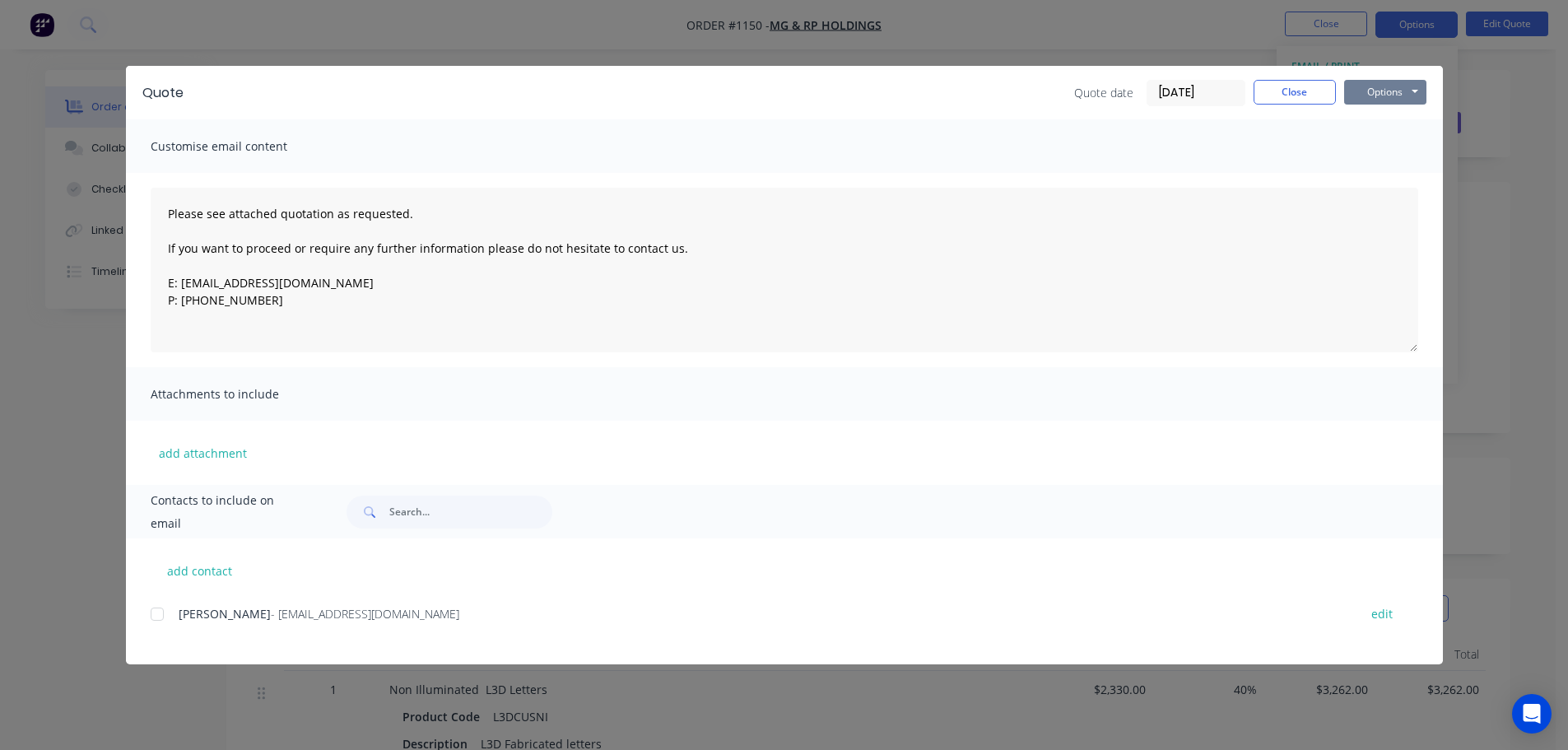
click at [1406, 86] on button "Options" at bounding box center [1385, 92] width 82 height 24
click at [1382, 142] on button "Print" at bounding box center [1396, 148] width 105 height 27
click at [1313, 88] on button "Close" at bounding box center [1295, 92] width 82 height 24
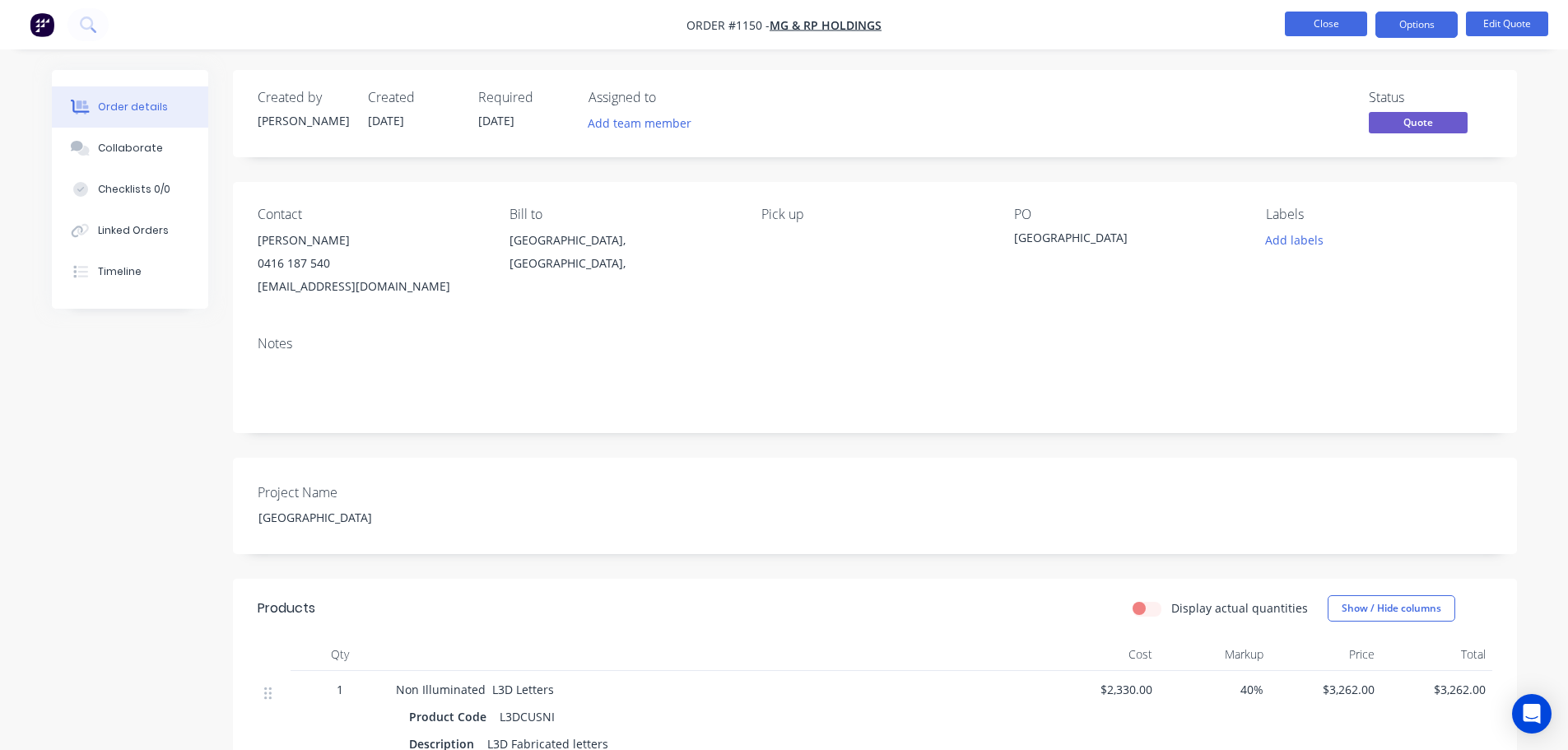
click at [1332, 28] on button "Close" at bounding box center [1326, 24] width 82 height 24
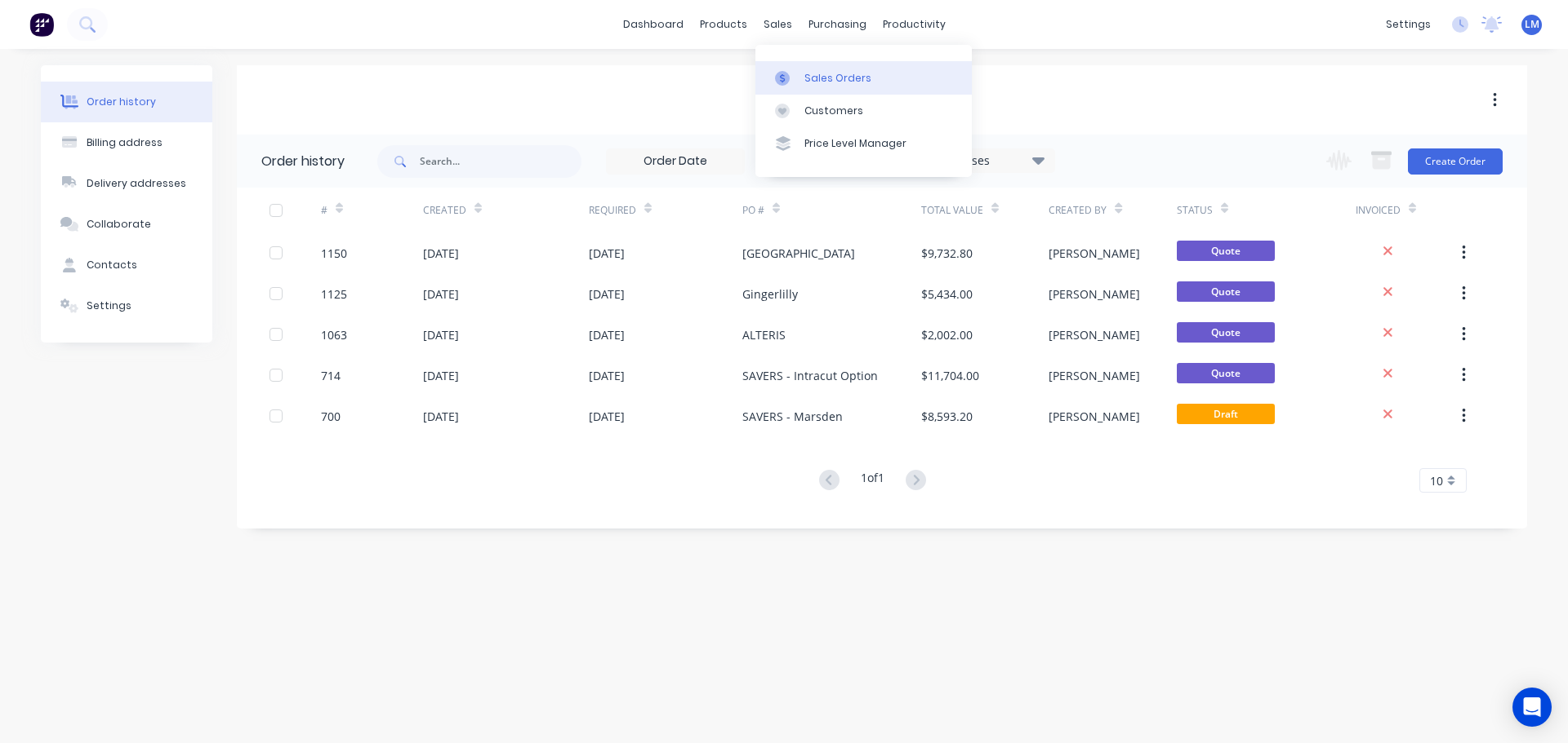
drag, startPoint x: 772, startPoint y: 29, endPoint x: 825, endPoint y: 88, distance: 79.3
click at [772, 29] on div "sales" at bounding box center [778, 24] width 45 height 24
click at [829, 79] on div "Sales Orders" at bounding box center [837, 78] width 67 height 15
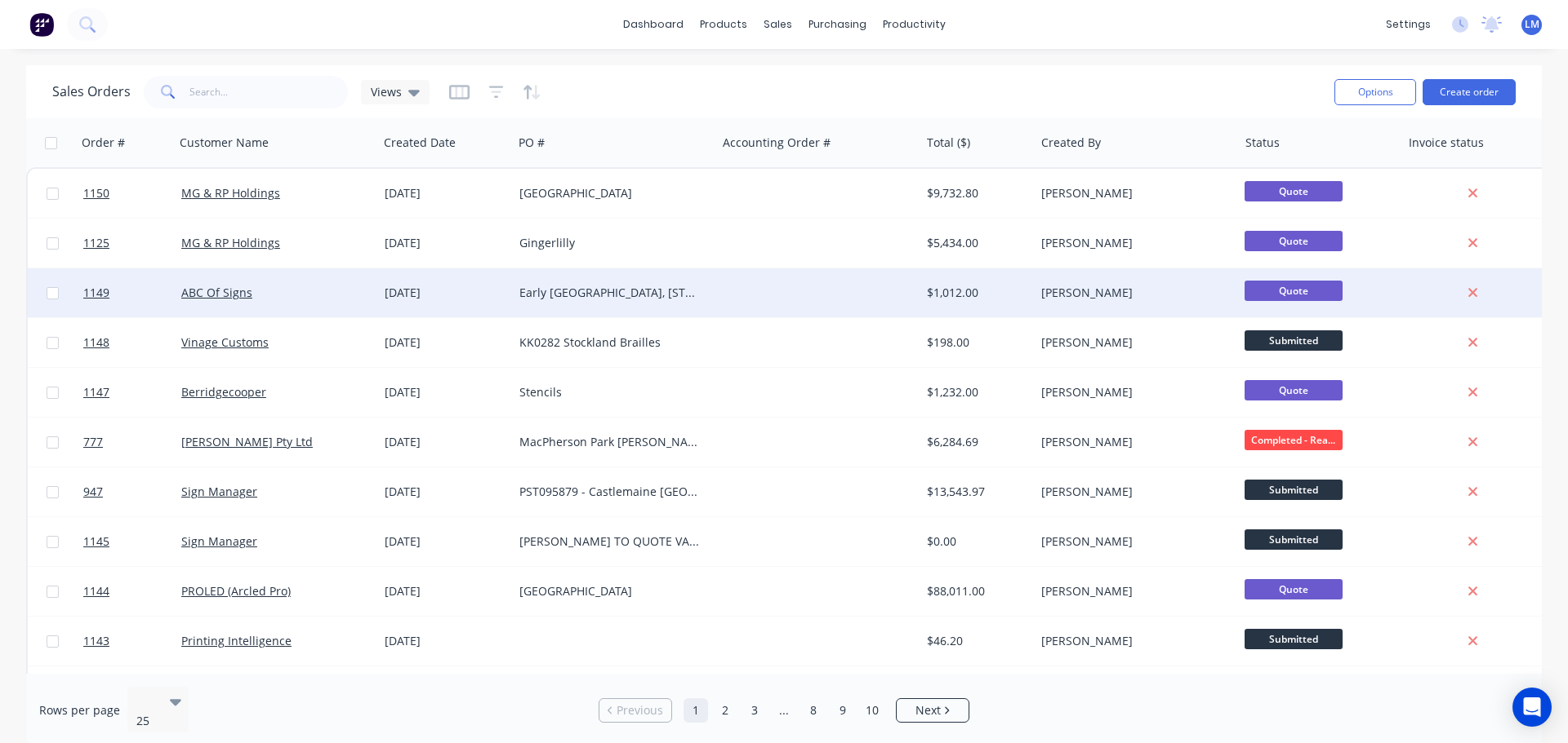
click at [633, 286] on div "Early [GEOGRAPHIC_DATA], [STREET_ADDRESS]" at bounding box center [610, 293] width 182 height 16
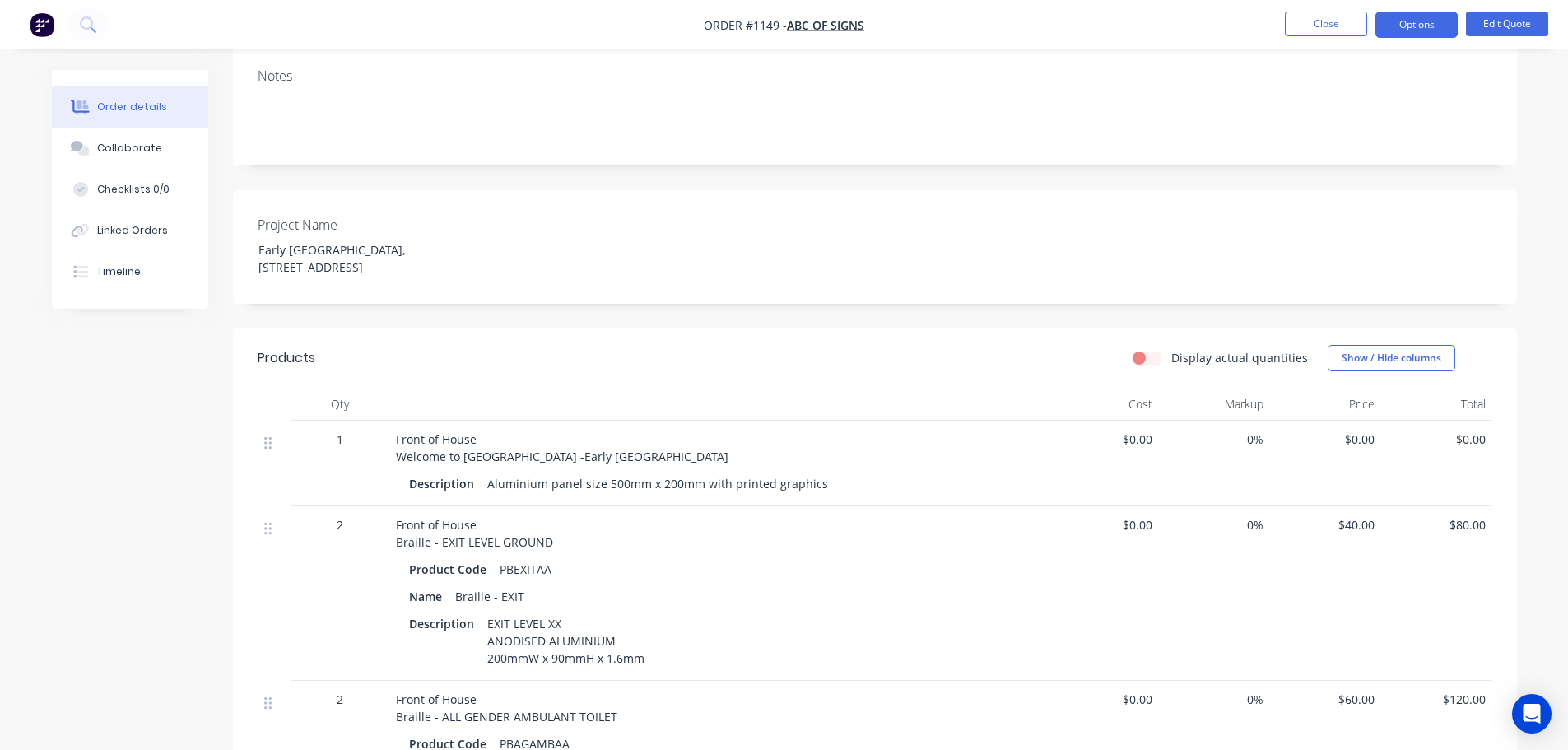
scroll to position [290, 0]
click at [1132, 432] on span "$0.00" at bounding box center [1103, 440] width 98 height 17
click at [1246, 432] on span "0%" at bounding box center [1214, 440] width 98 height 17
click at [1491, 20] on button "Edit Quote" at bounding box center [1507, 24] width 82 height 24
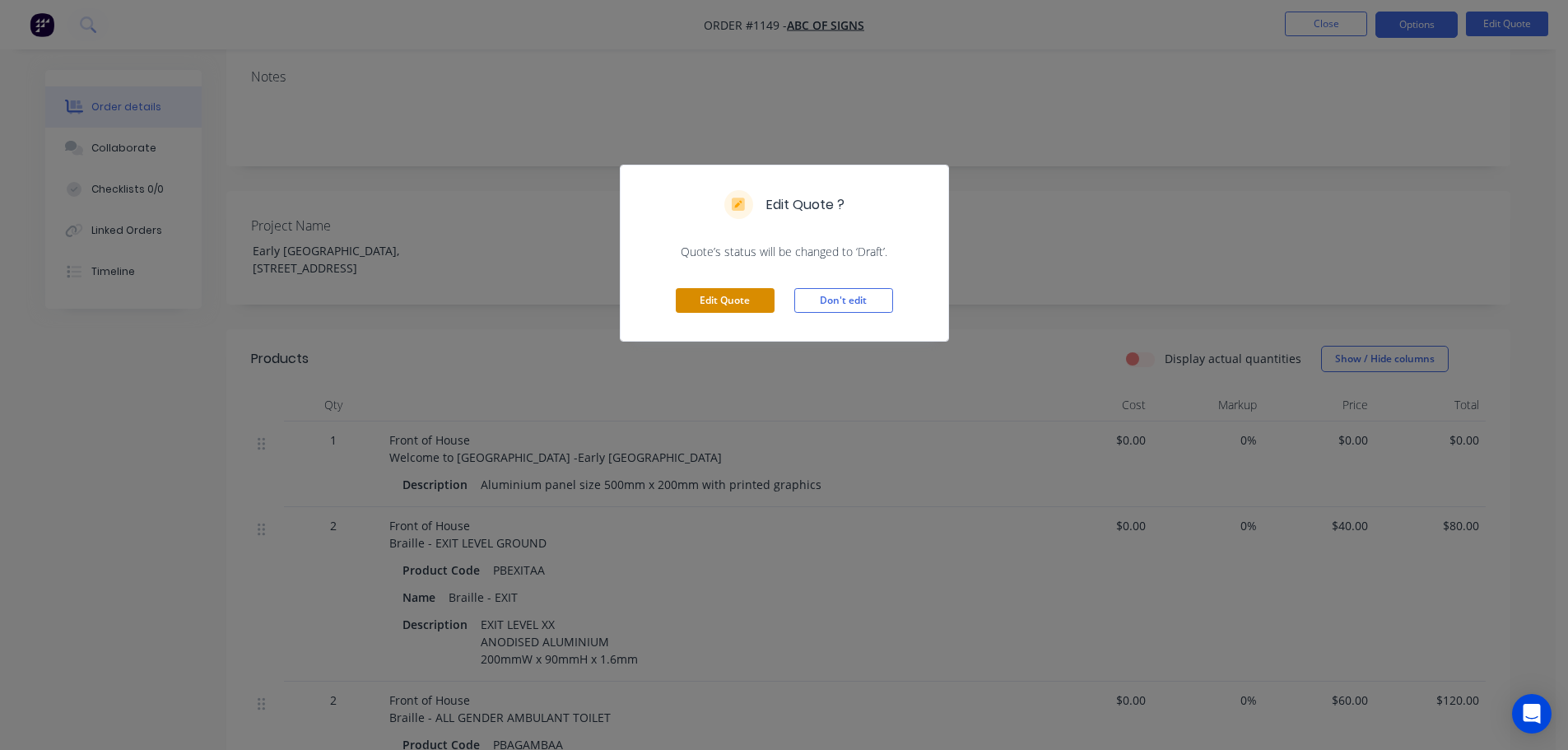
click at [721, 304] on button "Edit Quote" at bounding box center [724, 301] width 98 height 24
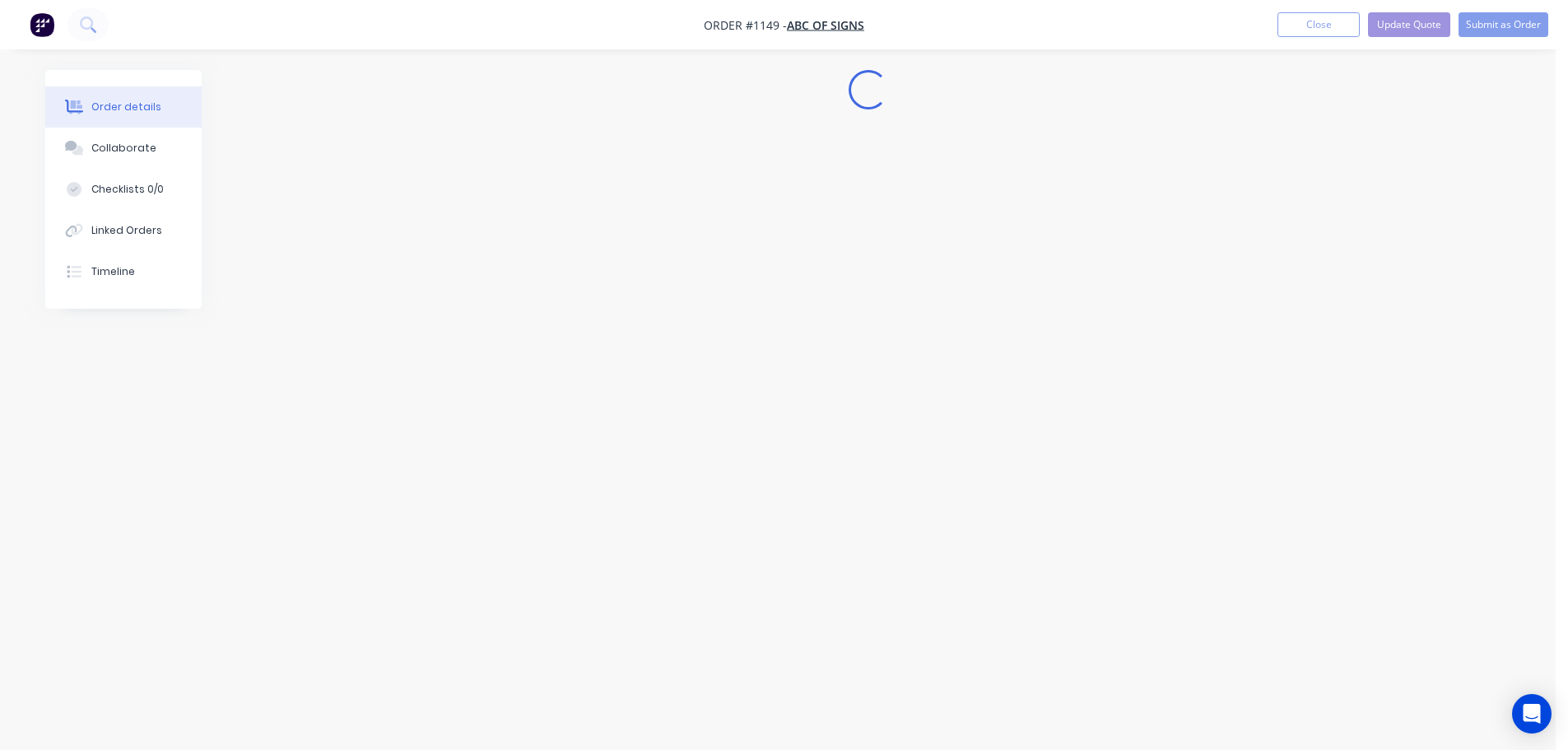
scroll to position [0, 0]
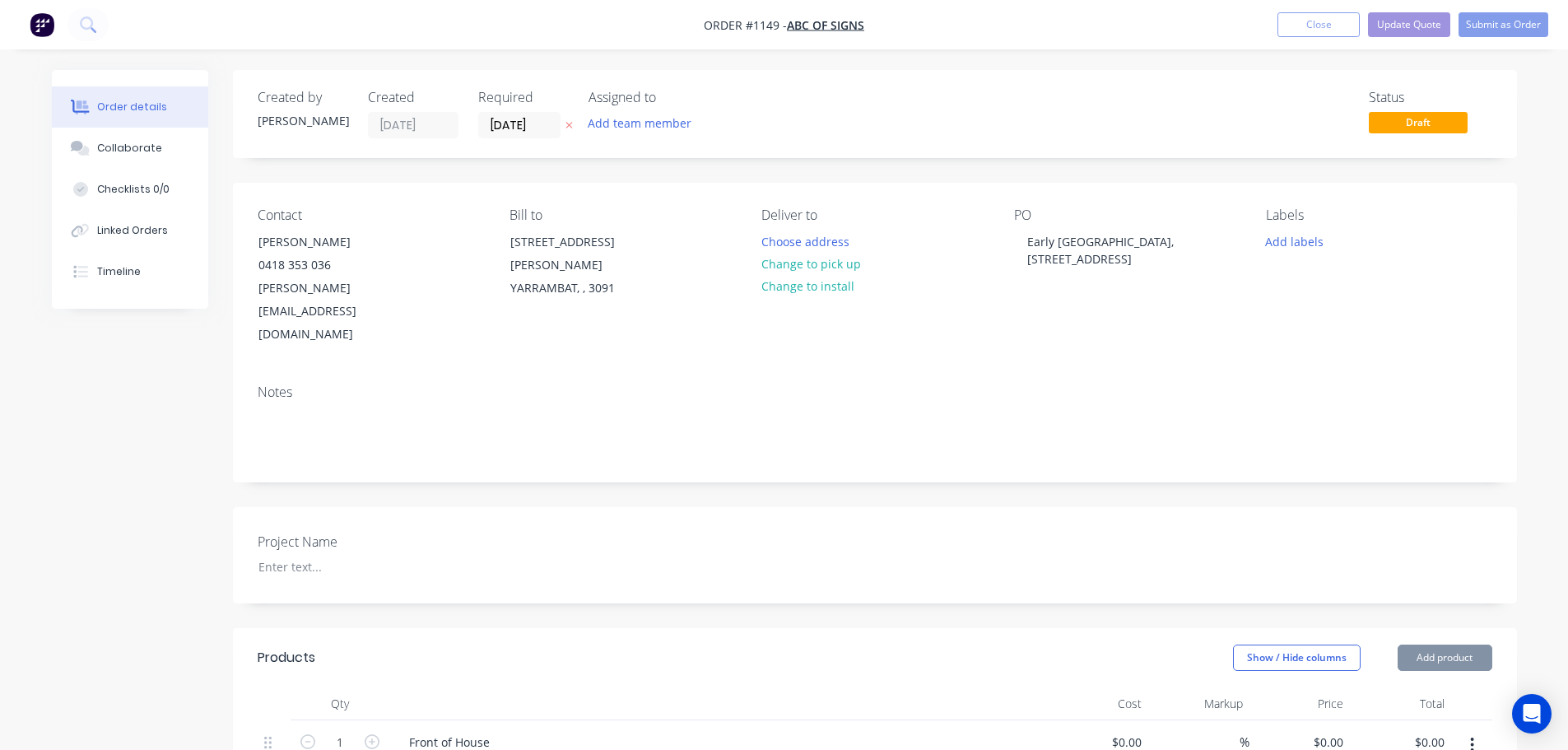
type input "$40.00"
type input "$80.00"
type input "$60.00"
type input "$120.00"
type input "$60.00"
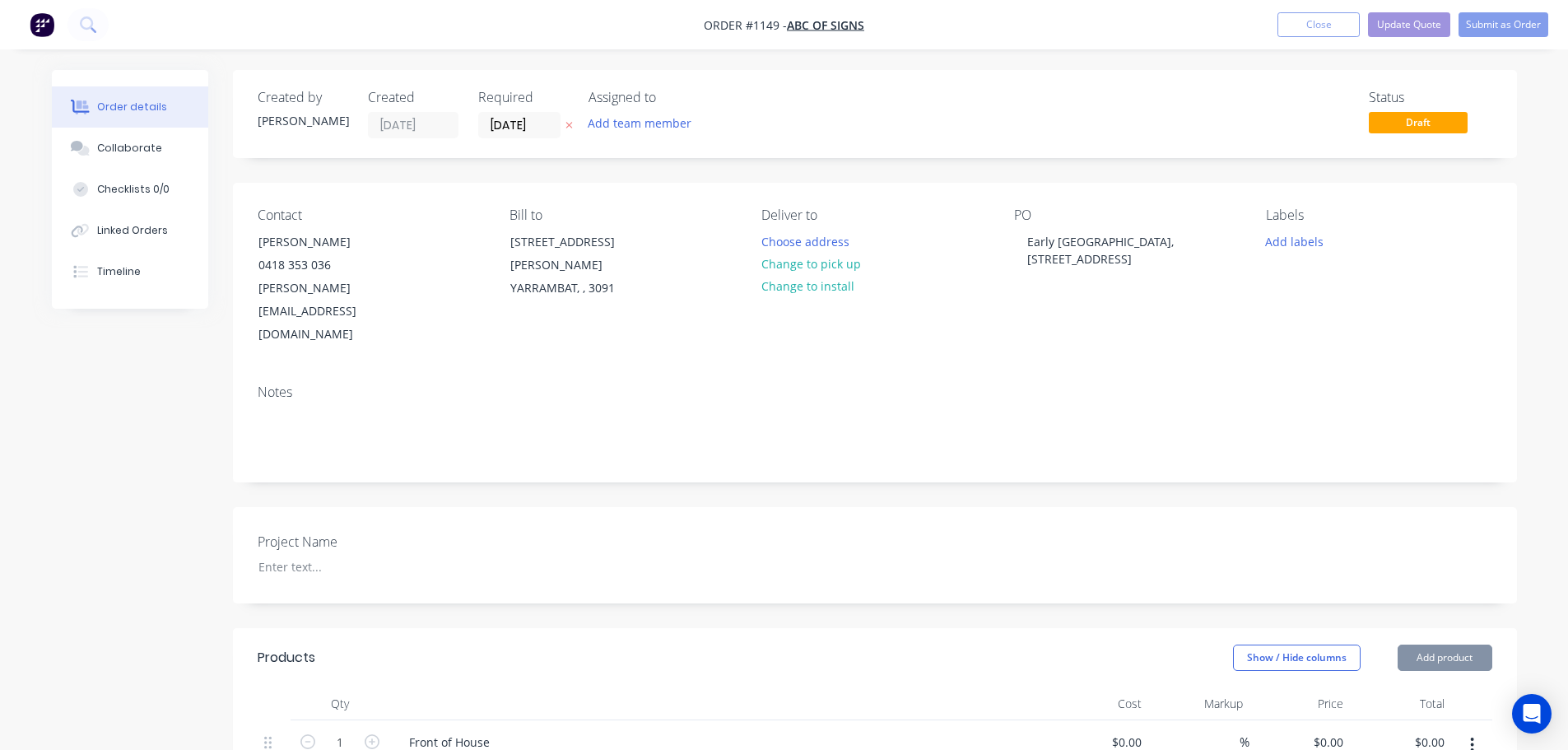
type input "$60.00"
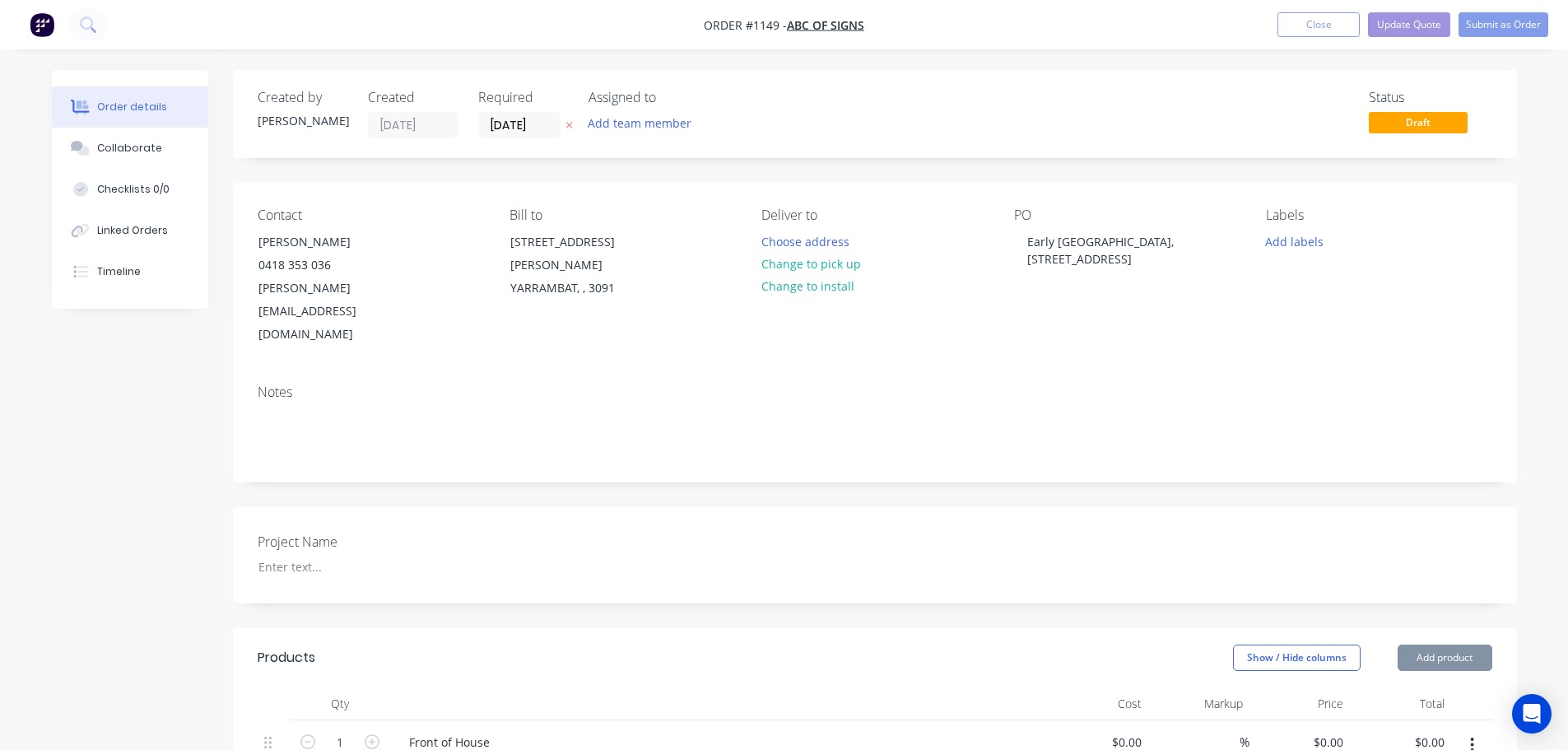
type input "$60.00"
type input "$120.00"
type input "$60.00"
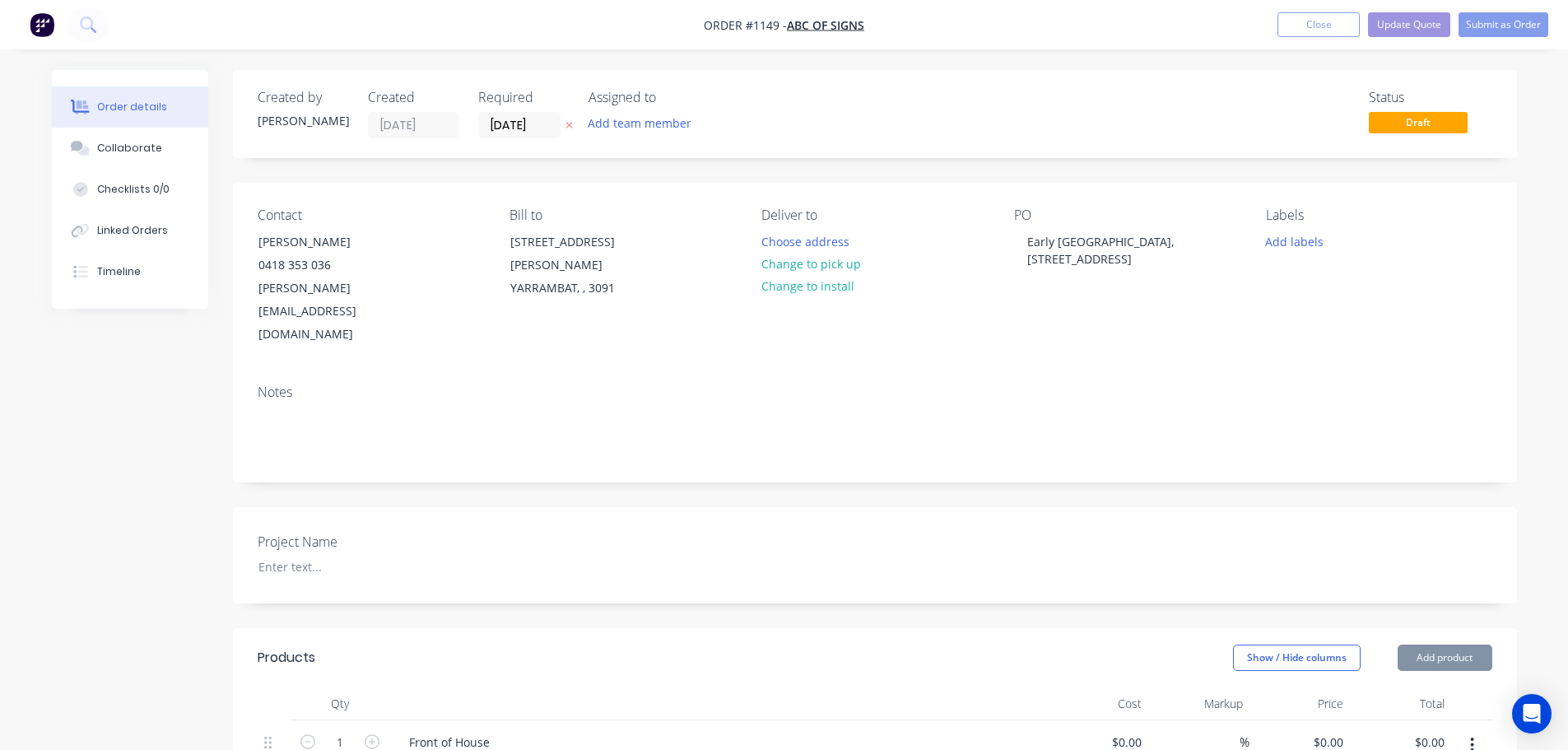
type input "$120.00"
type input "$40.00"
type input "$120.00"
type input "$60.00"
type input "$120.00"
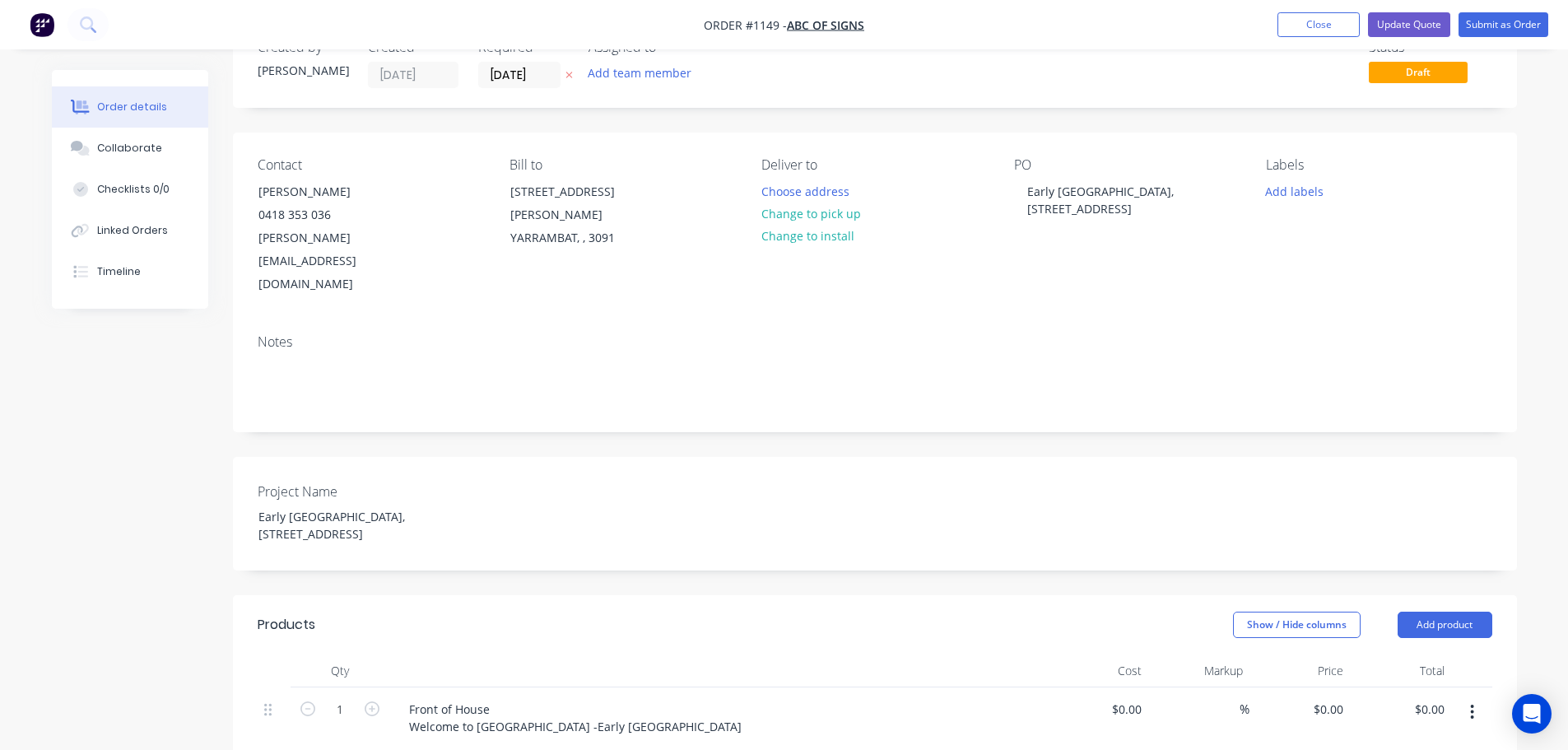
scroll to position [247, 0]
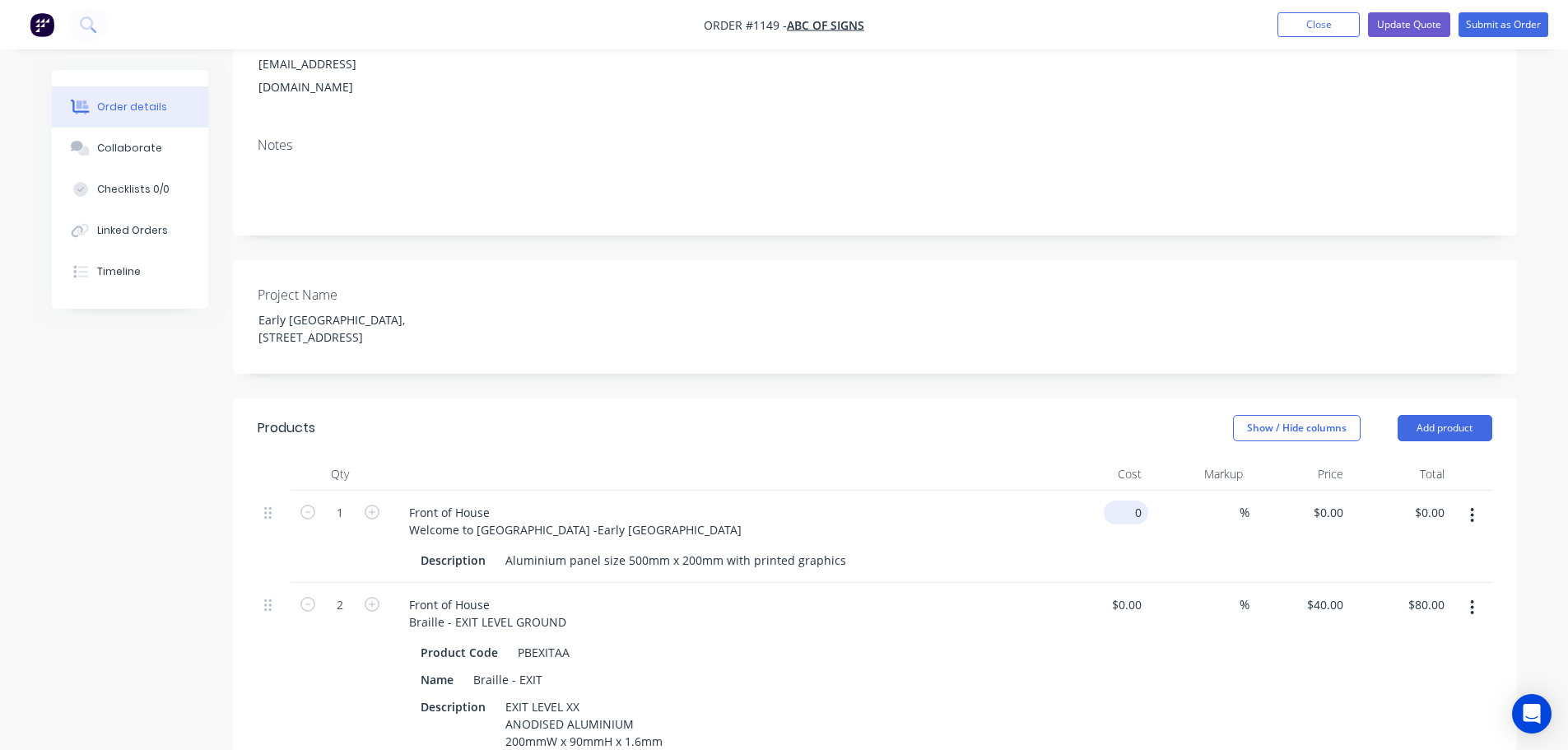
click at [1122, 491] on div "0 $0.00" at bounding box center [1098, 537] width 101 height 92
type input "$50.00"
click at [1232, 501] on input at bounding box center [1231, 512] width 19 height 24
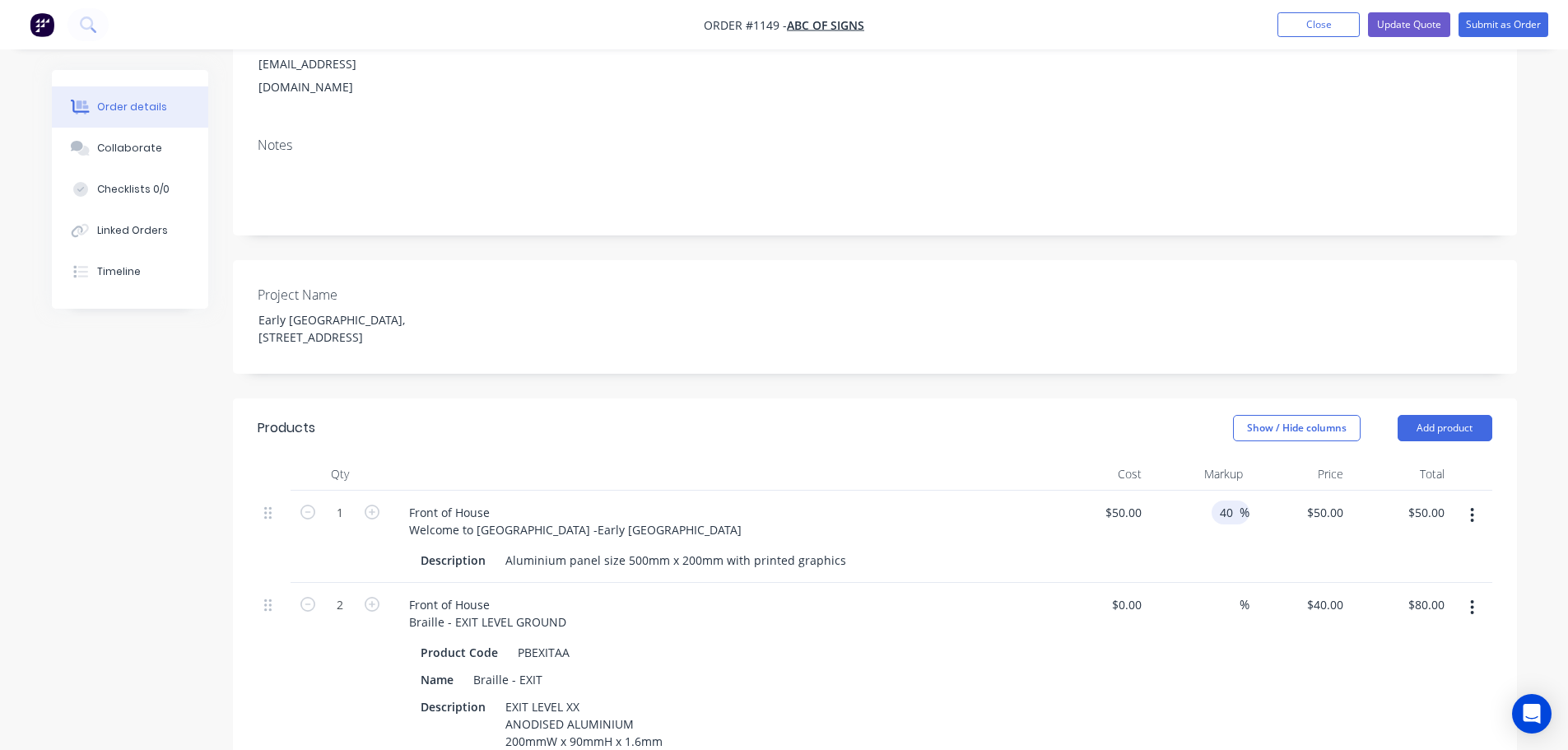
type input "40"
type input "$70.00"
click at [981, 641] on div "Product Code PBEXITAA" at bounding box center [715, 652] width 602 height 24
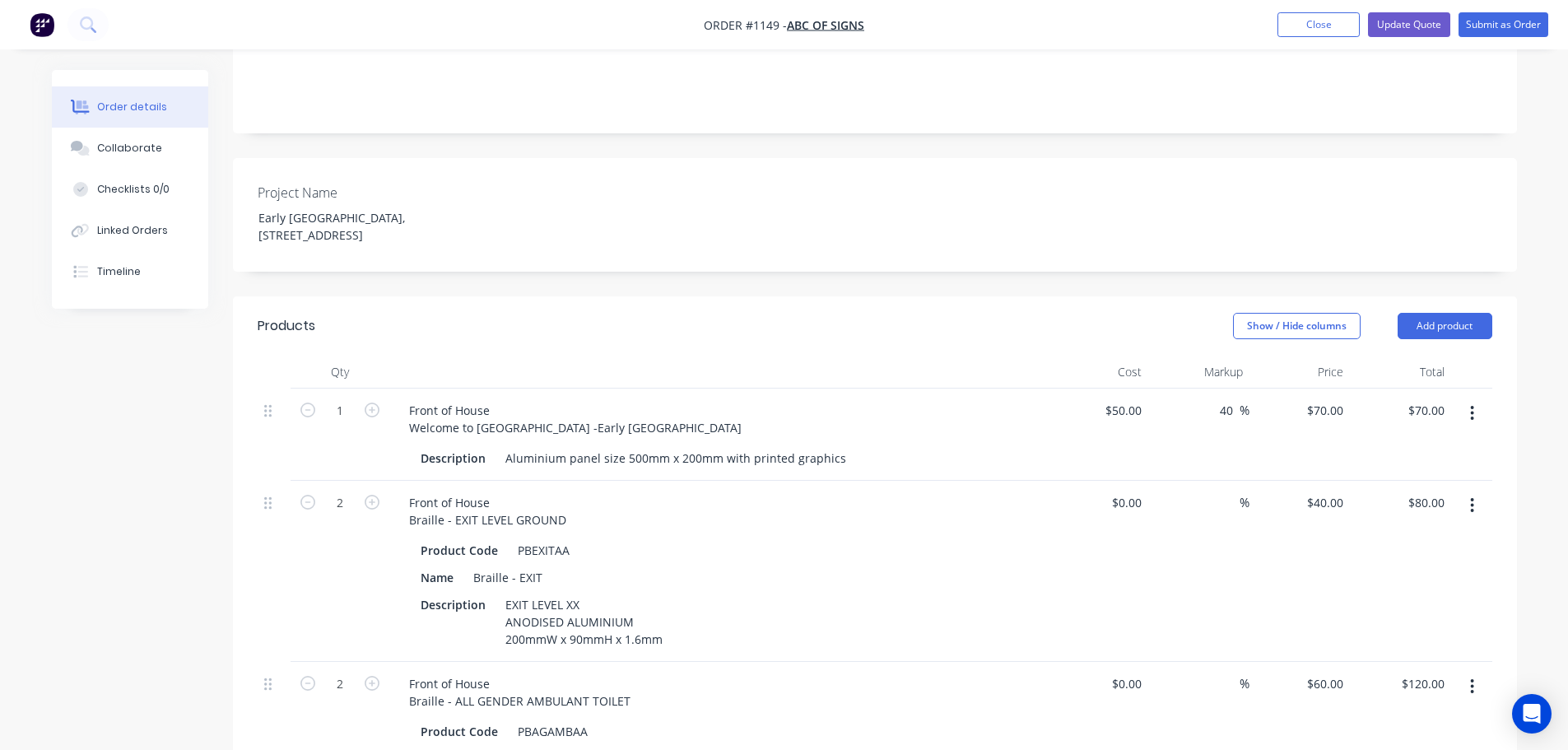
scroll to position [412, 0]
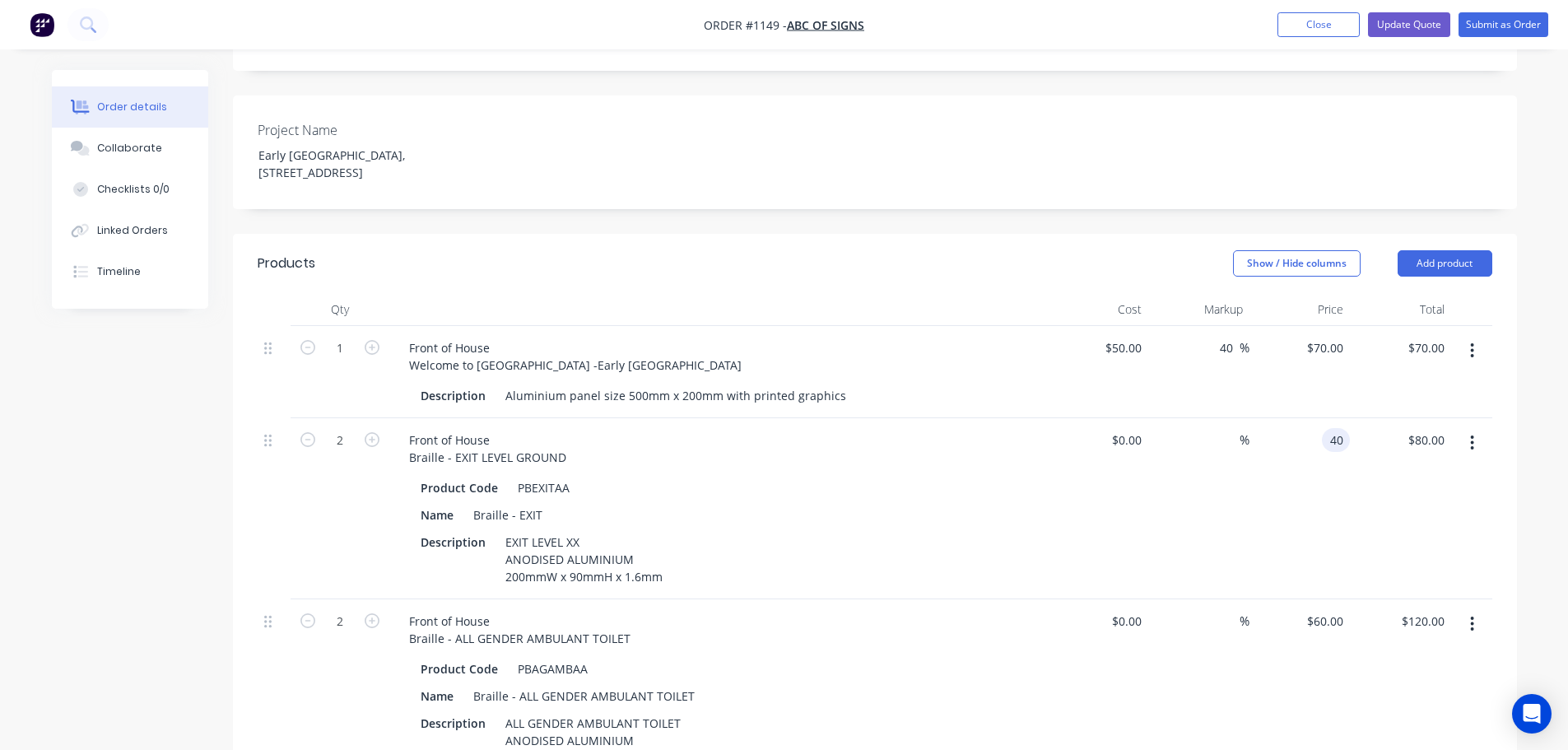
click at [1313, 419] on div "40 40" at bounding box center [1300, 509] width 101 height 181
type input "$30.00"
type input "$60.00"
click at [992, 530] on div "Description EXIT LEVEL XX ANODISED ALUMINIUM 200mmW x 90mmH x 1.6mm" at bounding box center [715, 559] width 602 height 58
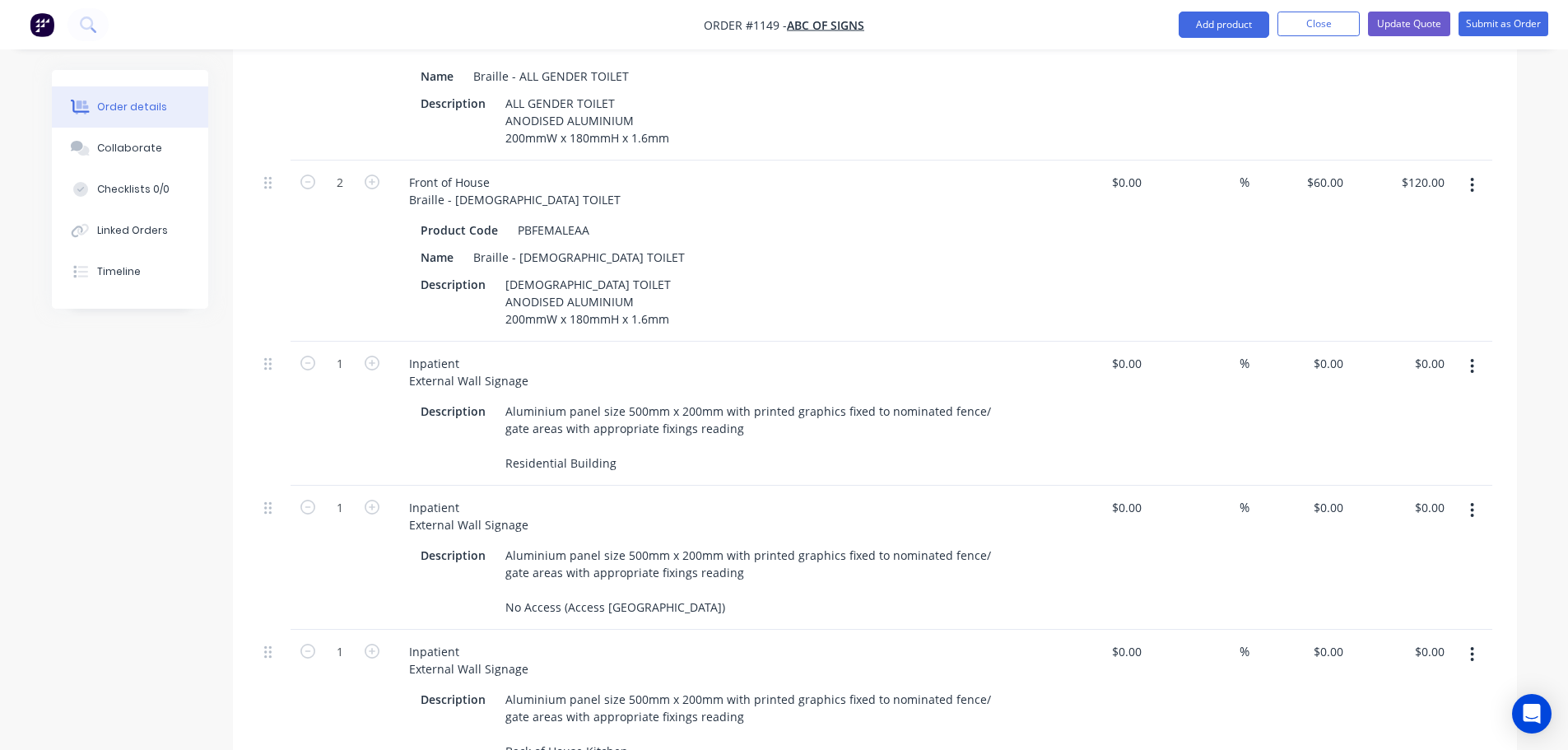
scroll to position [1977, 0]
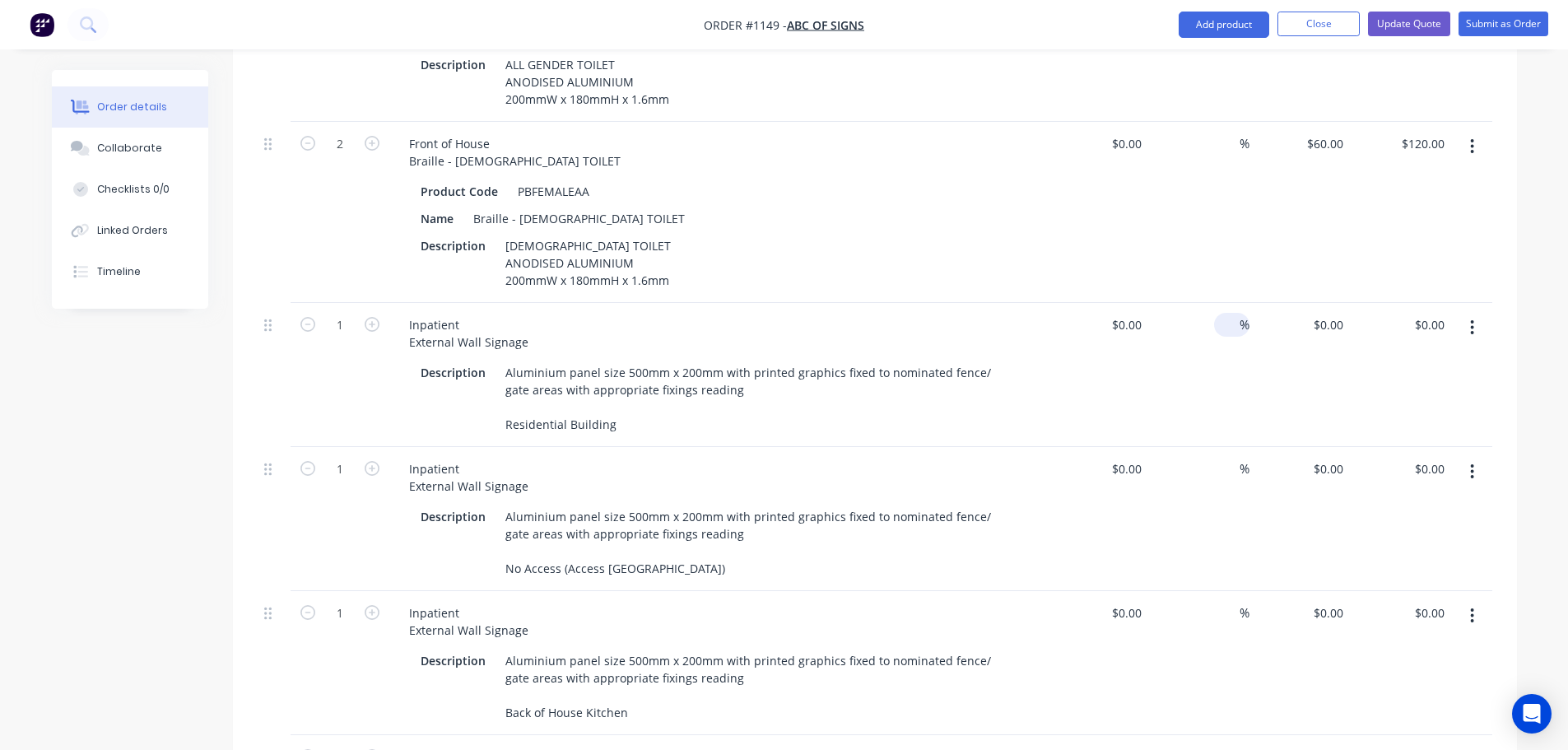
click at [1231, 313] on input at bounding box center [1231, 324] width 19 height 24
type input "40"
click at [1229, 457] on input at bounding box center [1231, 468] width 19 height 24
type input "40"
click at [1230, 602] on input at bounding box center [1231, 613] width 19 height 24
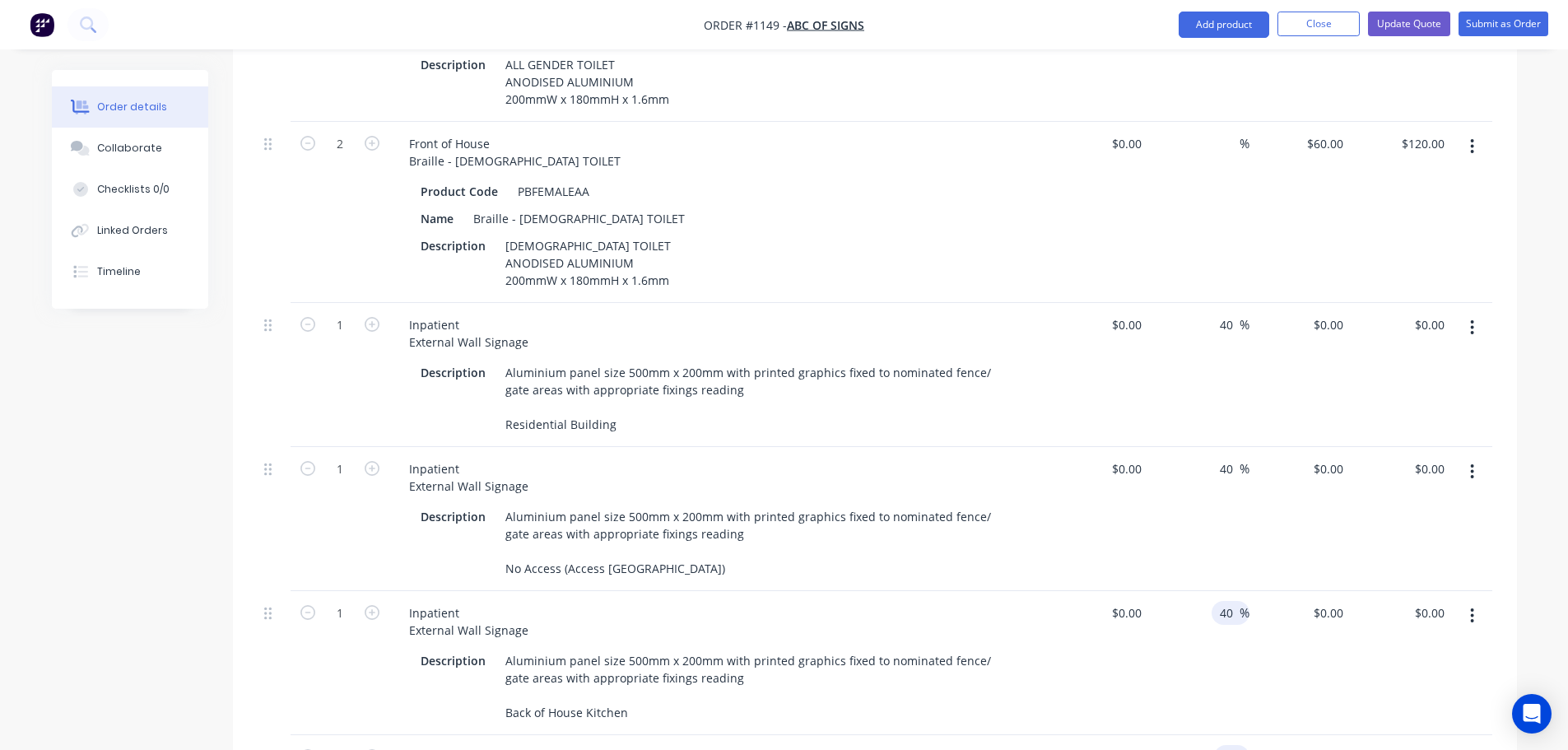
type input "40"
click at [1230, 746] on input at bounding box center [1231, 757] width 19 height 24
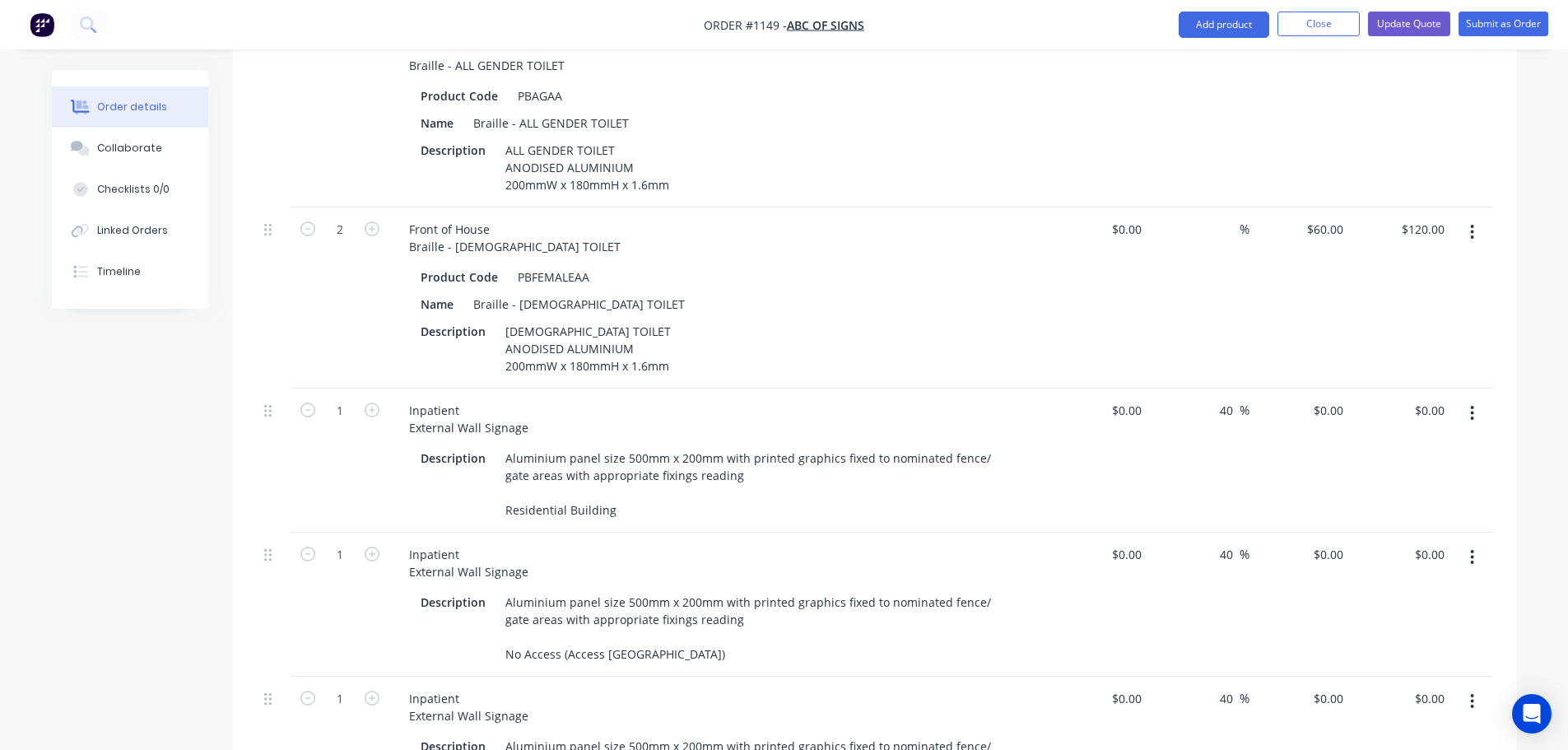
scroll to position [1894, 0]
type input "40"
click at [1122, 385] on div "0 0" at bounding box center [1098, 457] width 101 height 144
type input "$50.00"
type input "$70.00"
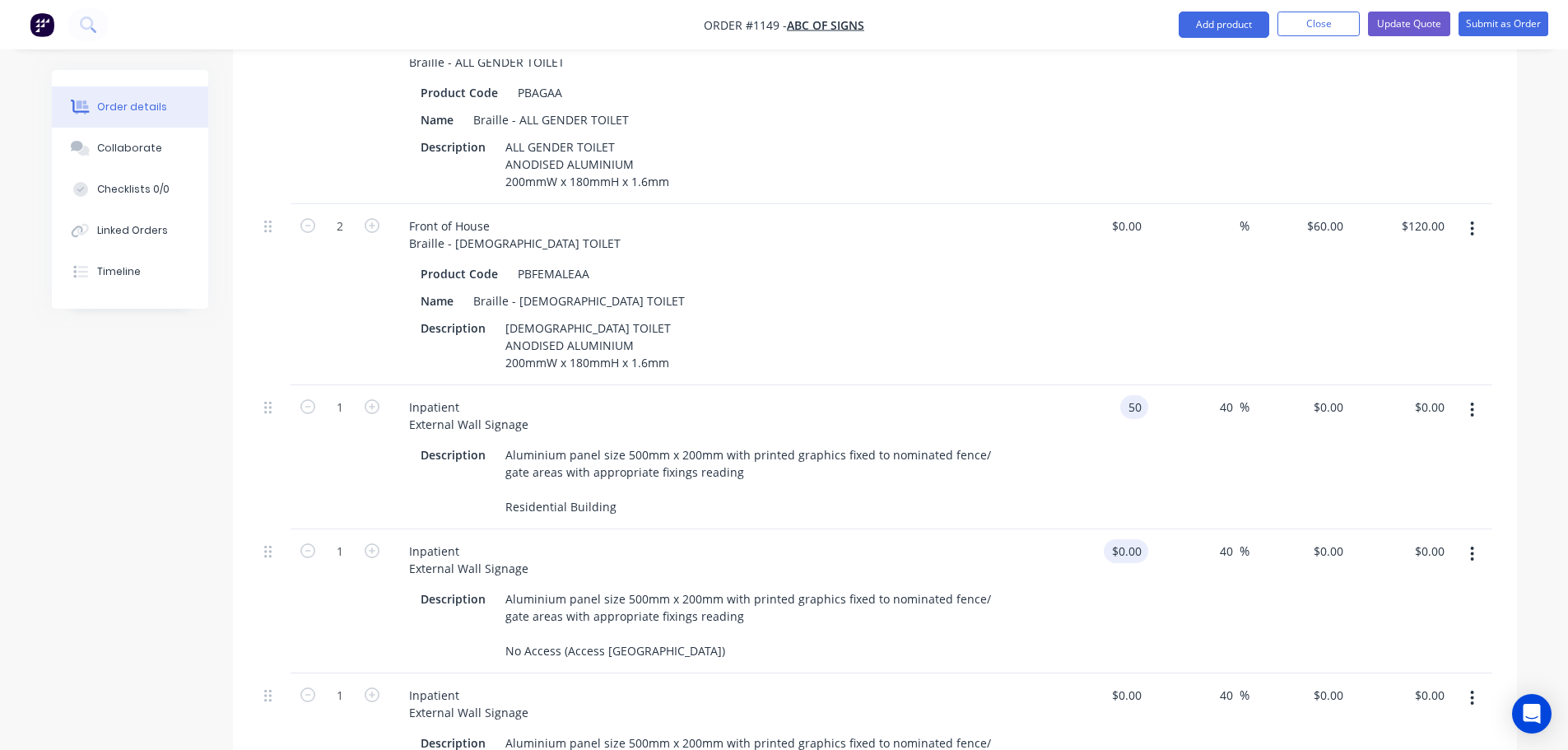
type input "$70.00"
click at [1136, 540] on input "0" at bounding box center [1139, 551] width 19 height 24
type input "$50.00"
type input "$70.00"
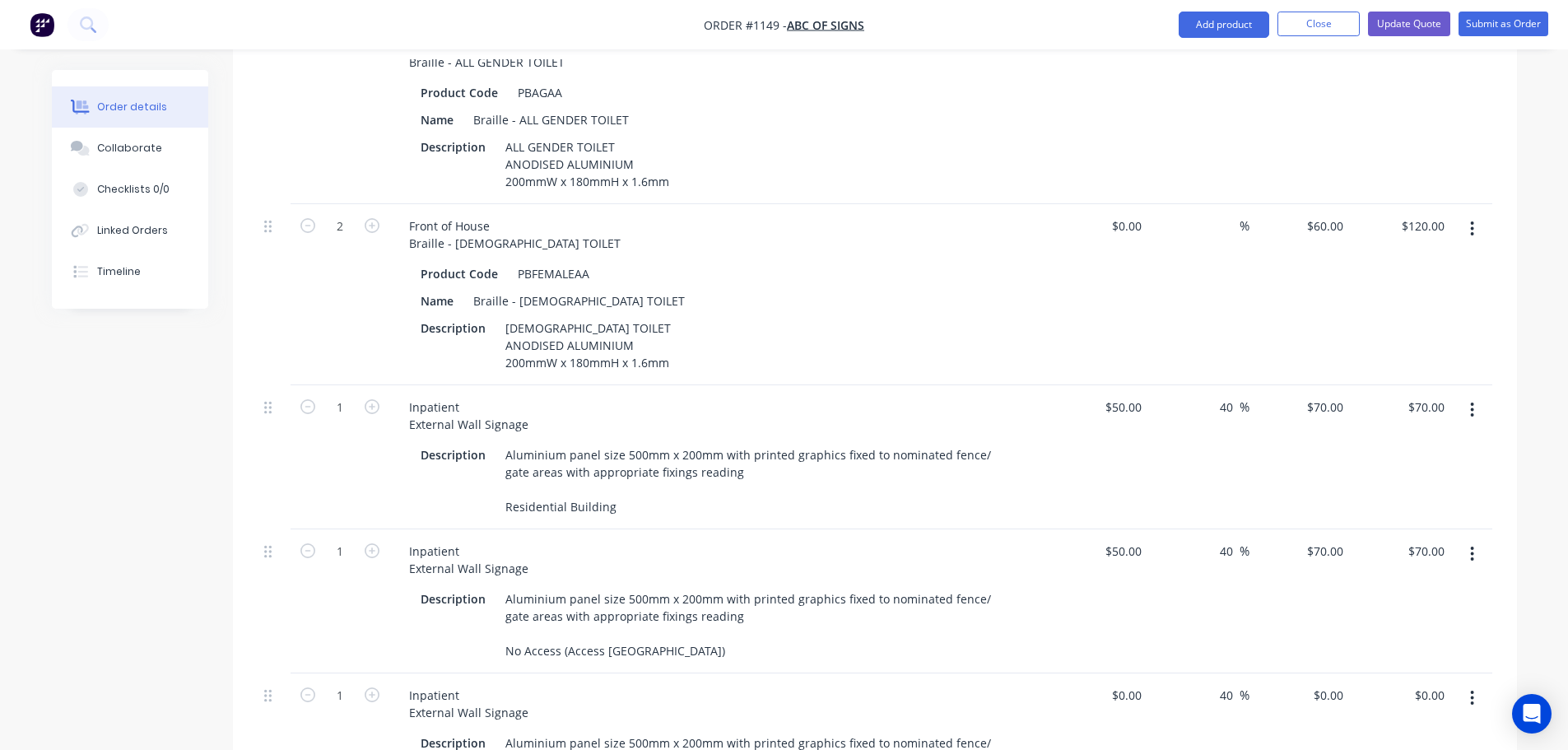
click at [1128, 563] on div "$50.00 $50.00" at bounding box center [1098, 601] width 101 height 144
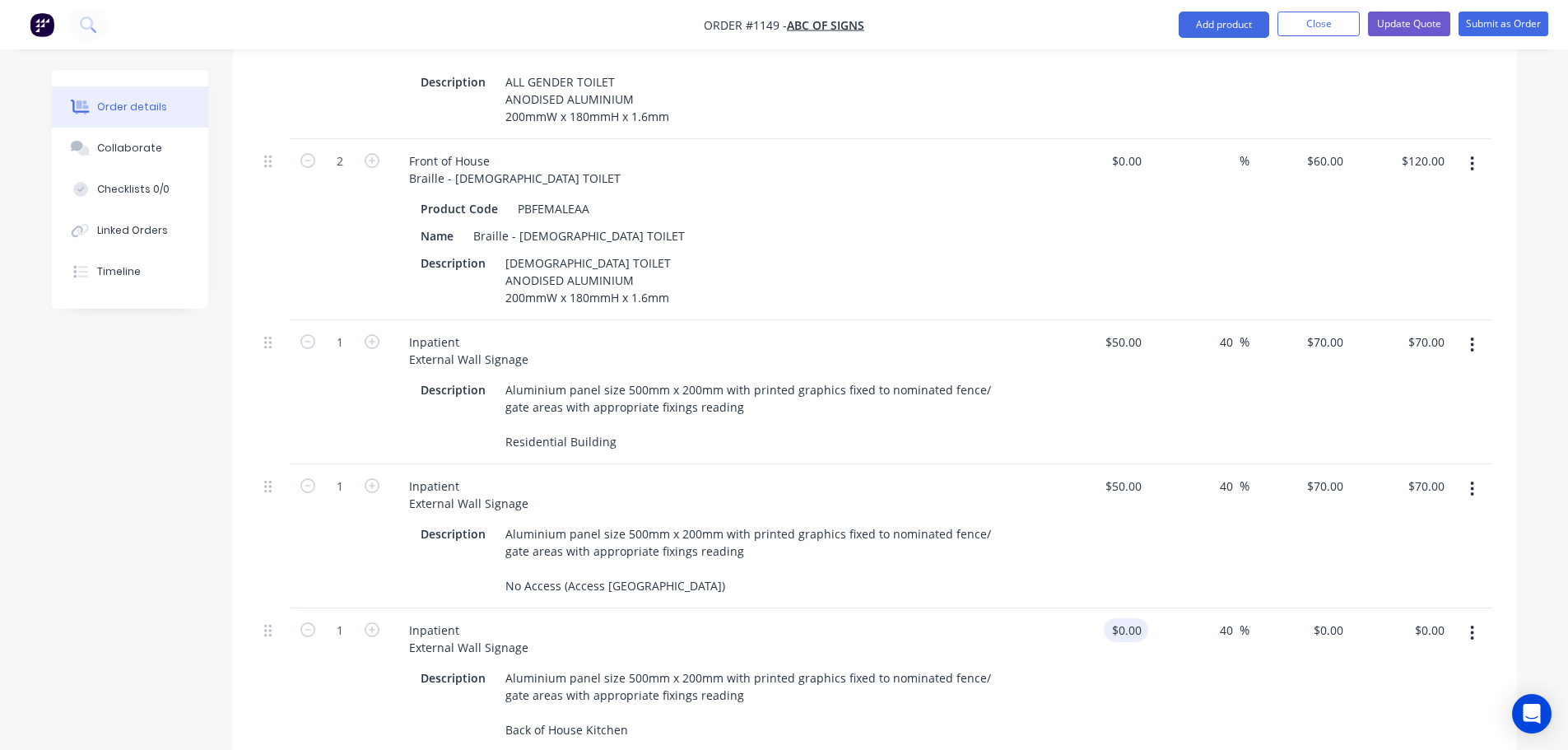
scroll to position [2224, 0]
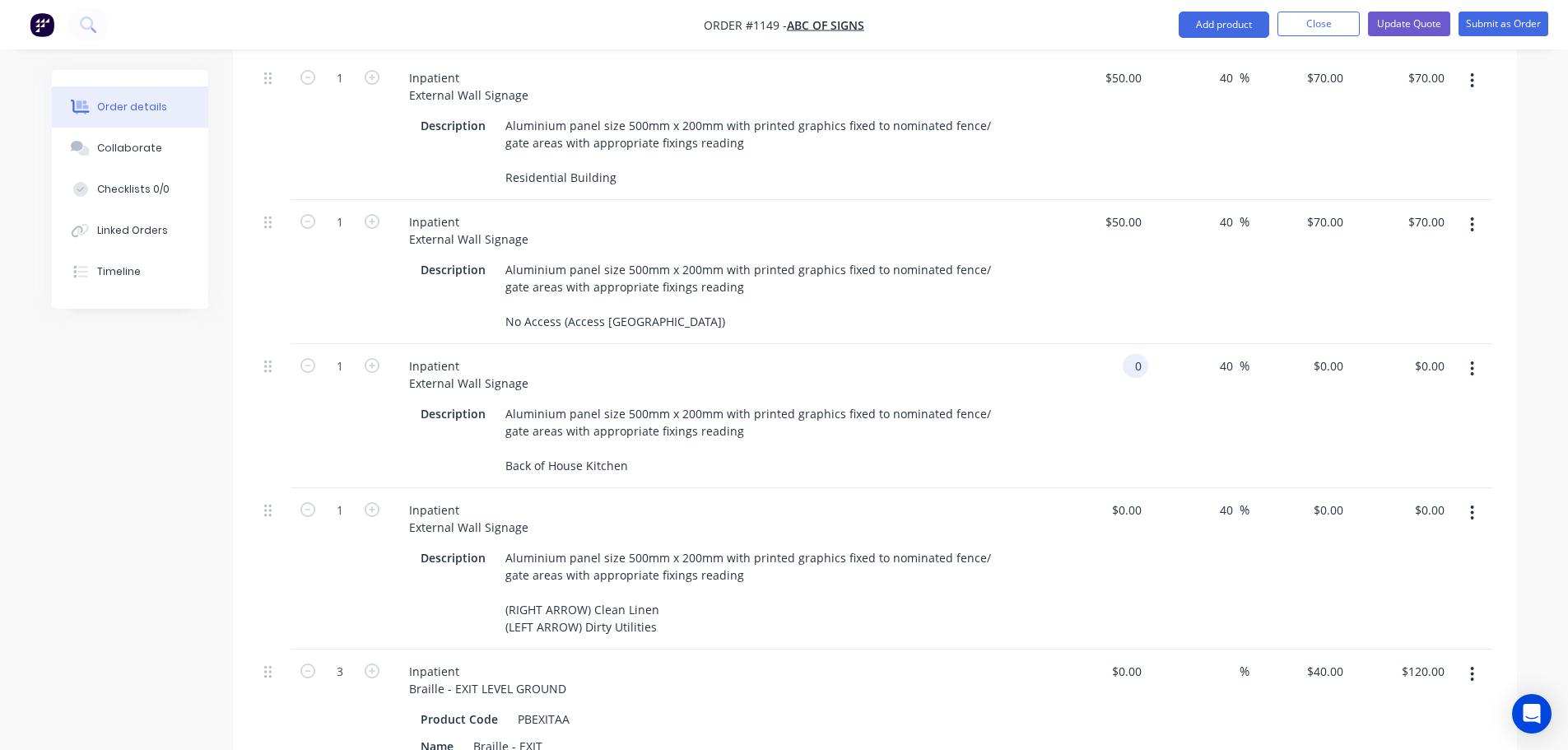
click at [1126, 354] on div "0 0" at bounding box center [1135, 365] width 25 height 24
type input "$50.00"
type input "$70.00"
click at [1138, 498] on input "0" at bounding box center [1139, 509] width 19 height 24
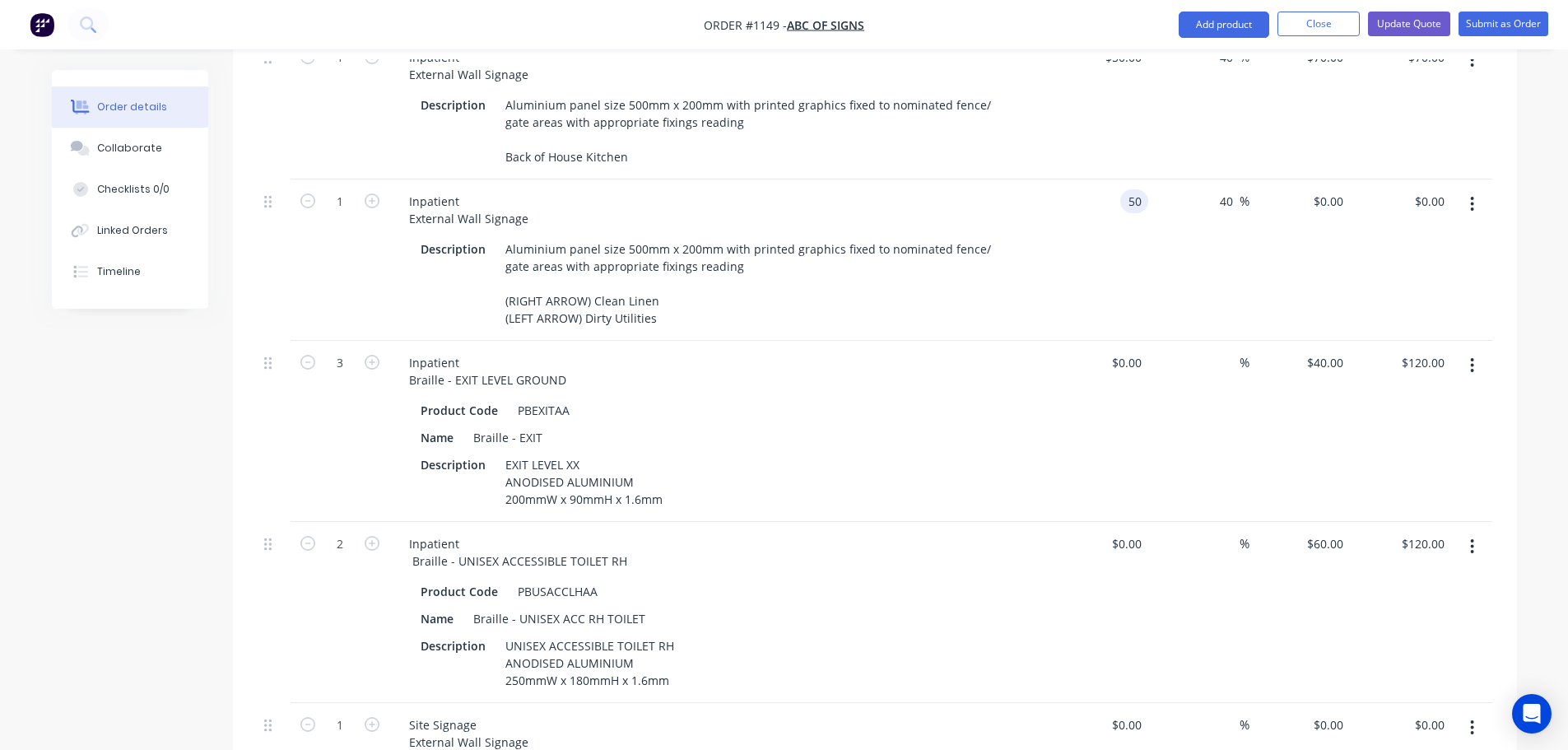
scroll to position [2553, 0]
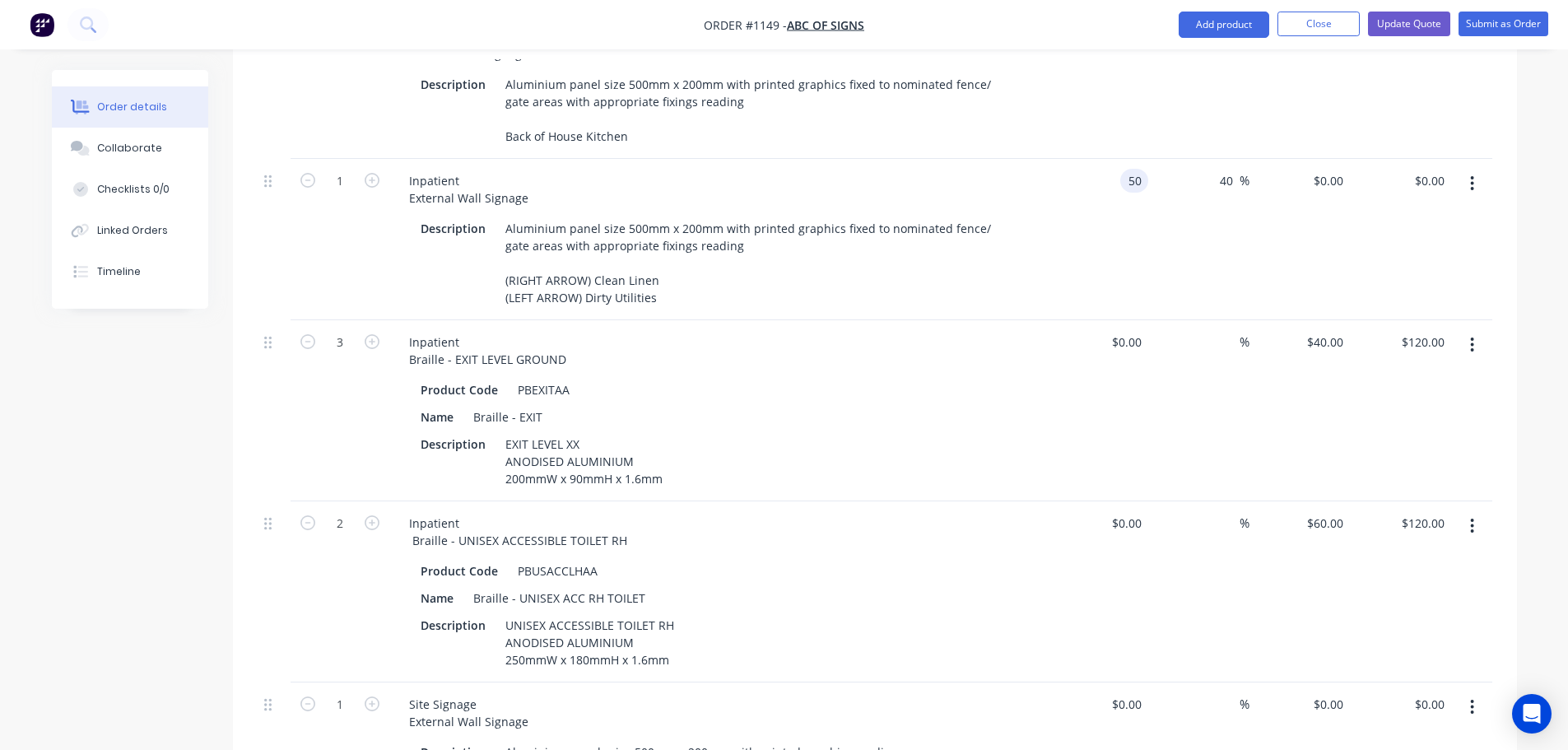
type input "$50.00"
type input "$70.00"
click at [1171, 430] on div "%" at bounding box center [1199, 411] width 101 height 181
click at [1315, 320] on div "40 40" at bounding box center [1300, 411] width 101 height 181
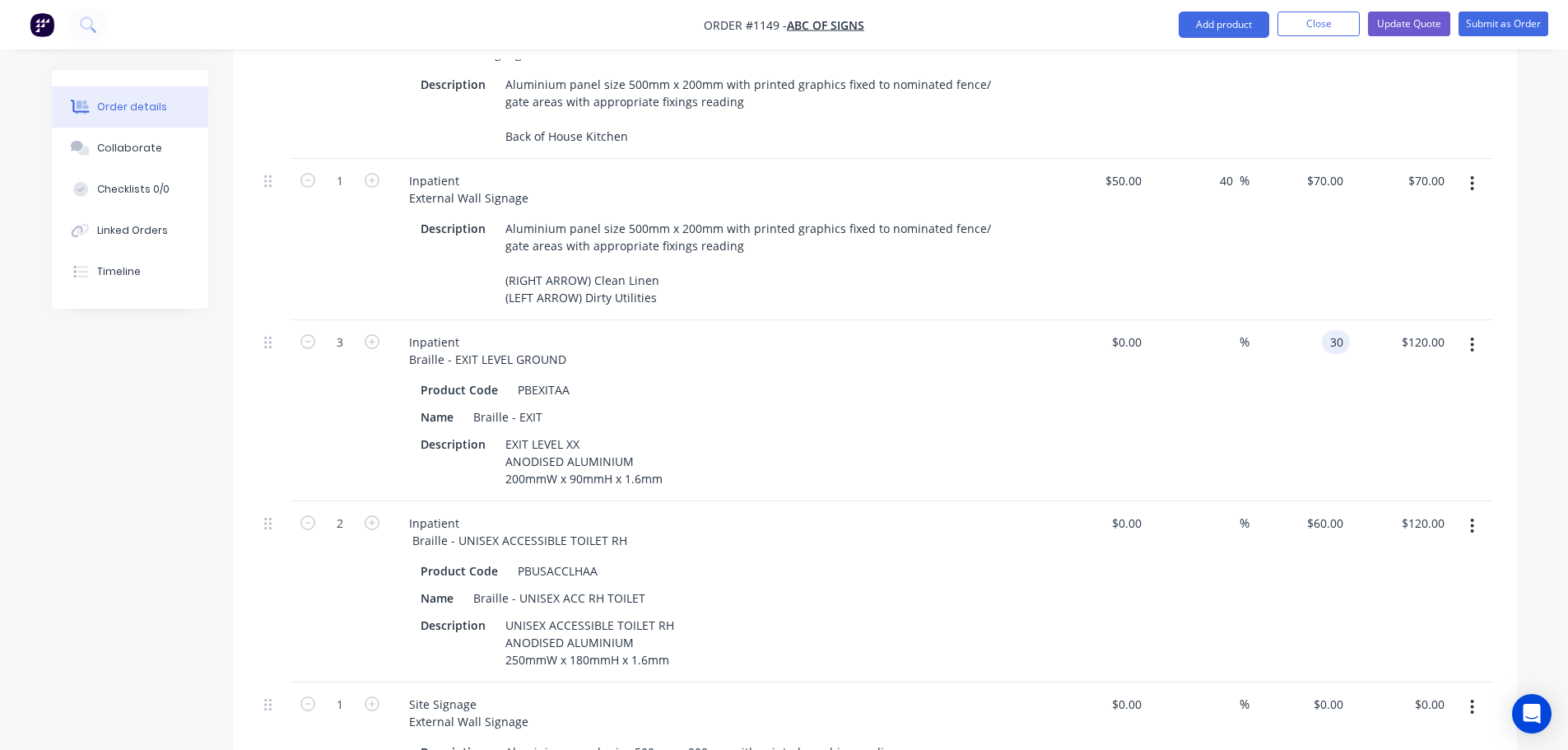
type input "$30.00"
type input "$90.00"
click at [1212, 393] on div "%" at bounding box center [1199, 411] width 101 height 181
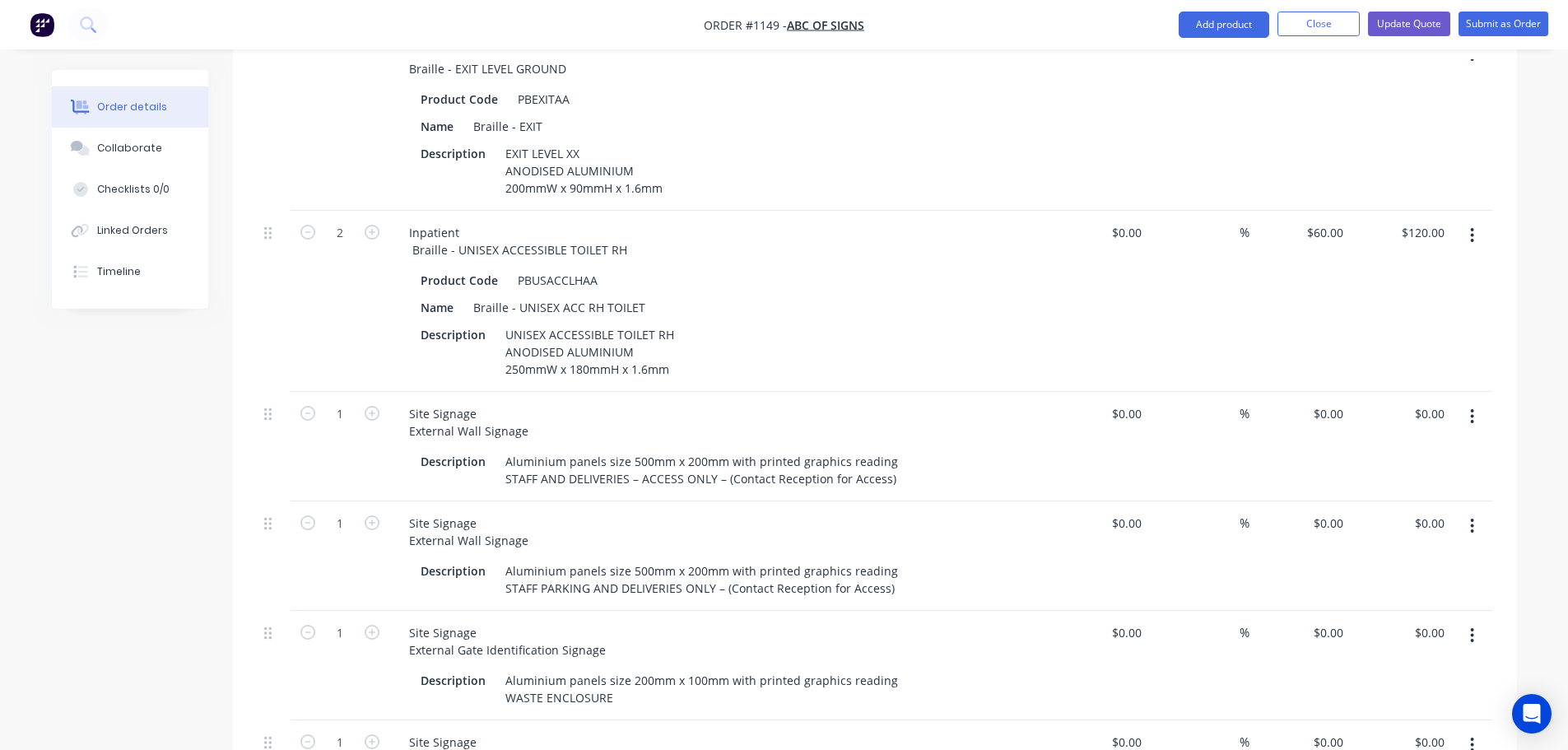
scroll to position [2883, 0]
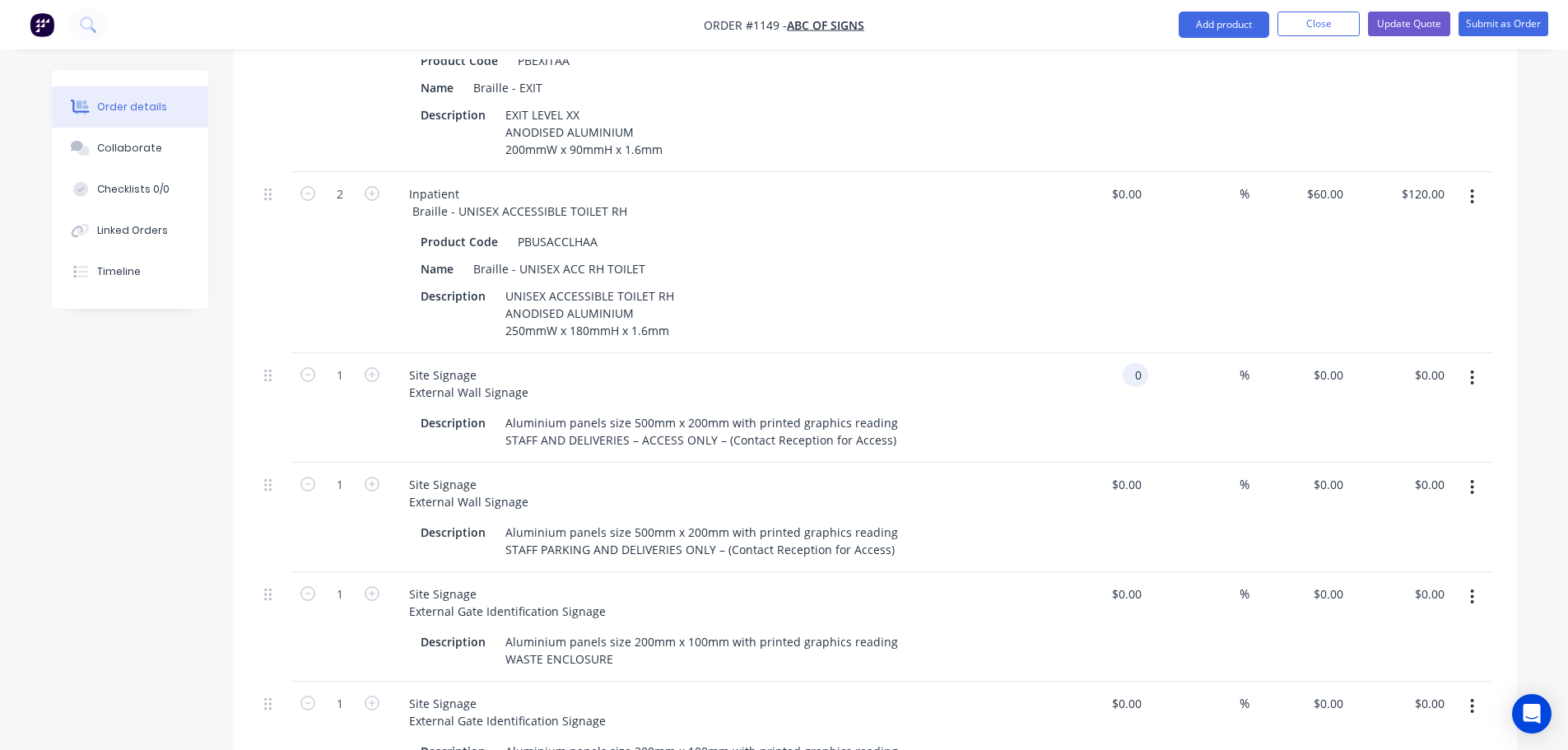
click at [1134, 364] on input "0" at bounding box center [1139, 375] width 19 height 24
type input "$50.00"
click at [1239, 364] on input at bounding box center [1231, 375] width 19 height 24
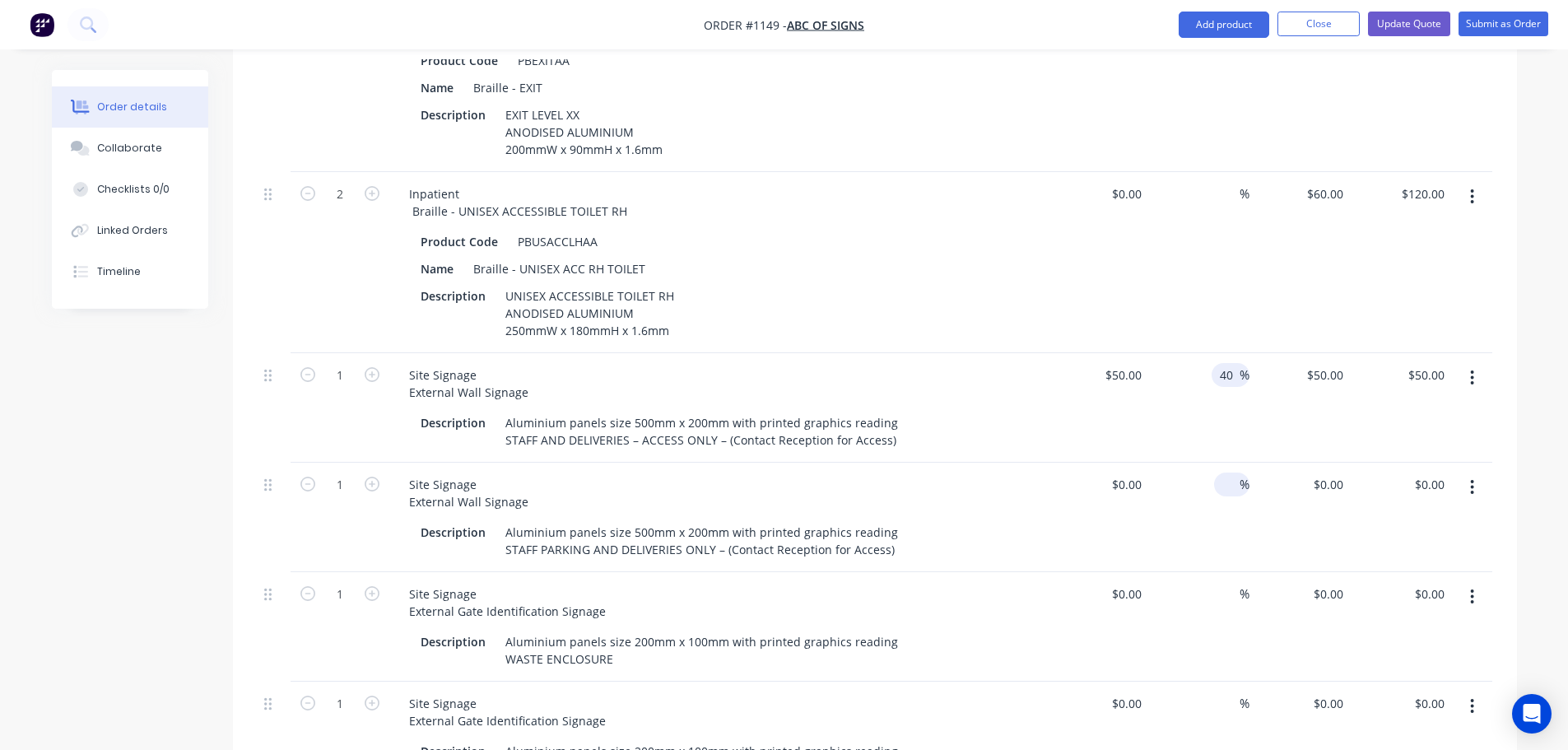
type input "40"
type input "$70.00"
click at [1232, 473] on input at bounding box center [1231, 484] width 19 height 24
type input "40"
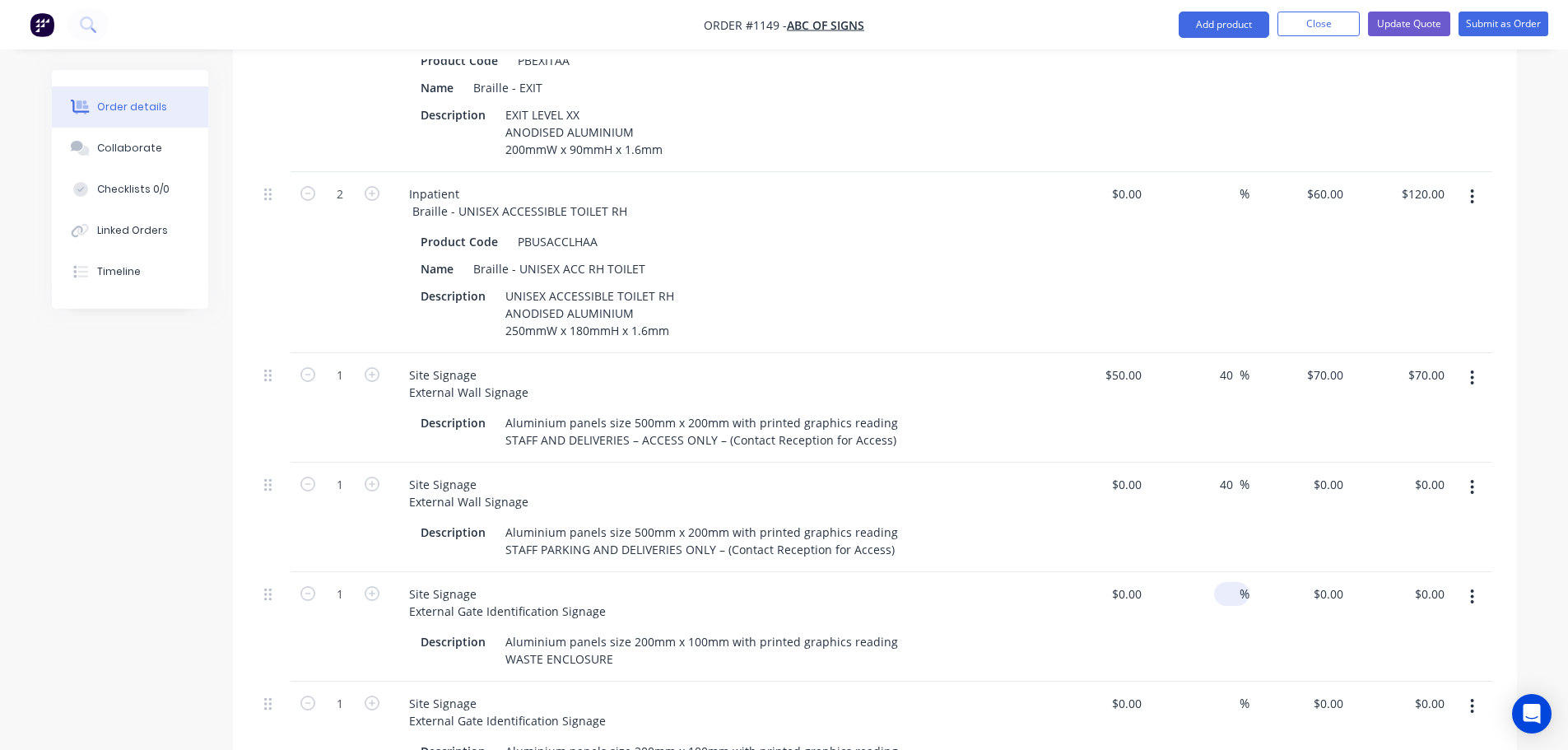
click at [1241, 585] on span "%" at bounding box center [1244, 595] width 10 height 19
type input "40"
click at [1236, 692] on input at bounding box center [1231, 703] width 19 height 24
type input "40"
click at [1126, 473] on div "0 $0.00" at bounding box center [1126, 484] width 44 height 24
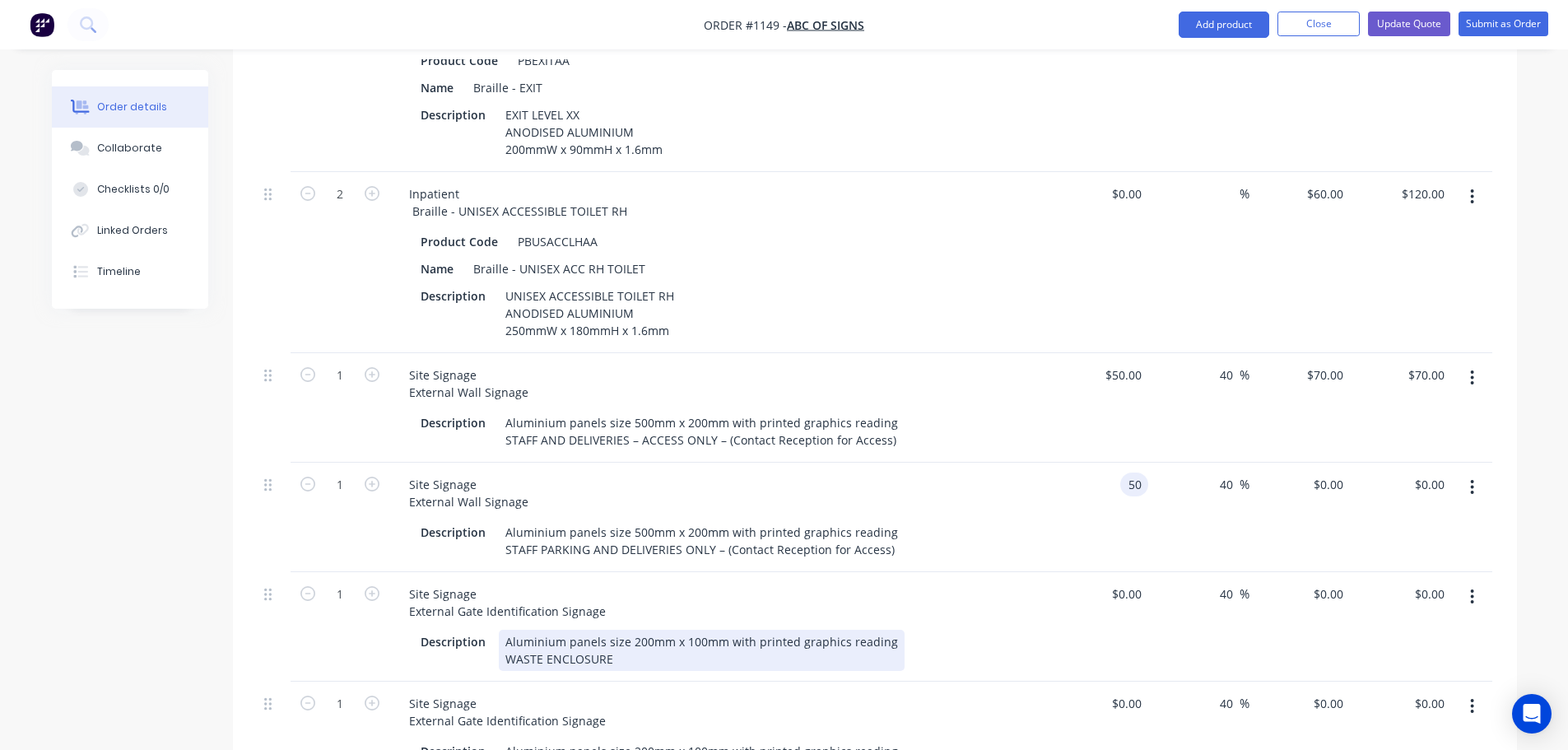
type input "$50.00"
type input "$70.00"
click at [1009, 631] on div "Description Aluminium panels size 200mm x 100mm with printed graphics reading W…" at bounding box center [715, 651] width 602 height 41
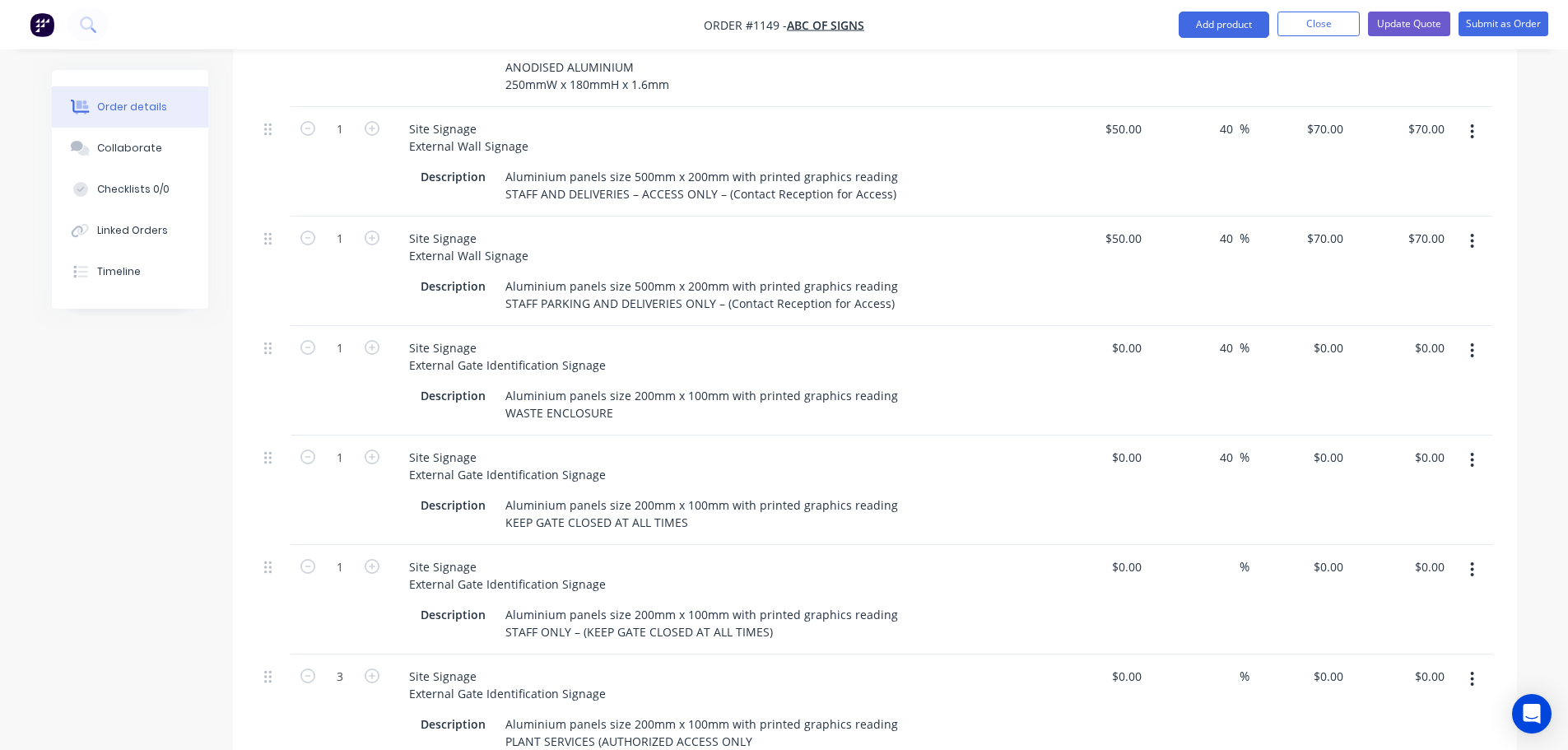
scroll to position [3130, 0]
click at [1231, 555] on input at bounding box center [1231, 566] width 19 height 24
type input "40"
click at [1235, 664] on input "4" at bounding box center [1231, 675] width 19 height 24
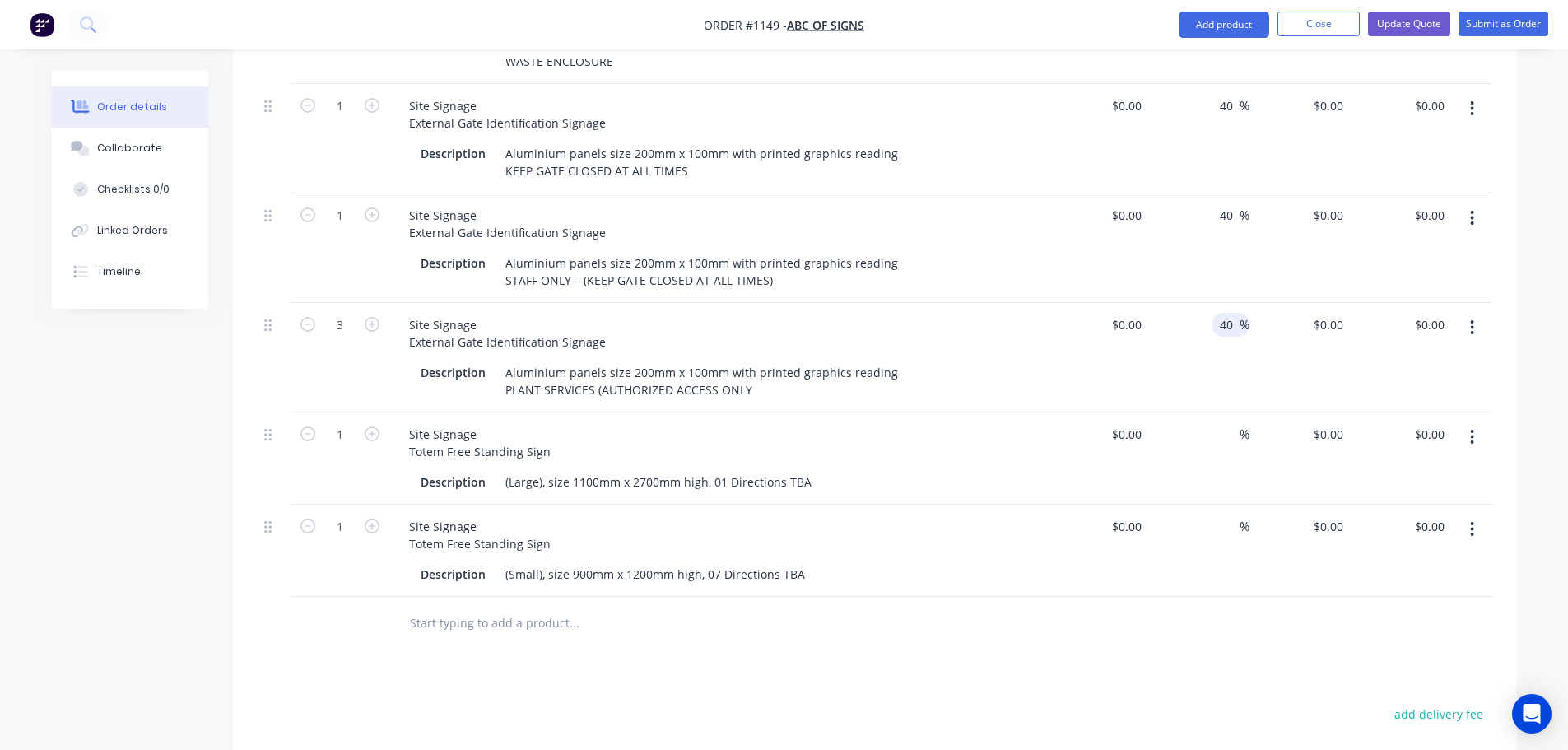
scroll to position [3542, 0]
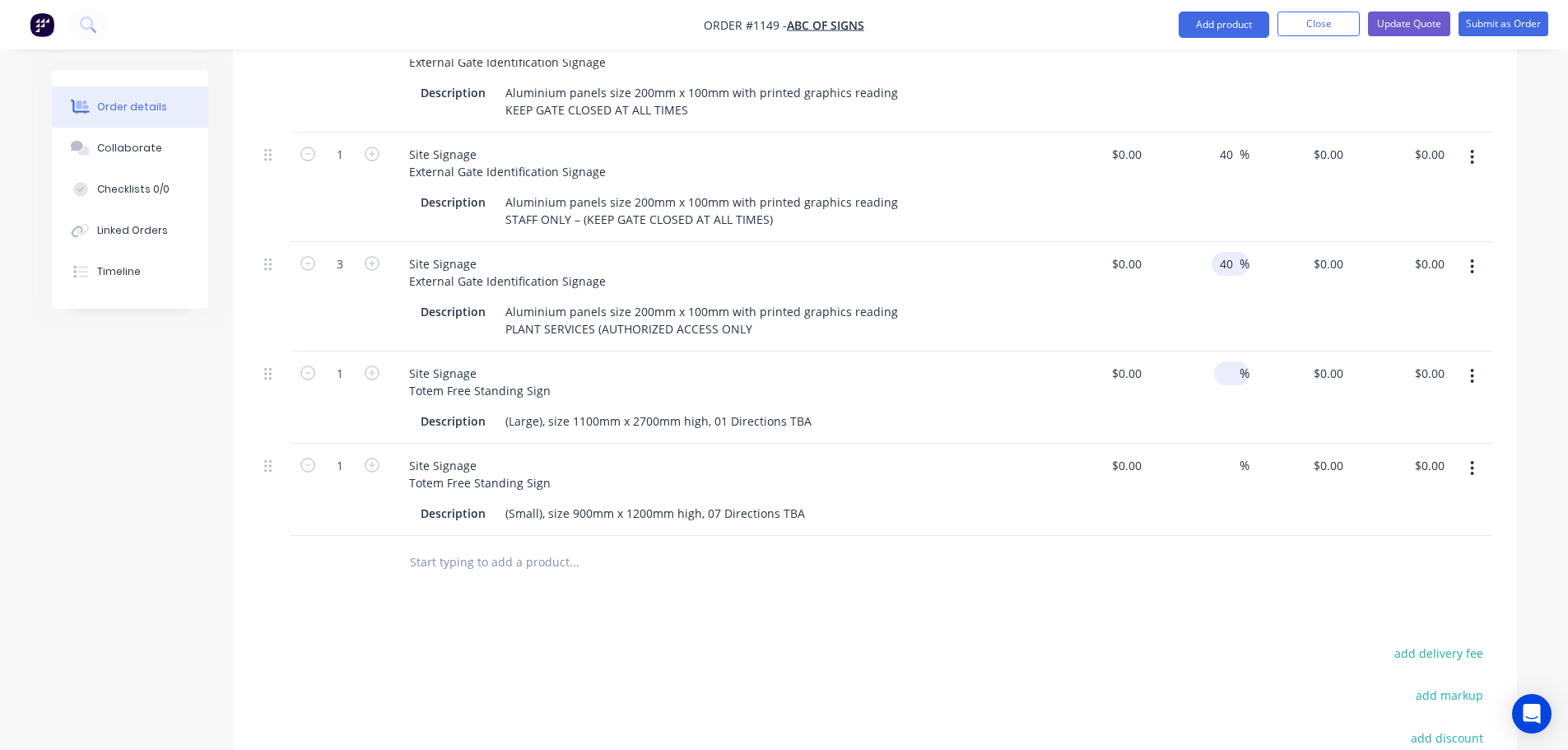
type input "40"
click at [1232, 362] on input at bounding box center [1231, 373] width 19 height 24
type input "40"
click at [1232, 453] on input at bounding box center [1231, 465] width 19 height 24
type input "40"
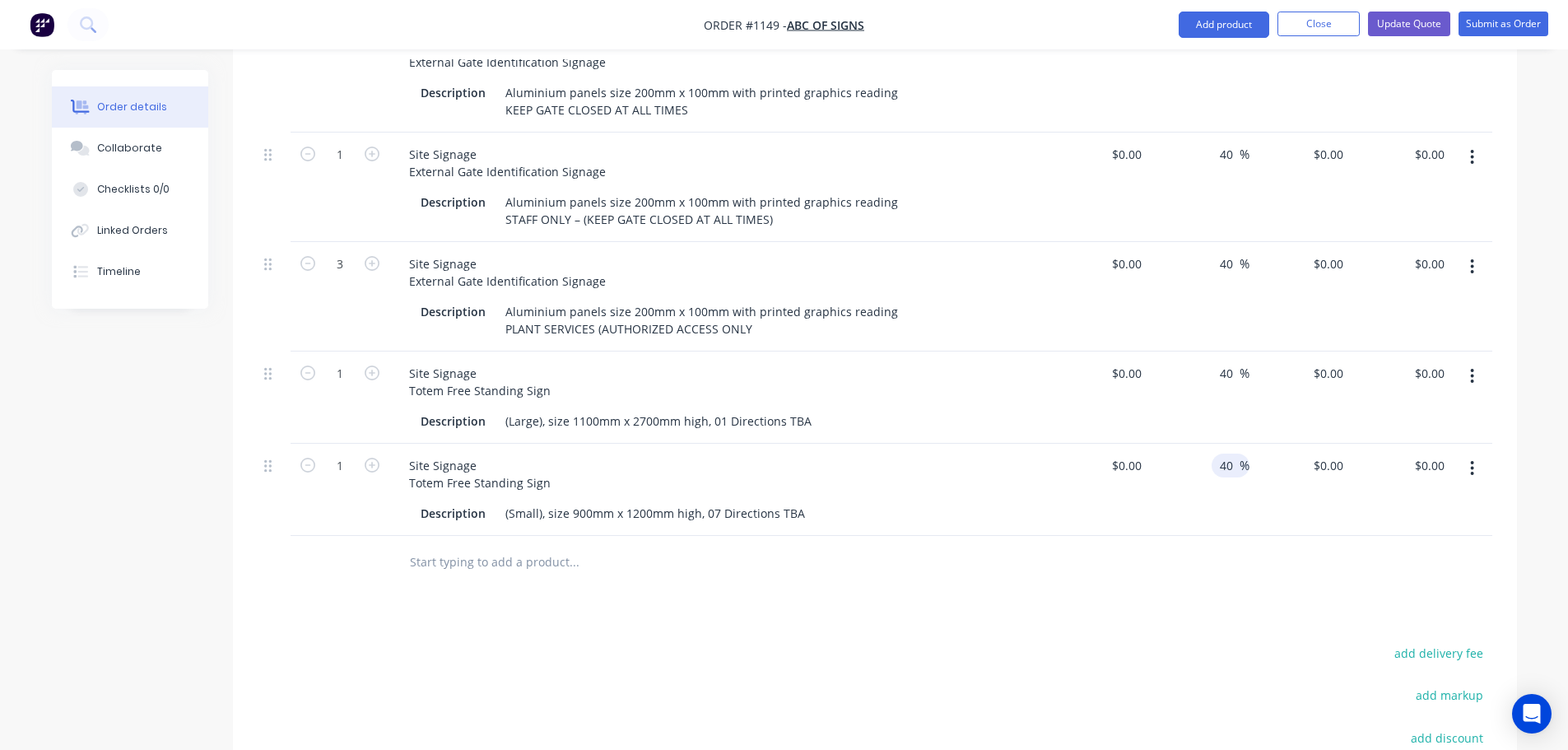
click at [1171, 536] on div at bounding box center [875, 562] width 1235 height 53
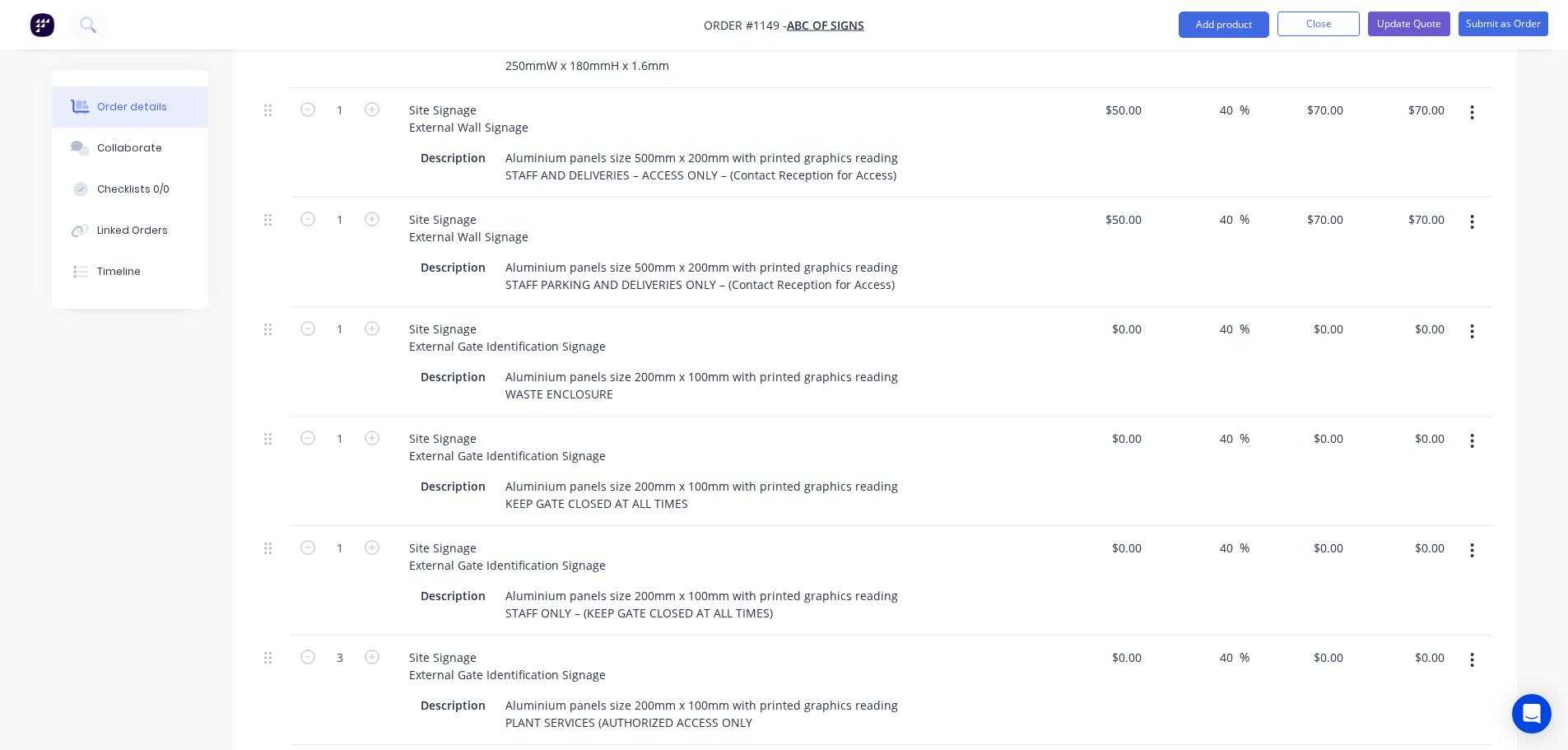
scroll to position [3048, 0]
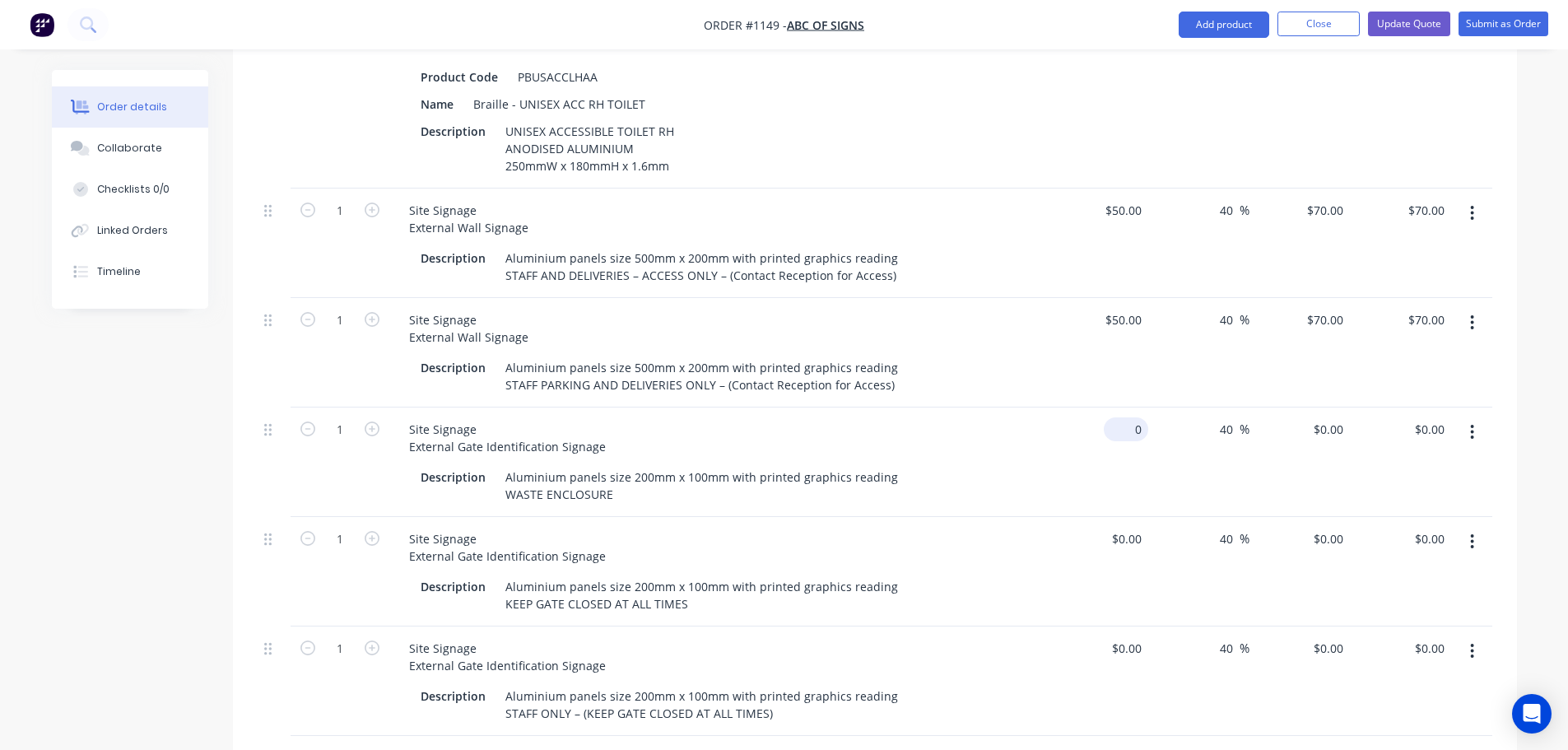
click at [1130, 418] on input "0" at bounding box center [1129, 429] width 37 height 24
type input "$23.00"
type input "$32.20"
click at [1134, 528] on input "0" at bounding box center [1139, 539] width 19 height 24
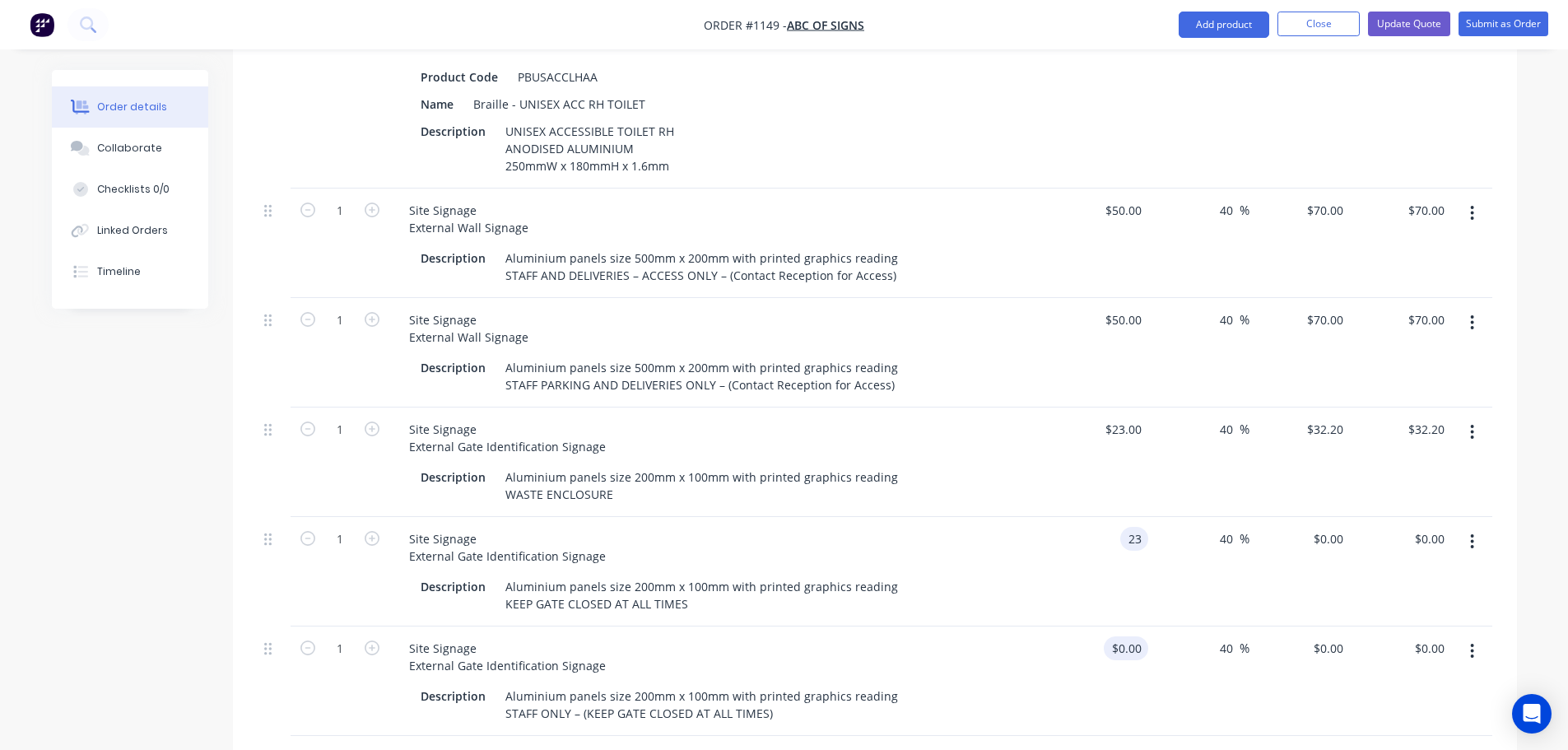
type input "$23.00"
type input "$32.20"
click at [1135, 637] on input "0" at bounding box center [1139, 648] width 19 height 24
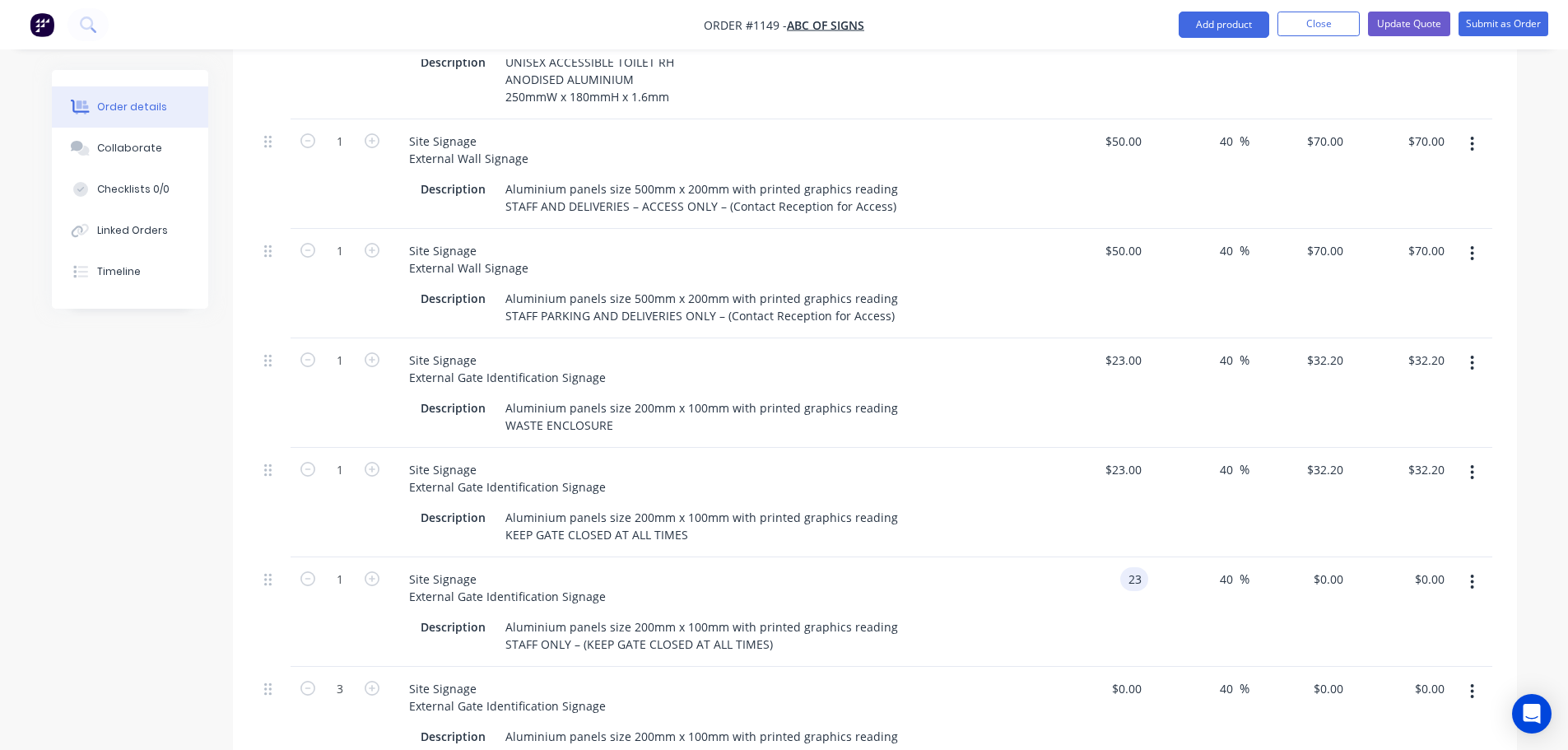
scroll to position [3213, 0]
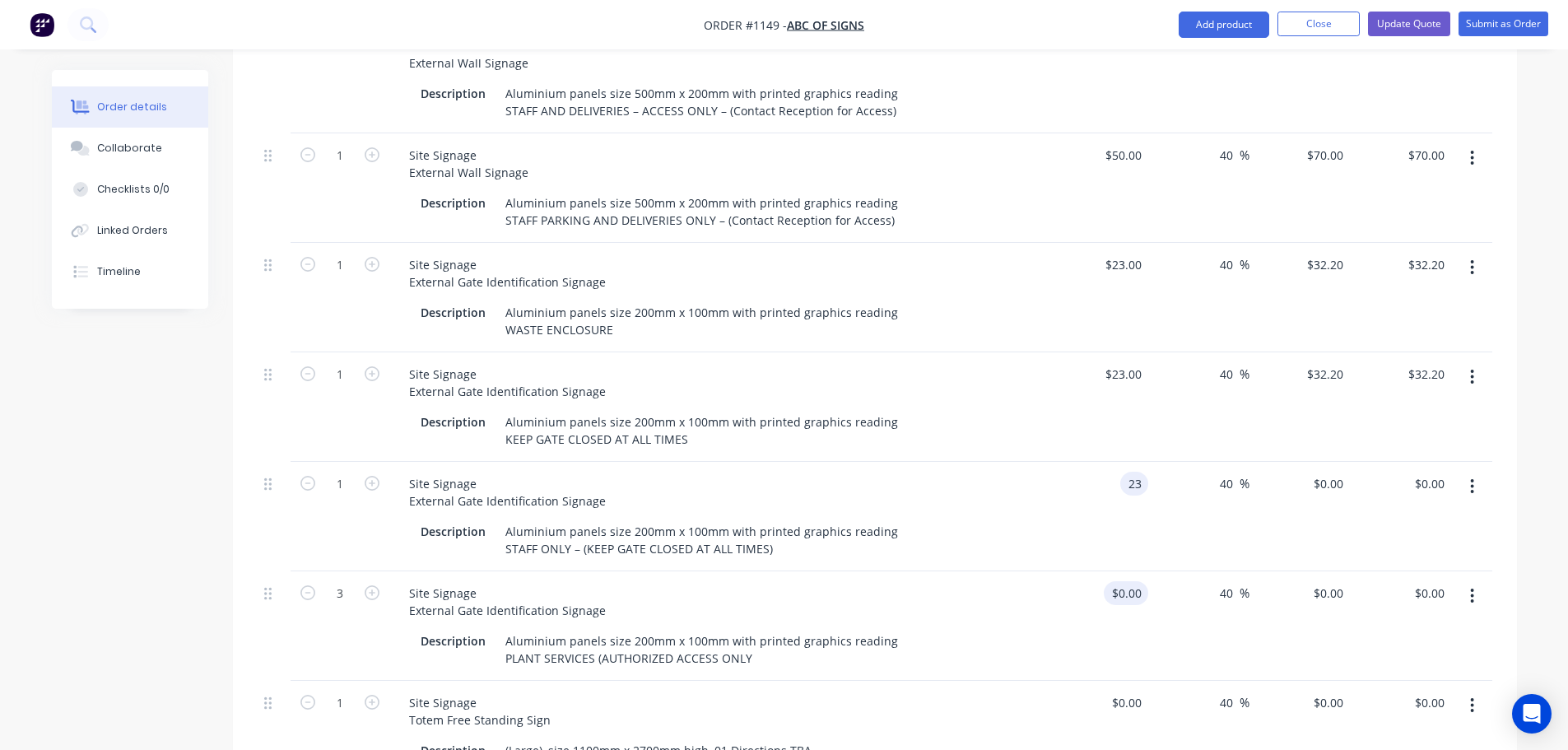
type input "$23.00"
type input "$32.20"
click at [1128, 582] on div "0 0" at bounding box center [1135, 593] width 25 height 24
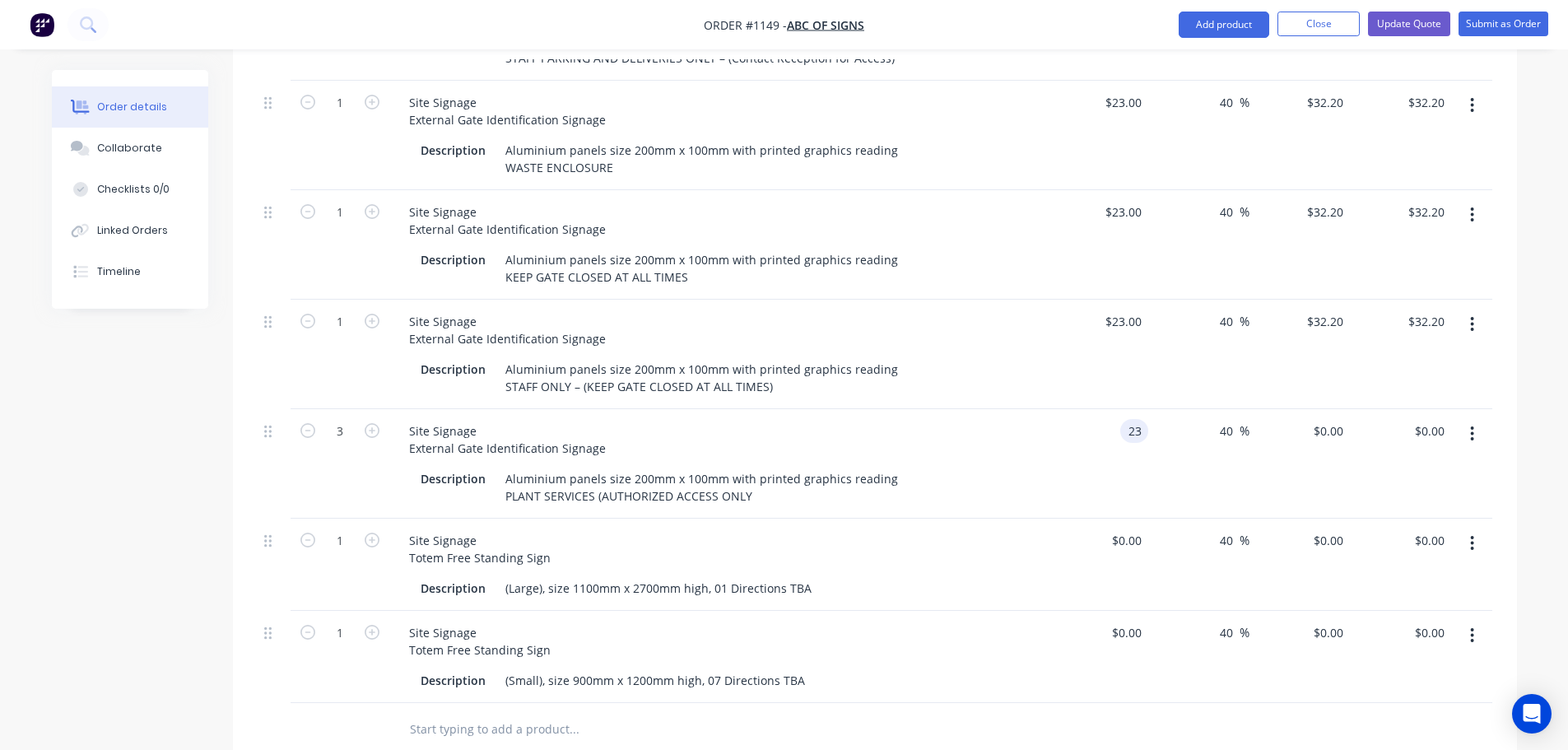
scroll to position [3378, 0]
type input "$23.00"
type input "$32.20"
type input "$96.60"
click at [983, 618] on div "Site Signage Totem Free Standing Sign" at bounding box center [718, 638] width 646 height 41
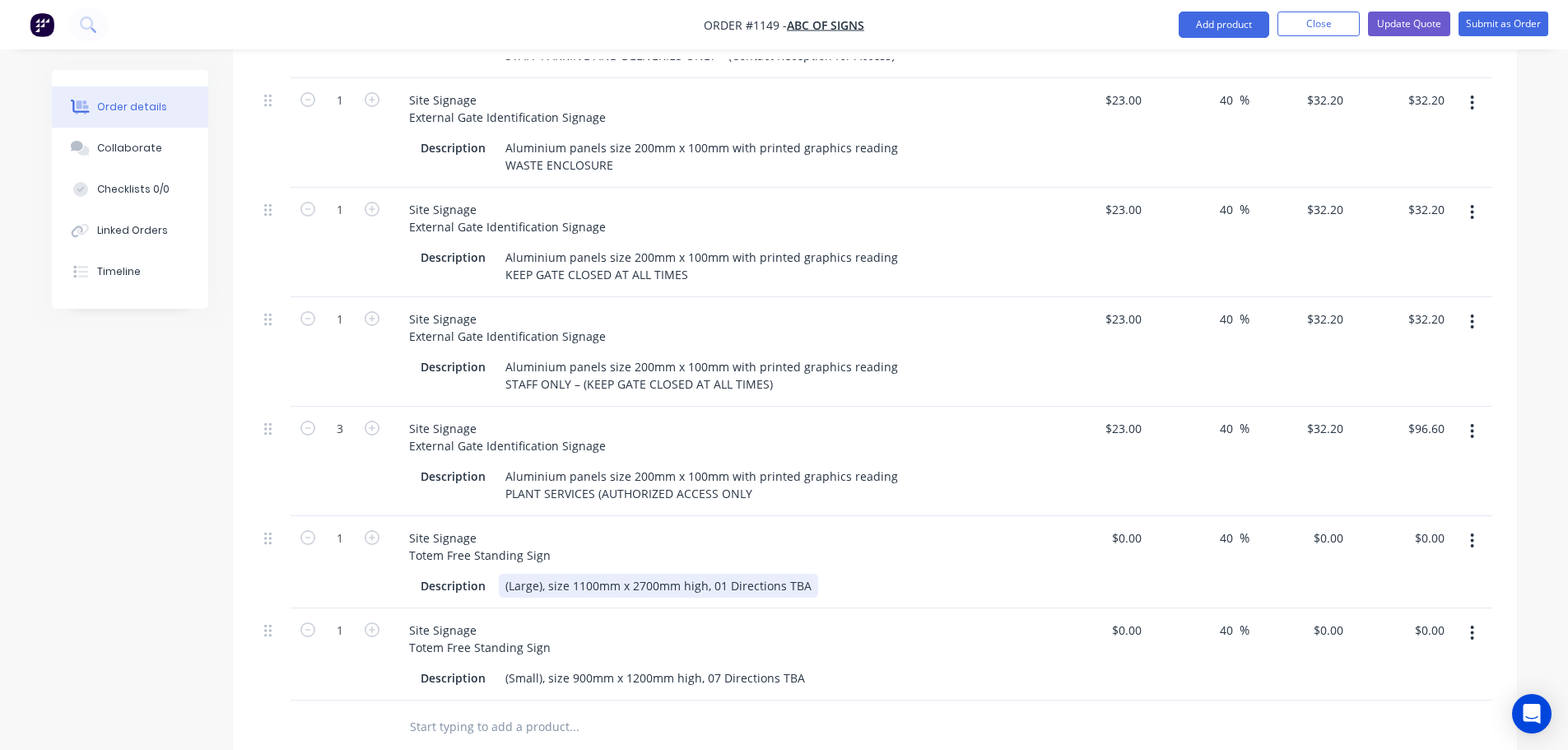
click at [806, 574] on div "(Large), size 1100mm x 2700mm high, 01 Directions TBA" at bounding box center [658, 585] width 319 height 24
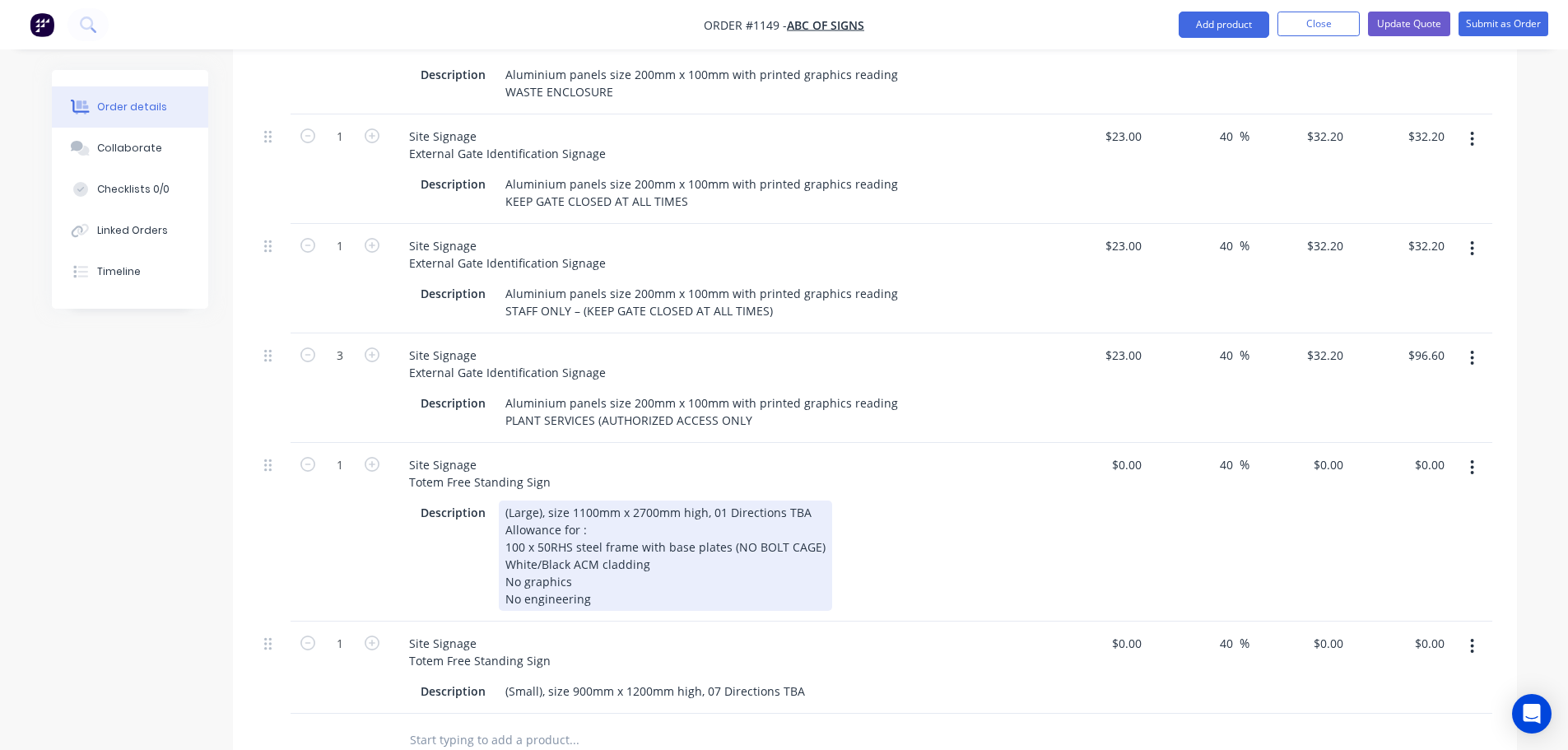
scroll to position [3460, 0]
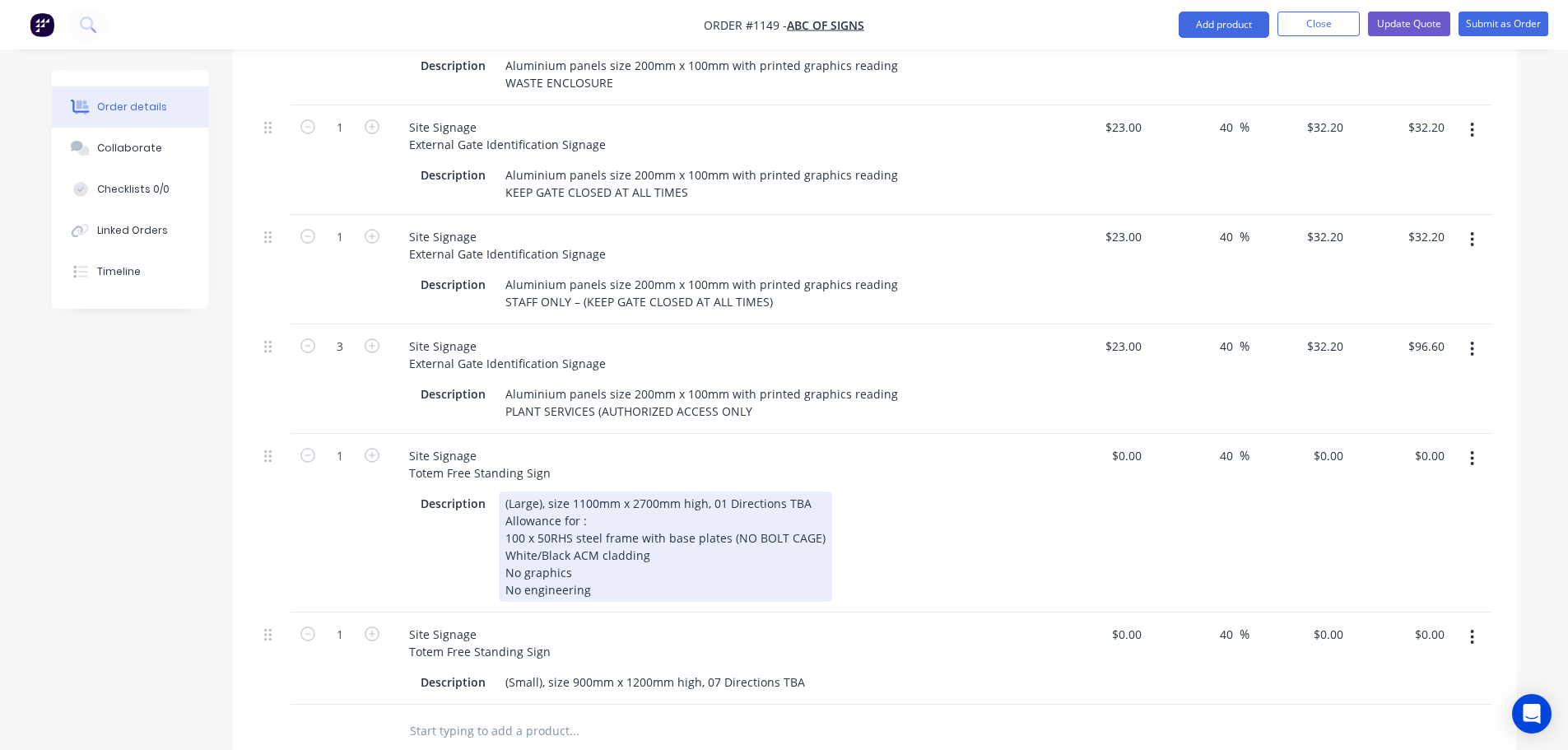
click at [549, 492] on div "(Large), size 1100mm x 2700mm high, 01 Directions TBA Allowance for : 100 x 50R…" at bounding box center [665, 547] width 334 height 111
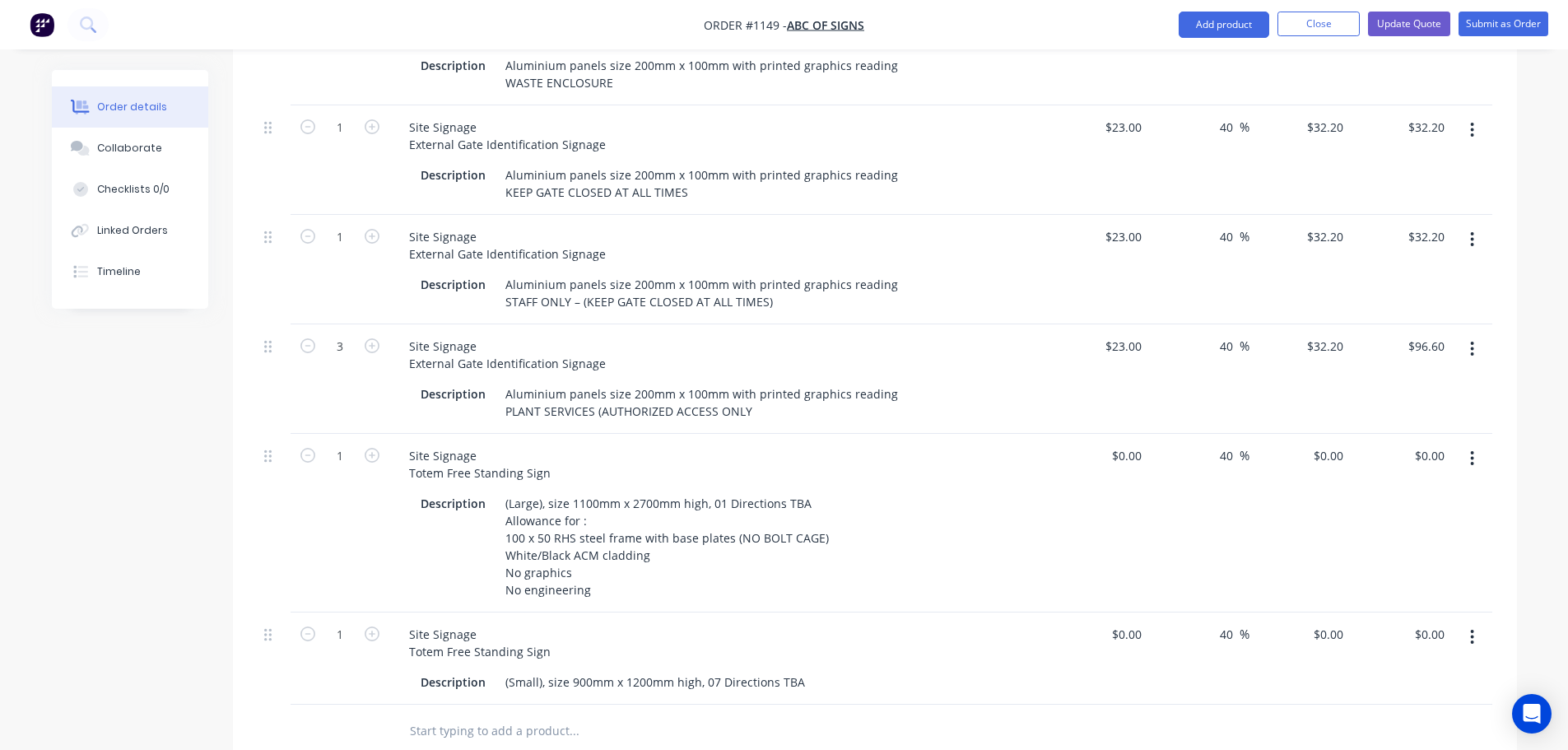
click at [757, 623] on div "Site Signage Totem Free Standing Sign" at bounding box center [718, 643] width 646 height 41
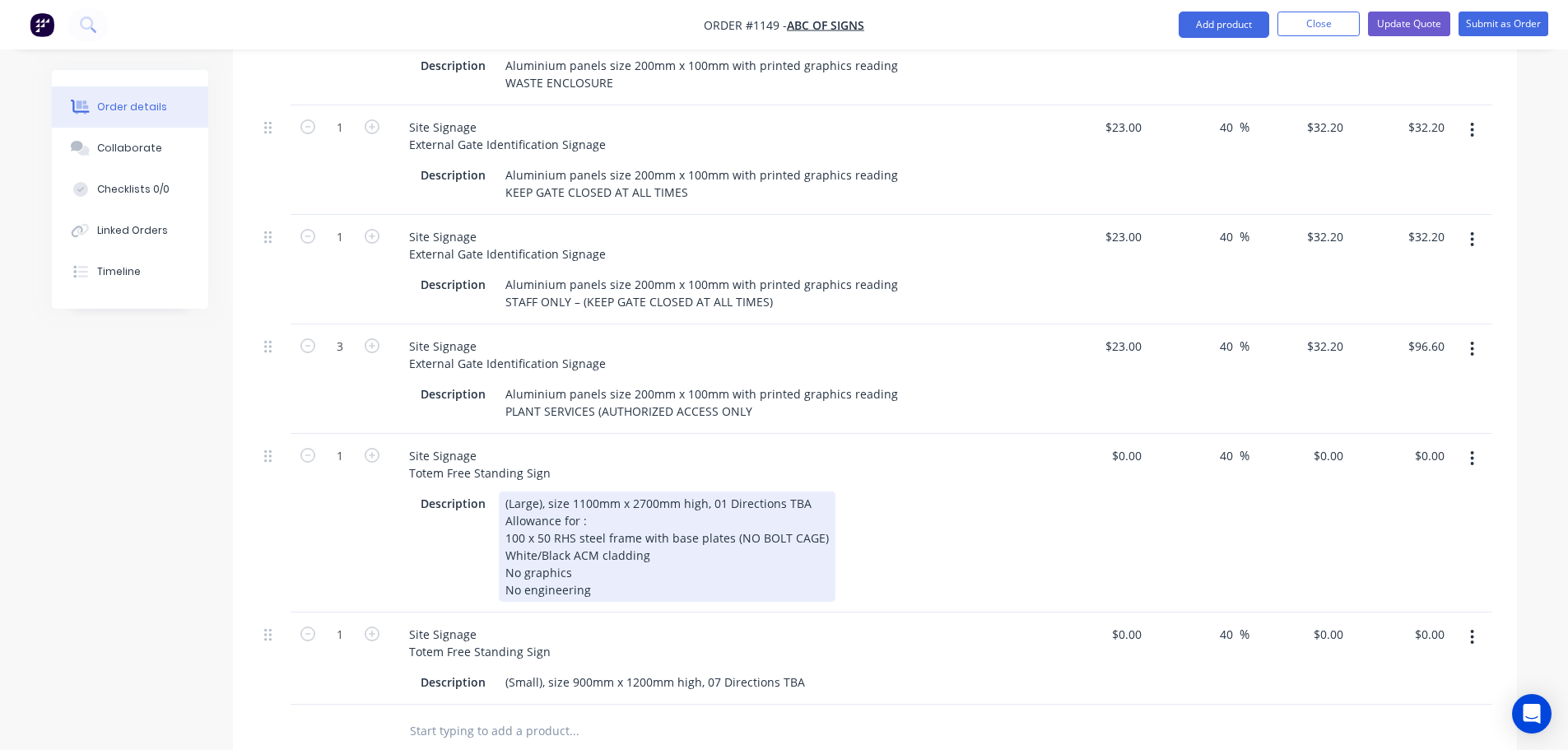
drag, startPoint x: 499, startPoint y: 495, endPoint x: 594, endPoint y: 570, distance: 121.0
click at [594, 570] on div "(Large), size 1100mm x 2700mm high, 01 Directions TBA Allowance for : 100 x 50 …" at bounding box center [667, 547] width 336 height 111
copy div "100 x 50 RHS steel frame with base plates (NO BOLT CAGE) White/Black ACM claddi…"
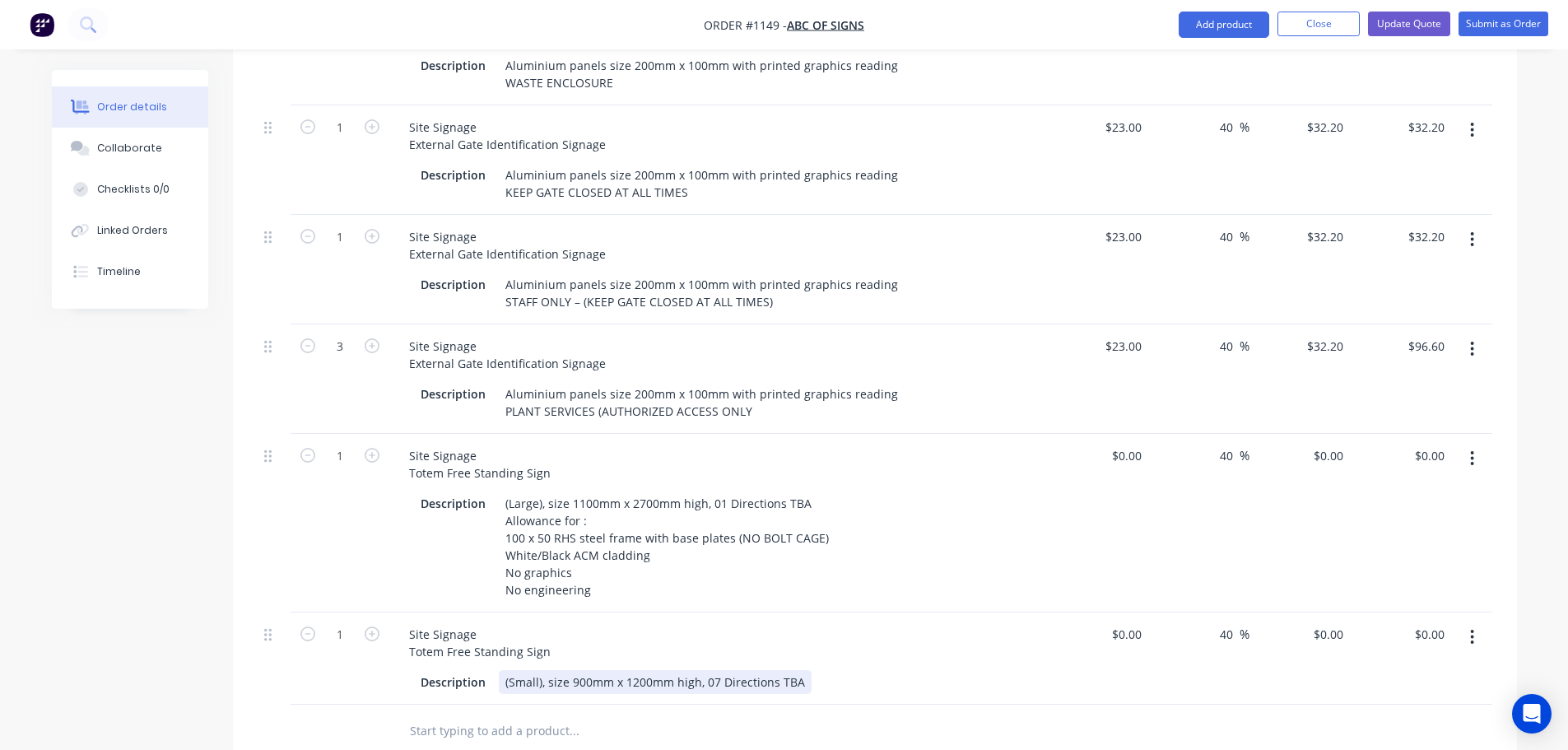
click at [800, 671] on div "(Small), size 900mm x 1200mm high, 07 Directions TBA" at bounding box center [655, 682] width 313 height 24
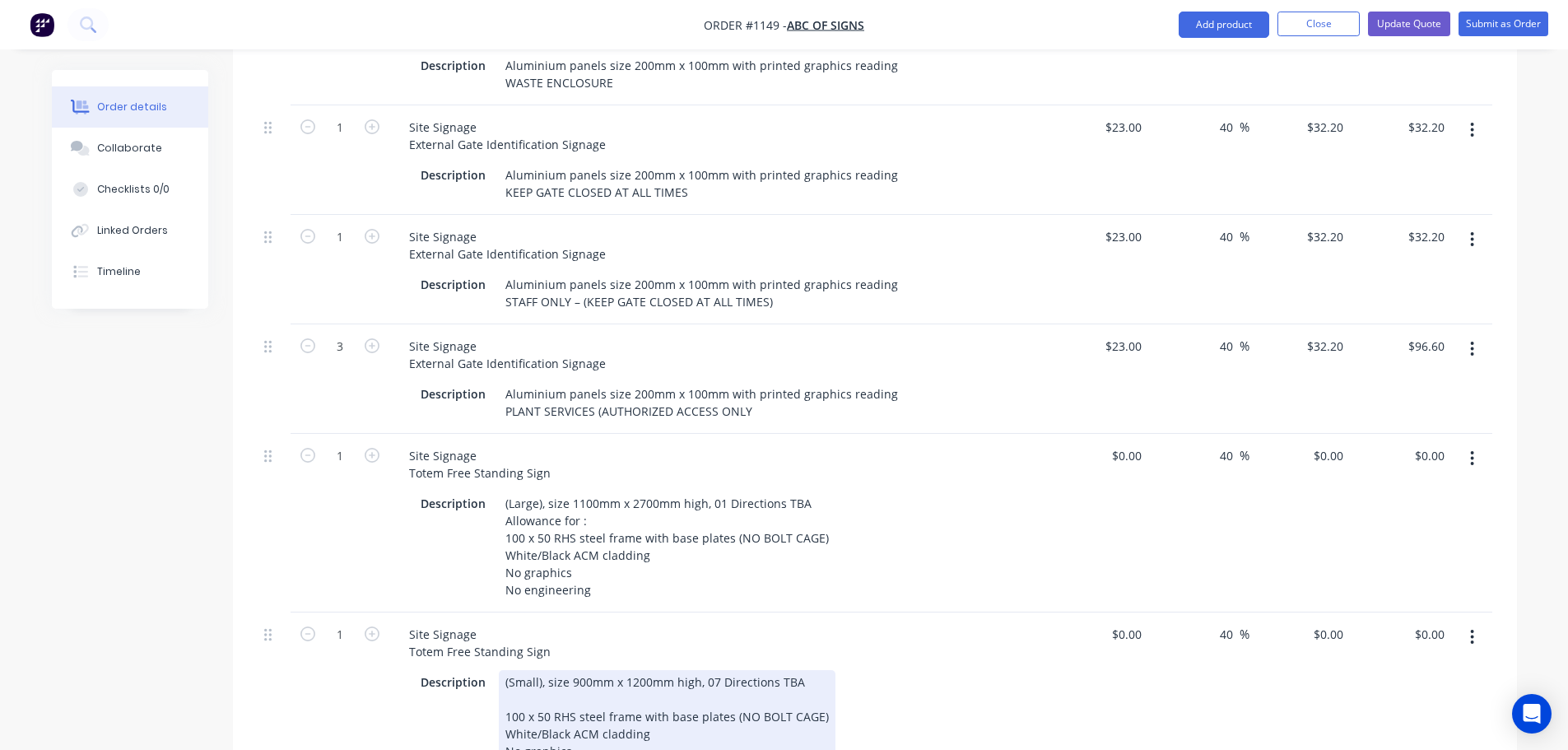
click at [949, 696] on div "Description (Small), size 900mm x 1200mm high, 07 Directions TBA 100 x 50 RHS s…" at bounding box center [715, 734] width 602 height 127
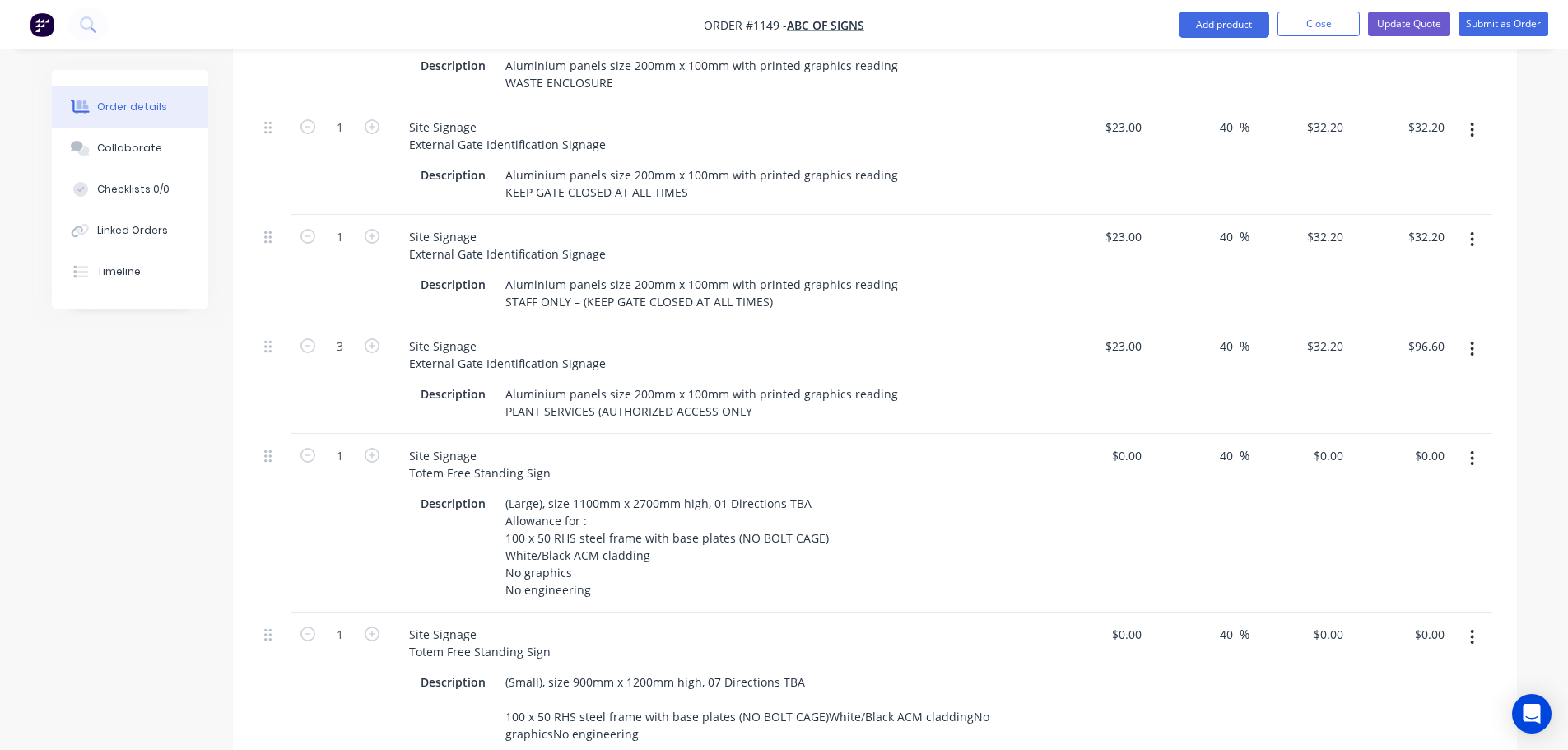
click at [1091, 474] on div "$0.00 $0.00" at bounding box center [1098, 523] width 101 height 179
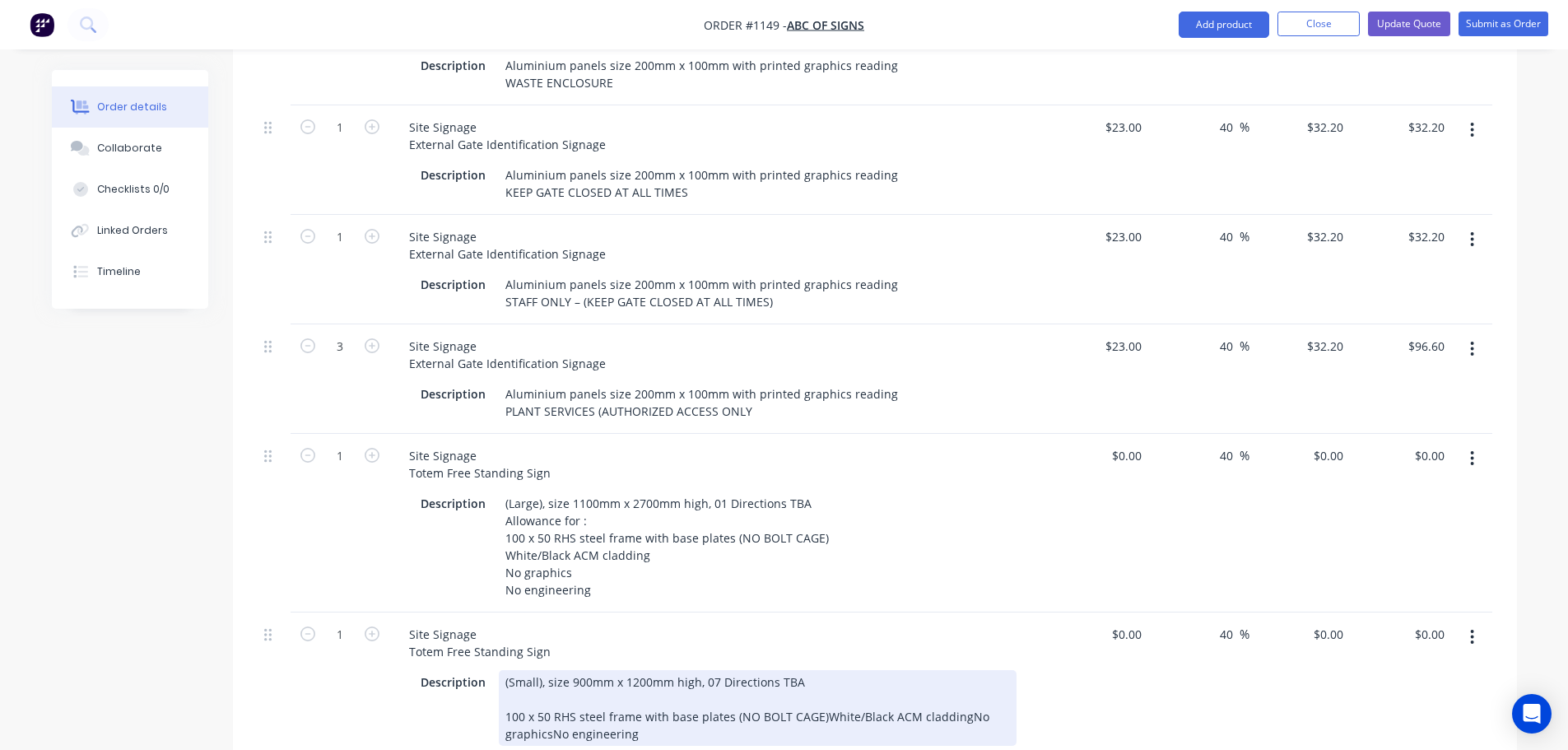
click at [819, 691] on div "(Small), size 900mm x 1200mm high, 07 Directions TBA 100 x 50 RHS steel frame w…" at bounding box center [757, 708] width 518 height 76
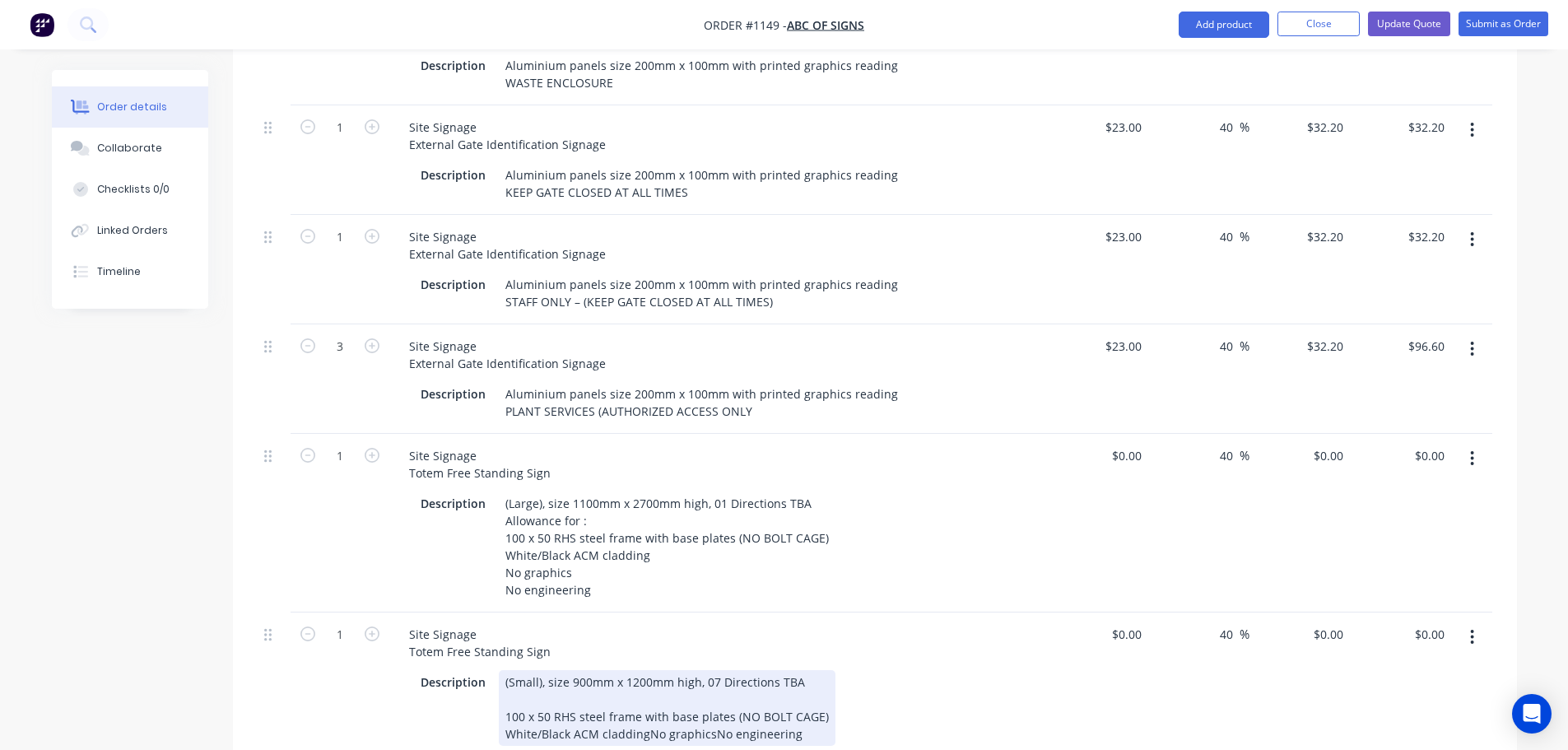
click at [850, 707] on div "Description (Small), size 900mm x 1200mm high, 07 Directions TBA 100 x 50 RHS s…" at bounding box center [715, 708] width 602 height 76
click at [643, 709] on div "(Small), size 900mm x 1200mm high, 07 Directions TBA 100 x 50 RHS steel frame w…" at bounding box center [667, 708] width 336 height 76
click at [566, 725] on div "(Small), size 900mm x 1200mm high, 07 Directions TBA 100 x 50 RHS steel frame w…" at bounding box center [667, 717] width 336 height 93
click at [927, 714] on div "Description (Small), size 900mm x 1200mm high, 07 Directions TBA 100 x 50 RHS s…" at bounding box center [715, 726] width 602 height 111
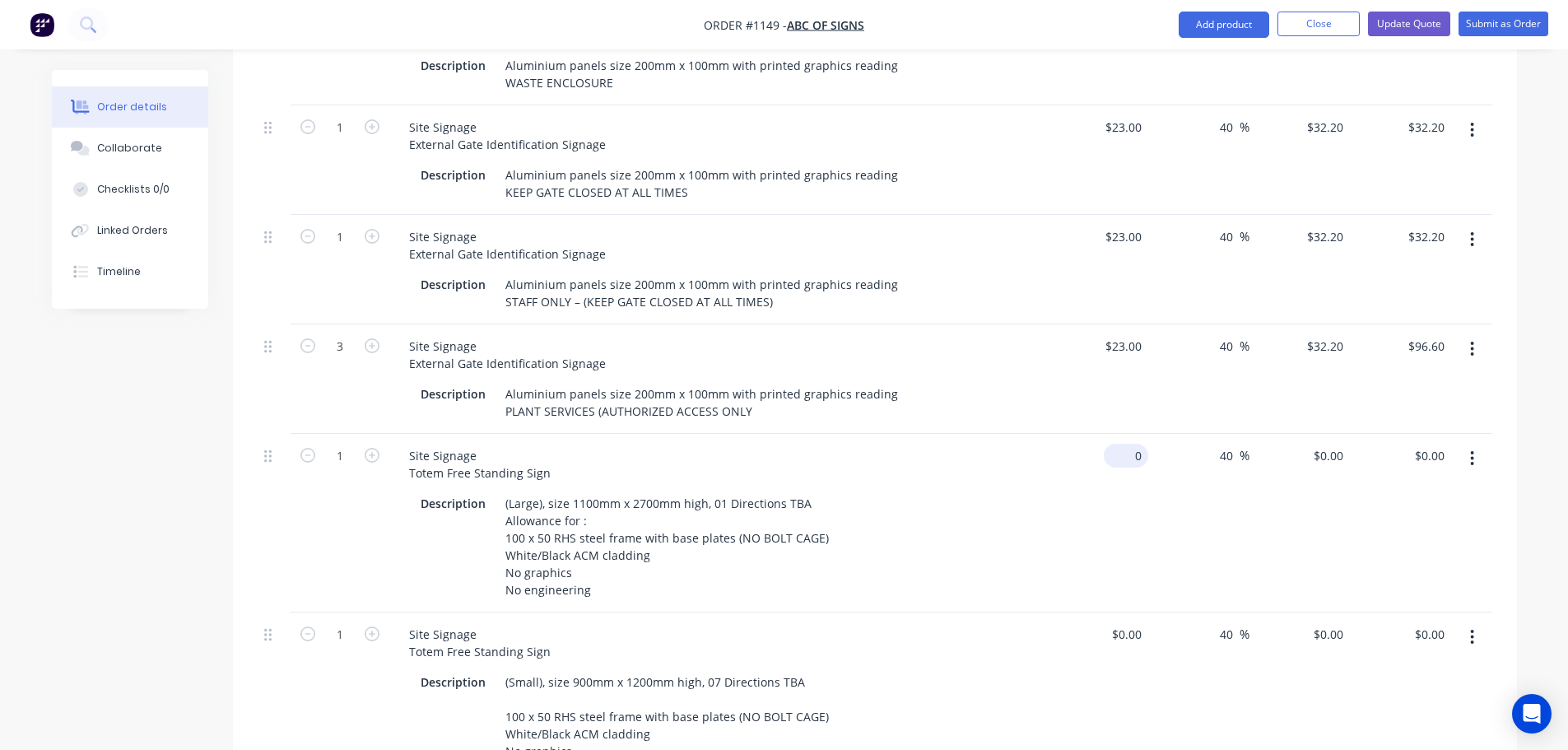
click at [1129, 444] on div "0 $0.00" at bounding box center [1126, 455] width 44 height 24
type input "$1,800.00"
type input "$2,520.00"
click at [1137, 623] on input "0" at bounding box center [1139, 634] width 19 height 24
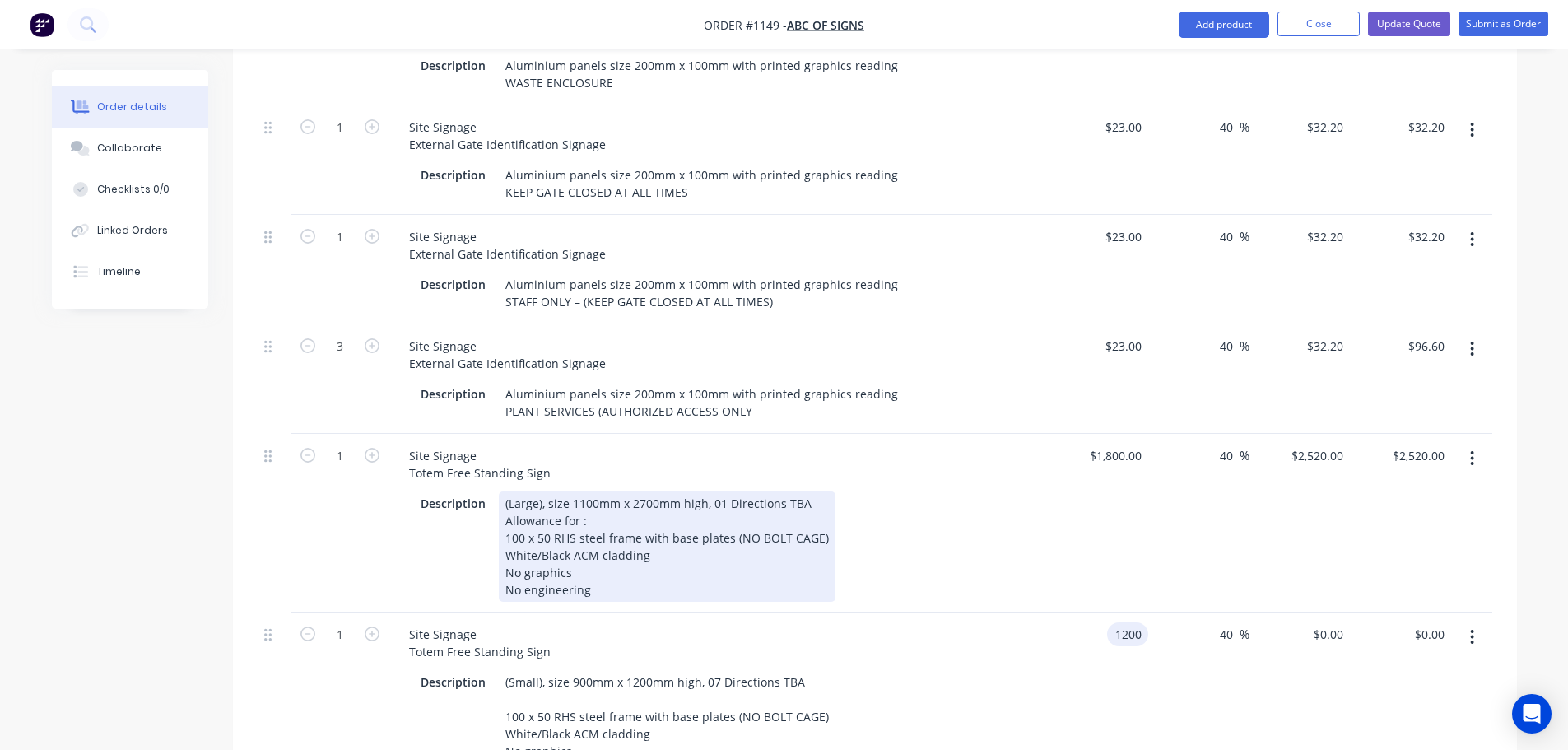
click at [1013, 575] on div "Site Signage Totem Free Standing Sign Description (Large), size 1100mm x 2700mm…" at bounding box center [719, 523] width 659 height 179
type input "$1,200.00"
type input "$1,680.00"
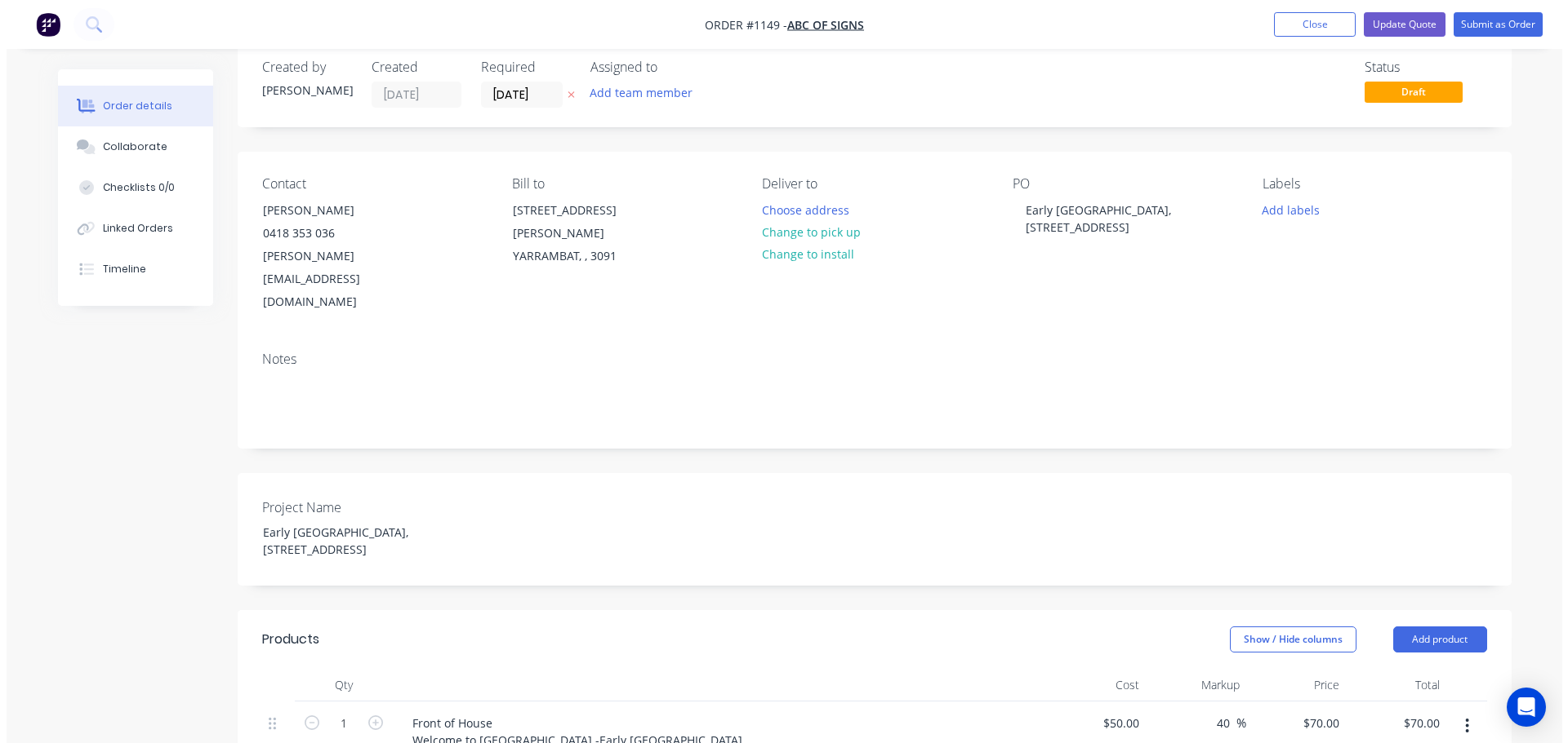
scroll to position [0, 0]
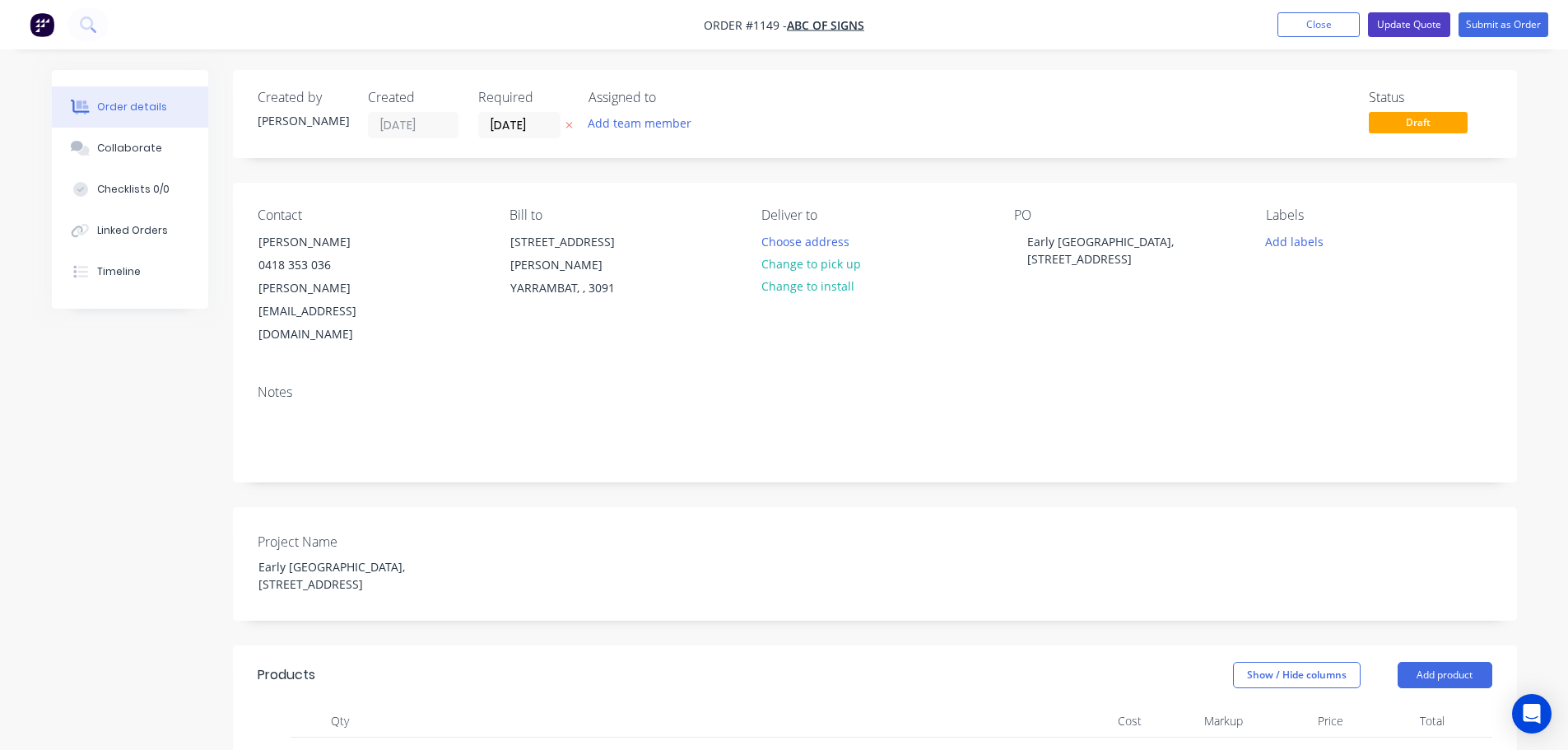
click at [1419, 31] on button "Update Quote" at bounding box center [1409, 24] width 82 height 24
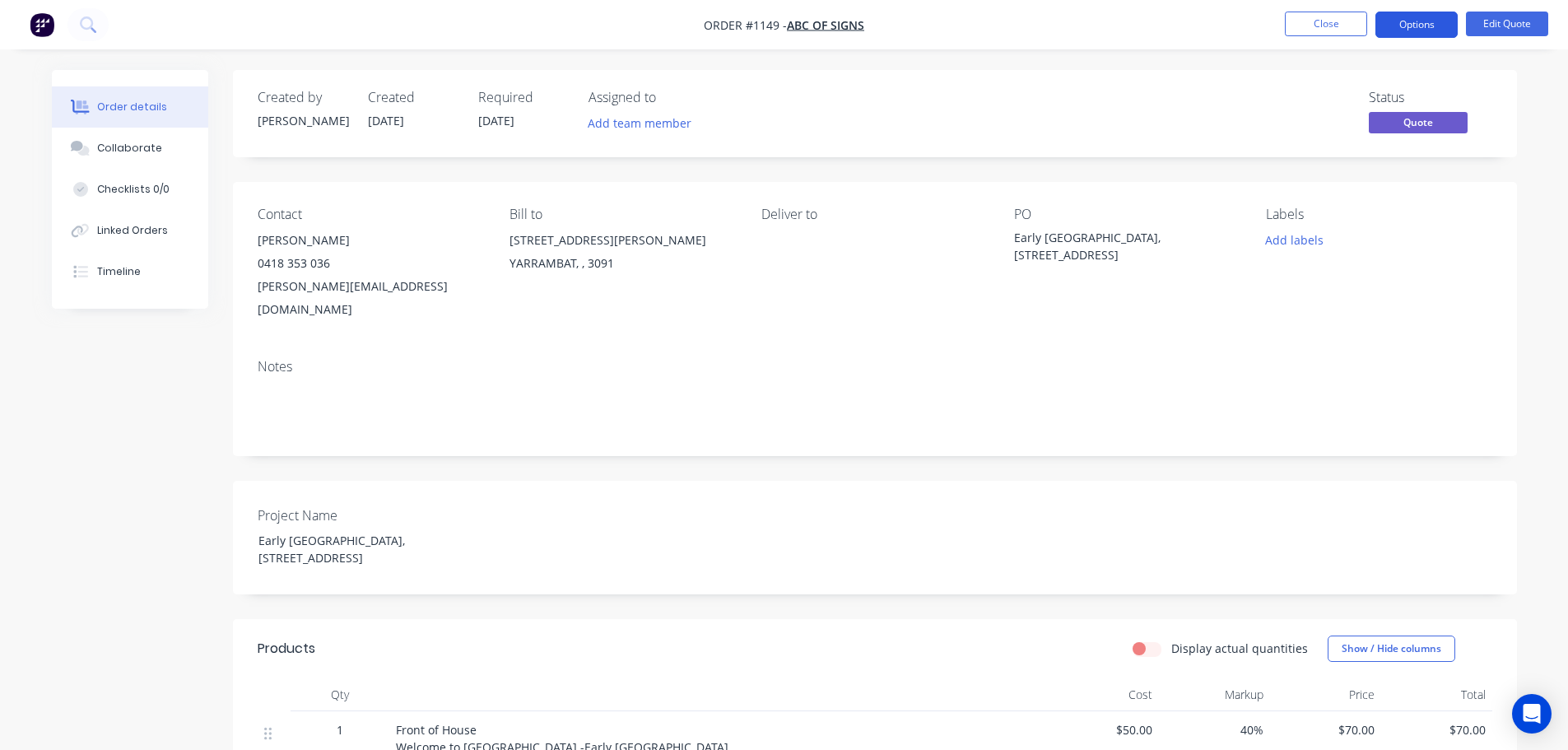
click at [1422, 31] on button "Options" at bounding box center [1416, 24] width 82 height 26
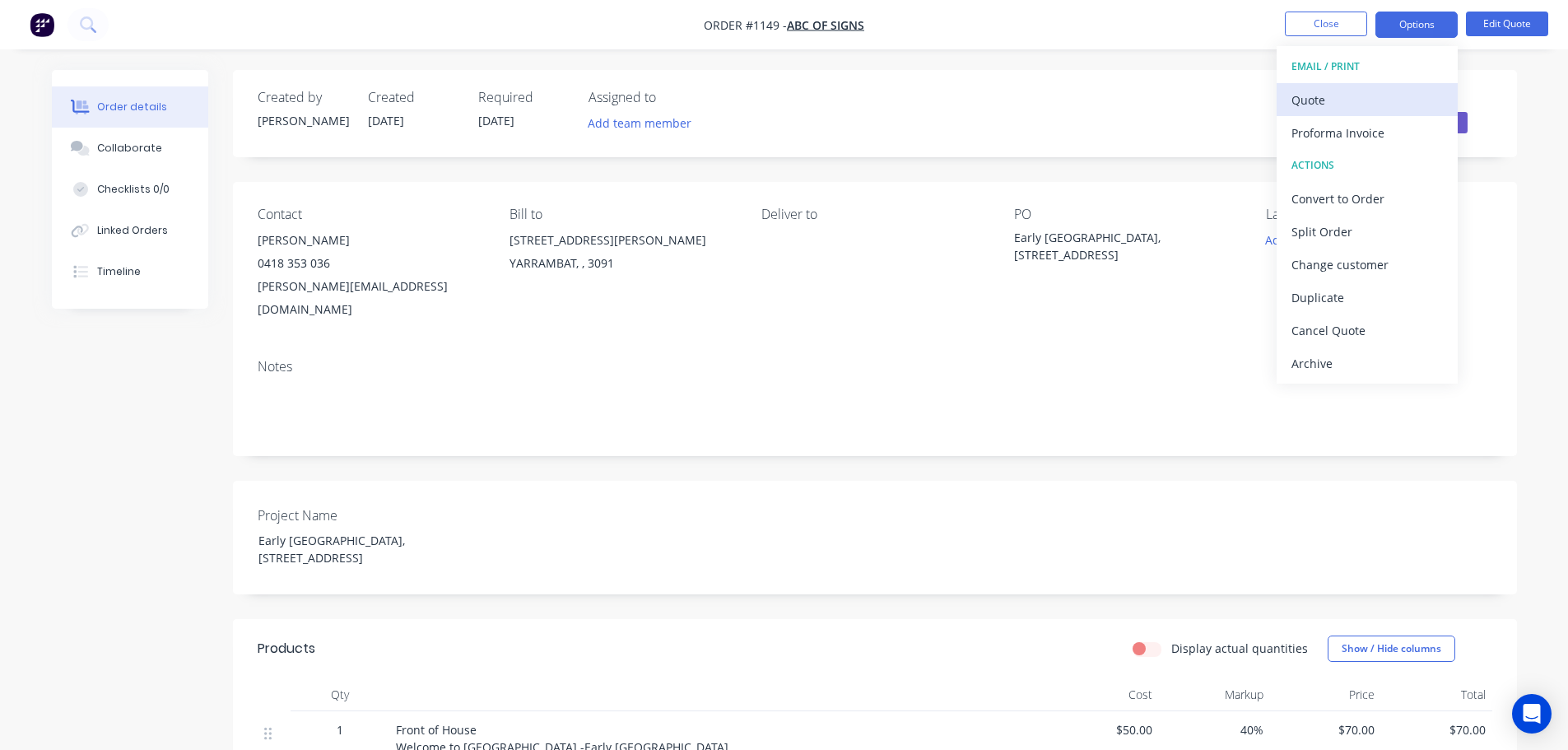
click at [1373, 99] on div "Quote" at bounding box center [1368, 99] width 152 height 24
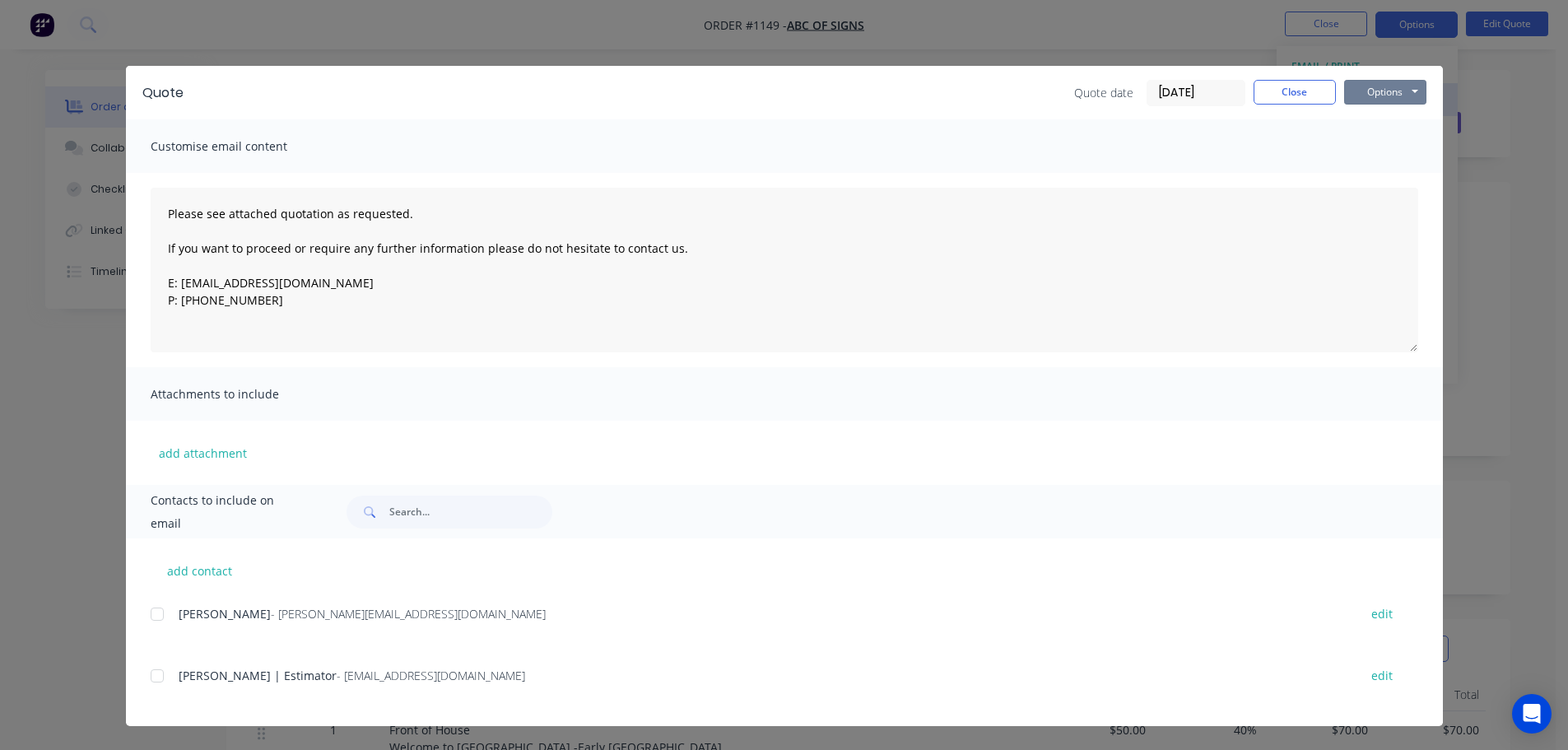
click at [1373, 99] on button "Options" at bounding box center [1385, 92] width 82 height 24
click at [1393, 137] on button "Print" at bounding box center [1396, 148] width 105 height 27
drag, startPoint x: 1291, startPoint y: 86, endPoint x: 1309, endPoint y: 77, distance: 20.1
click at [1291, 86] on button "Close" at bounding box center [1295, 92] width 82 height 24
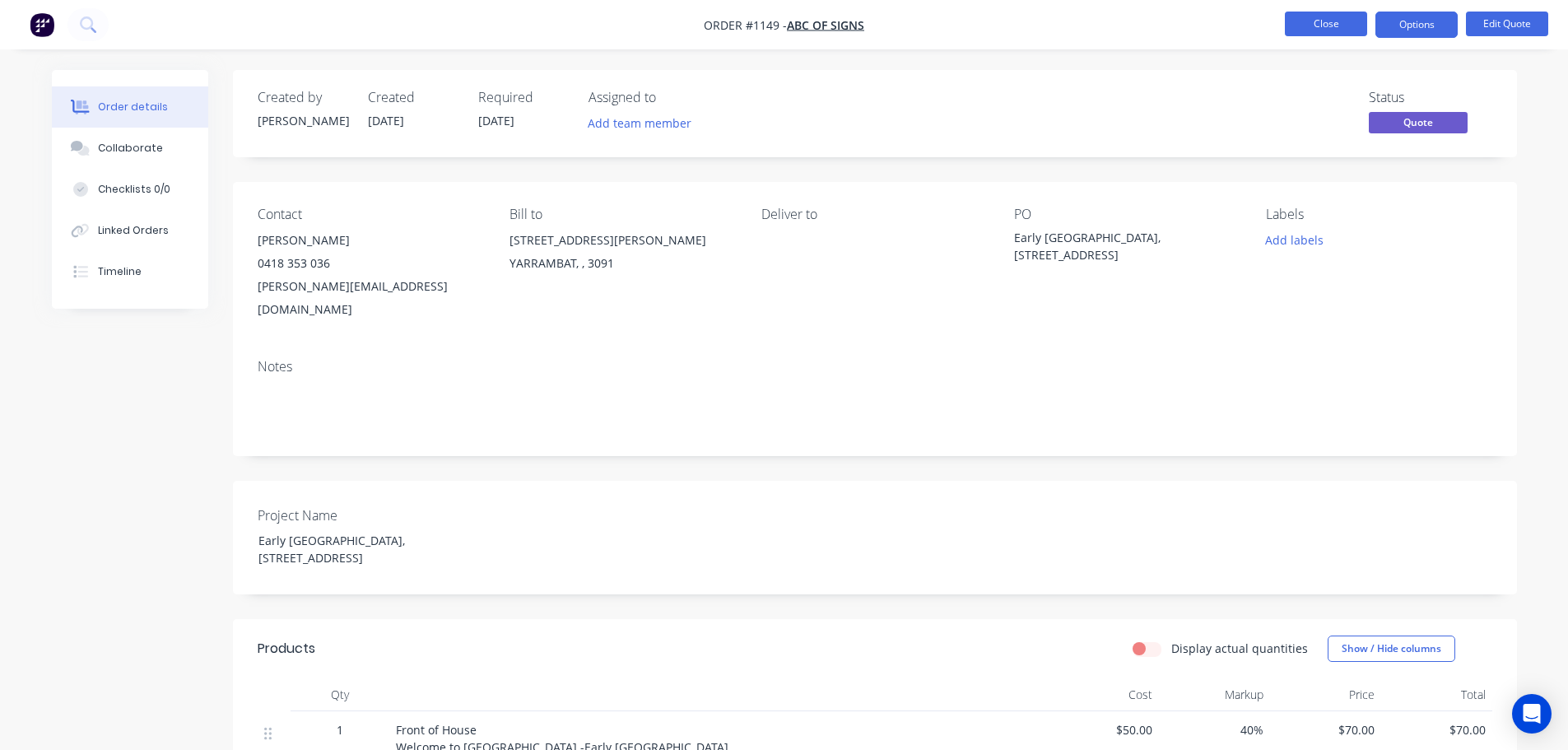
click at [1333, 20] on button "Close" at bounding box center [1326, 24] width 82 height 24
